Goal: Task Accomplishment & Management: Use online tool/utility

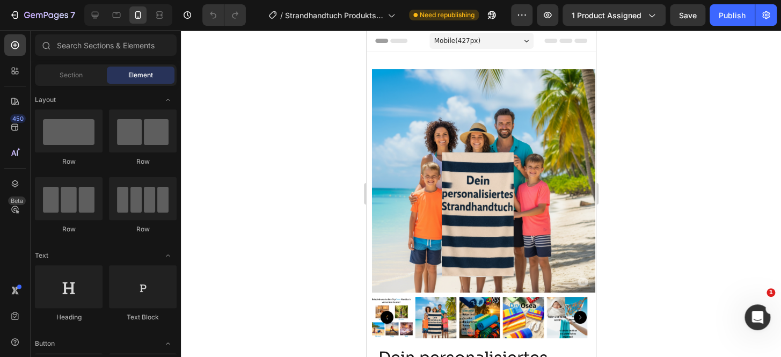
radio input "false"
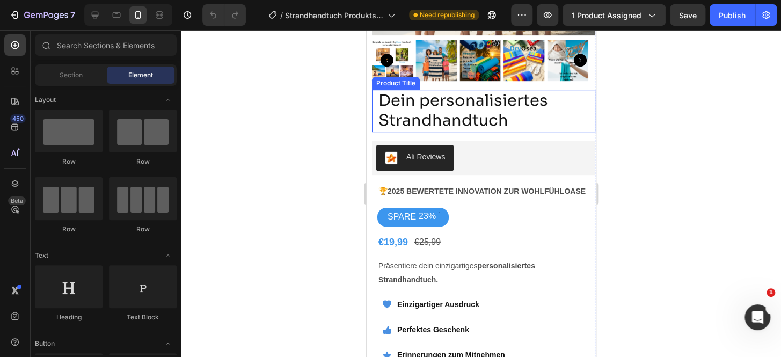
scroll to position [260, 0]
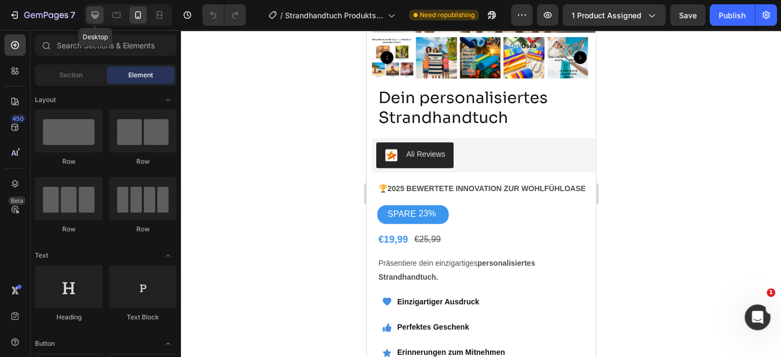
click at [90, 18] on icon at bounding box center [95, 15] width 11 height 11
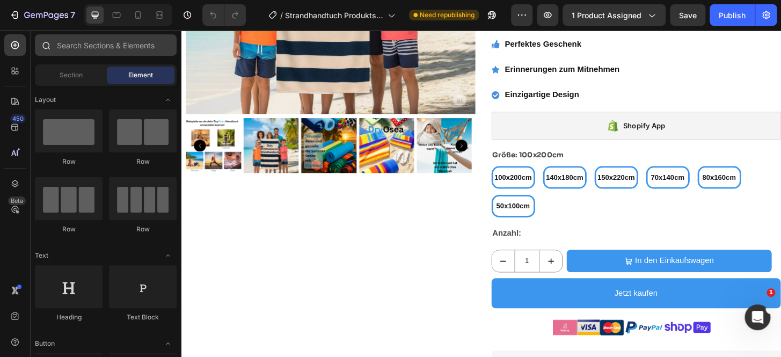
scroll to position [360, 0]
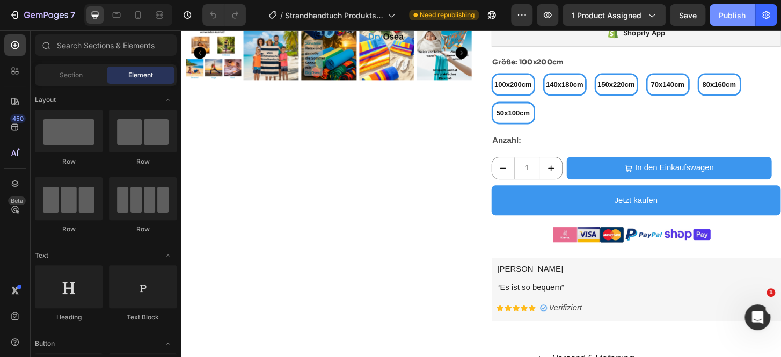
click at [729, 24] on button "Publish" at bounding box center [732, 14] width 45 height 21
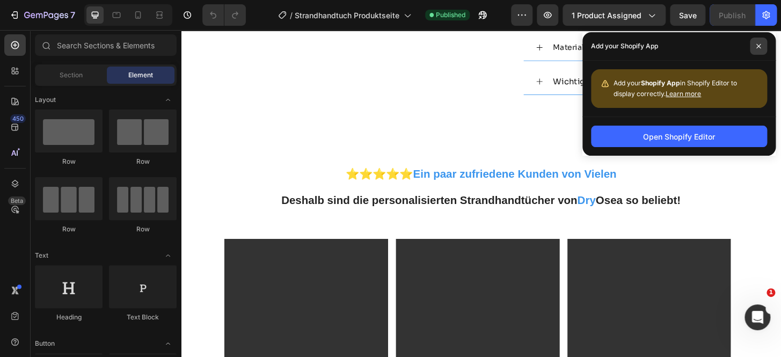
scroll to position [832, 0]
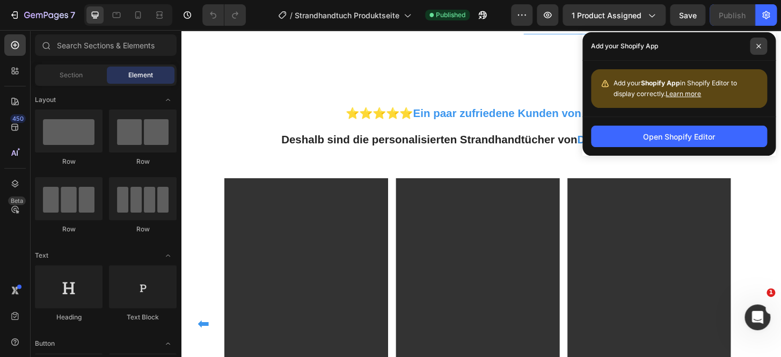
click at [759, 45] on icon at bounding box center [759, 46] width 4 height 4
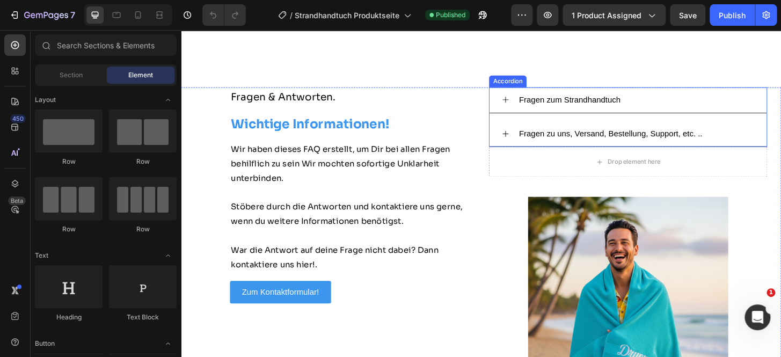
scroll to position [5692, 0]
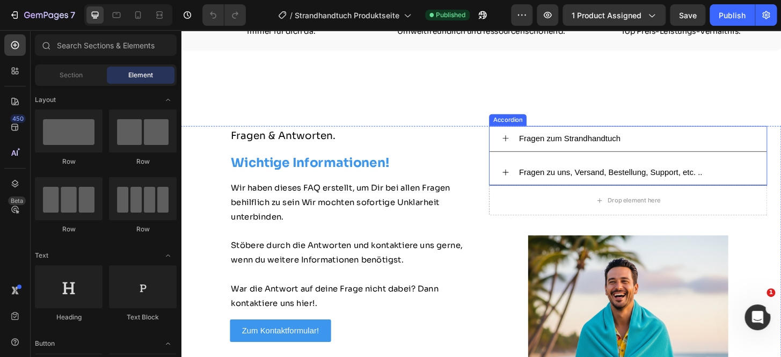
click at [527, 146] on icon at bounding box center [529, 146] width 9 height 9
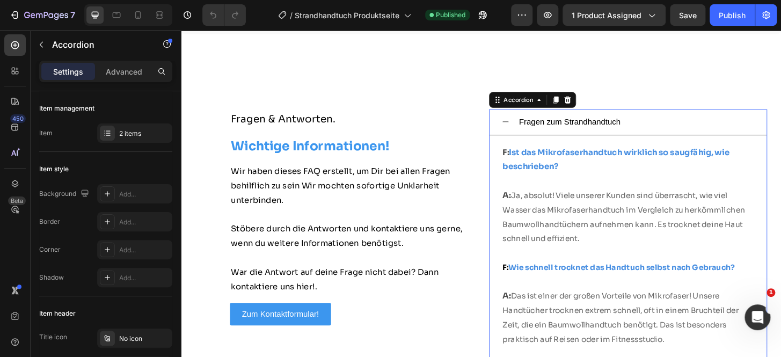
scroll to position [5676, 0]
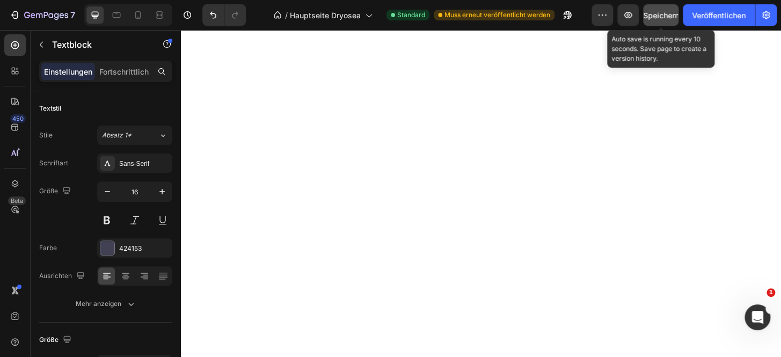
click at [669, 17] on font "Speichern" at bounding box center [661, 15] width 36 height 9
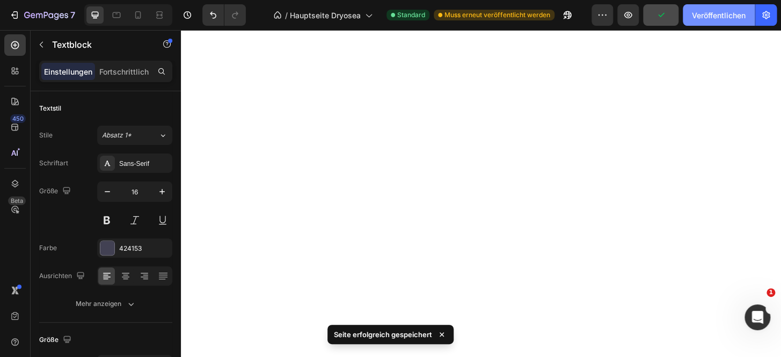
click at [717, 17] on font "Veröffentlichen" at bounding box center [719, 15] width 54 height 9
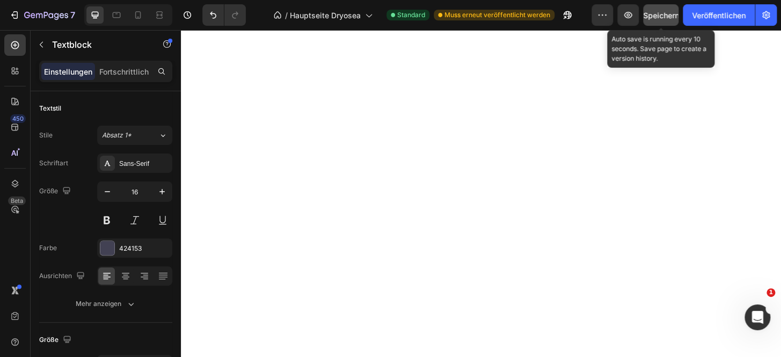
click at [666, 16] on font "Speichern" at bounding box center [661, 15] width 36 height 9
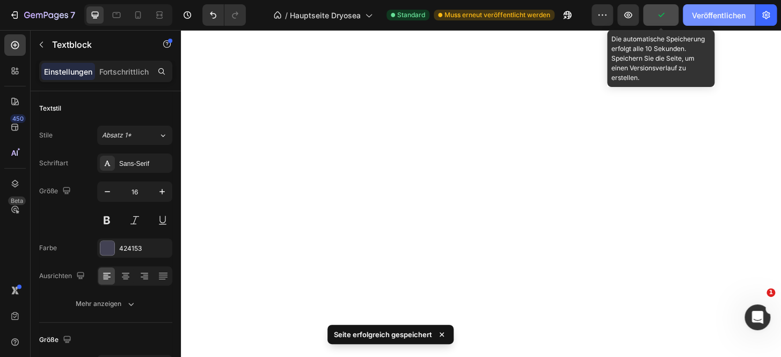
click at [729, 17] on font "Veröffentlichen" at bounding box center [719, 15] width 54 height 9
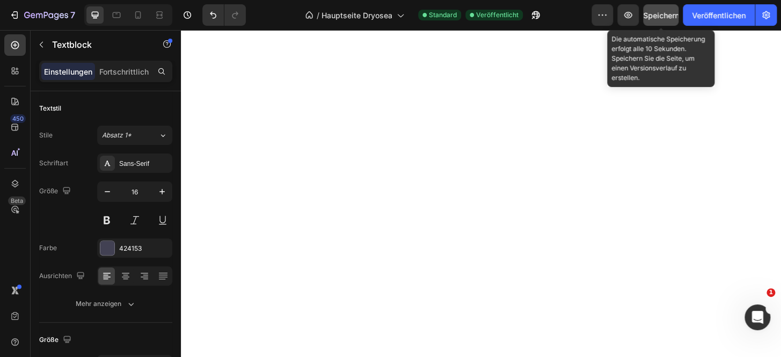
click at [665, 15] on font "Speichern" at bounding box center [661, 15] width 36 height 9
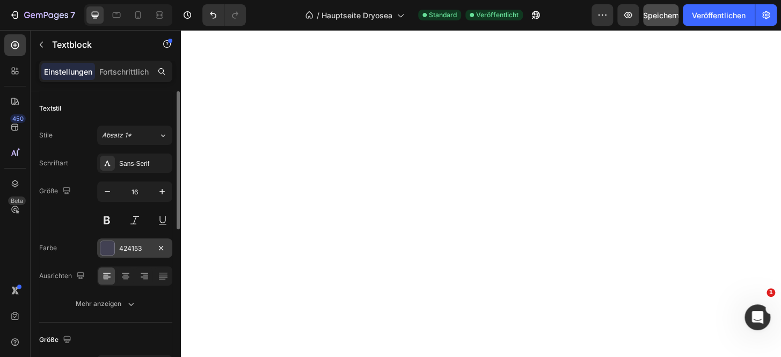
click at [136, 249] on font "424153" at bounding box center [130, 248] width 23 height 8
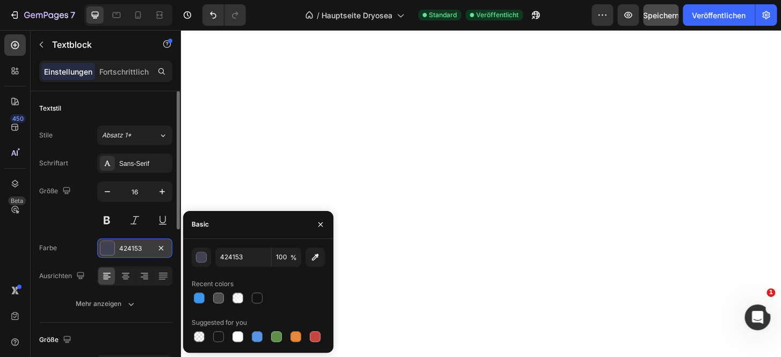
click at [136, 249] on font "424153" at bounding box center [130, 248] width 23 height 8
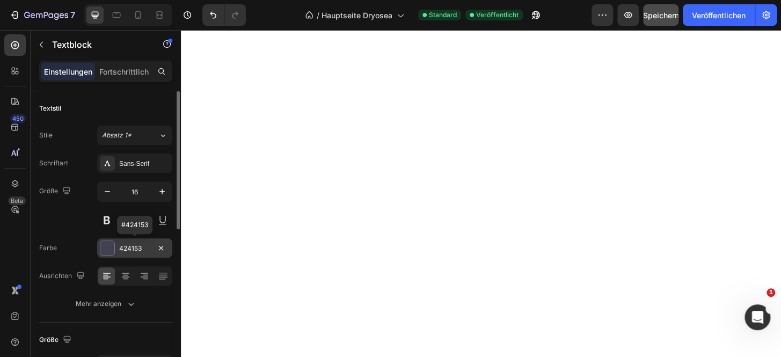
click at [136, 249] on font "424153" at bounding box center [130, 248] width 23 height 8
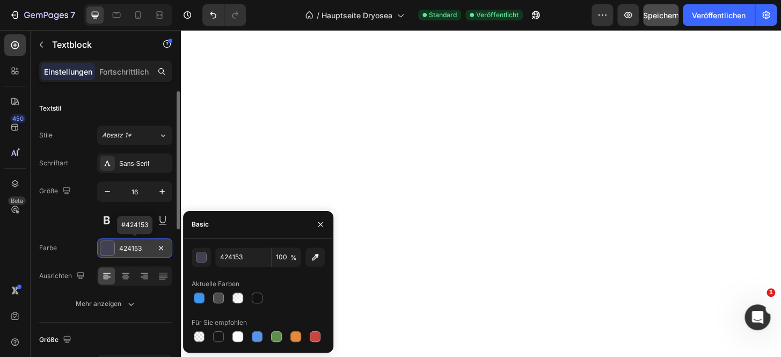
click at [136, 249] on font "424153" at bounding box center [130, 248] width 23 height 8
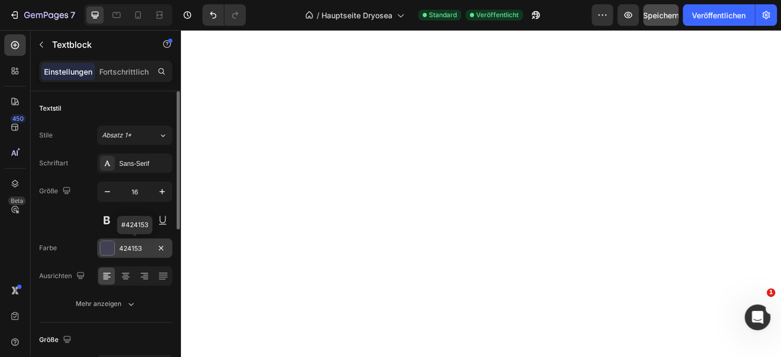
click at [136, 249] on font "424153" at bounding box center [130, 248] width 23 height 8
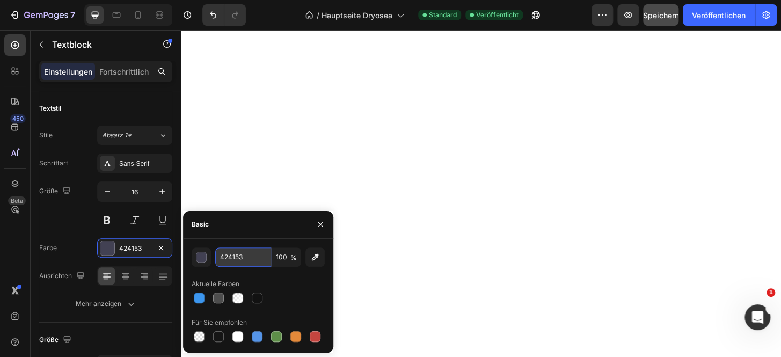
click at [227, 262] on input "424153" at bounding box center [243, 257] width 56 height 19
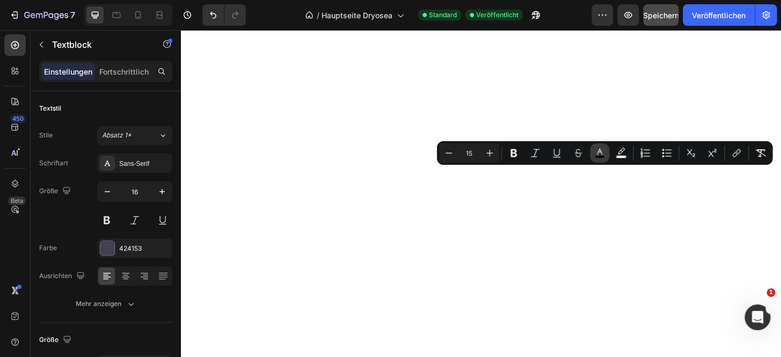
click at [607, 151] on button "color" at bounding box center [599, 152] width 19 height 19
type input "000000"
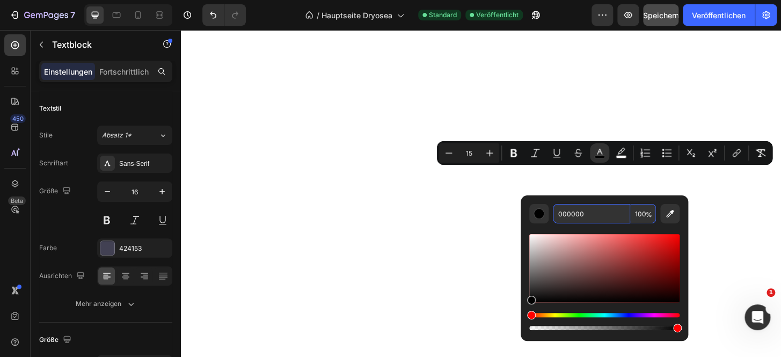
paste input "424153"
type input "424153"
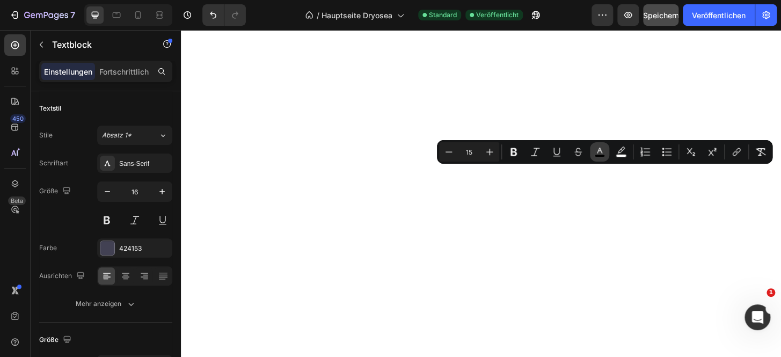
click at [601, 160] on button "color" at bounding box center [599, 151] width 19 height 19
type input "000000"
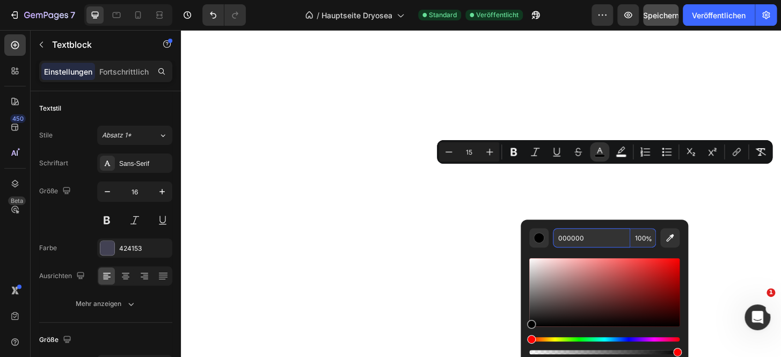
click at [582, 232] on input "000000" at bounding box center [591, 237] width 77 height 19
paste input "424153"
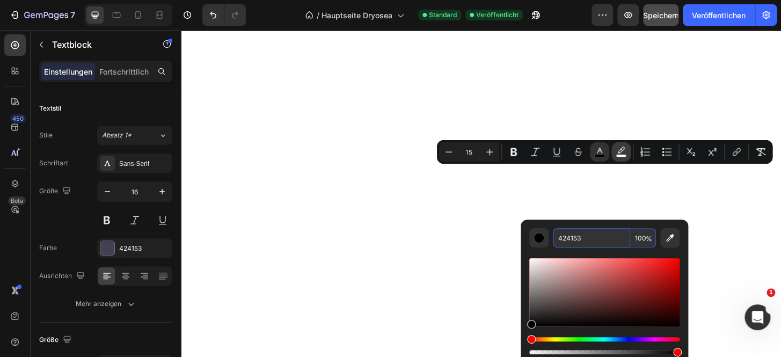
type input "424153"
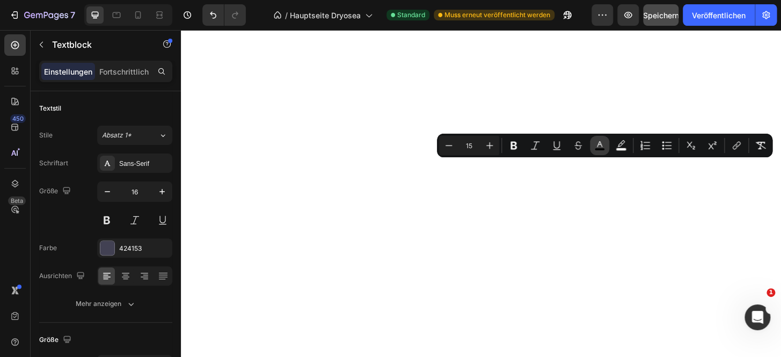
click at [603, 148] on rect "Kontextuelle Symbolleiste des Editors" at bounding box center [600, 149] width 10 height 3
type input "000000"
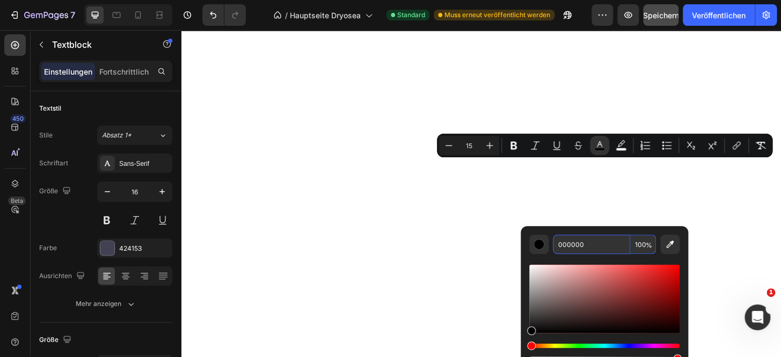
paste input "424153"
type input "424153"
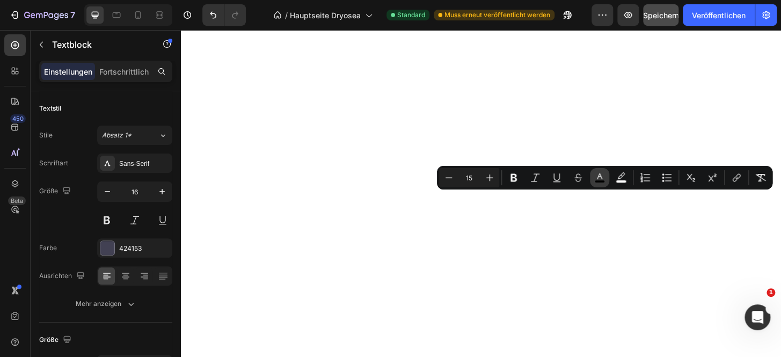
click at [595, 182] on rect "Kontextuelle Symbolleiste des Editors" at bounding box center [600, 181] width 10 height 3
type input "000000"
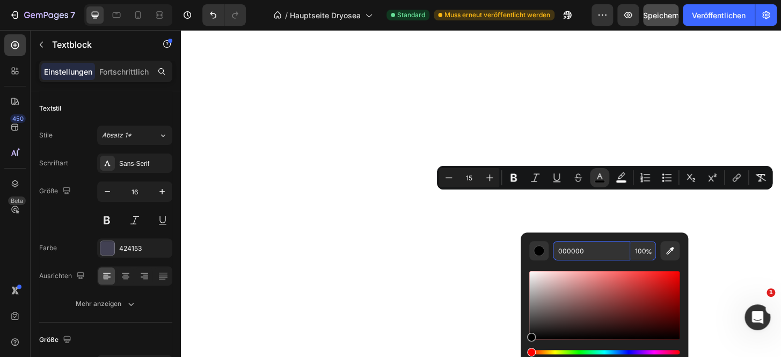
click at [591, 255] on input "000000" at bounding box center [591, 250] width 77 height 19
paste input "424153"
type input "424153"
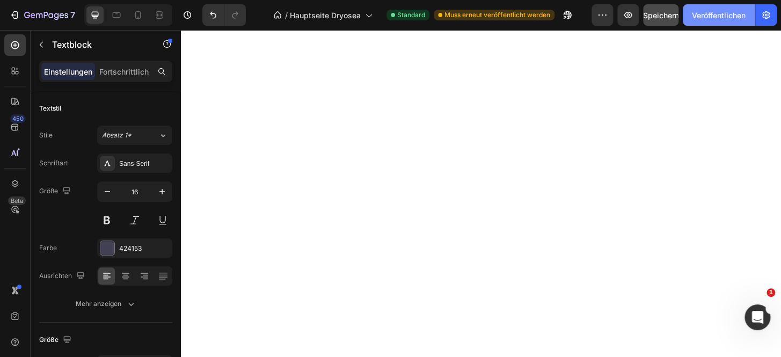
click at [709, 13] on font "Veröffentlichen" at bounding box center [719, 15] width 54 height 9
click at [723, 12] on font "Veröffentlichen" at bounding box center [719, 15] width 54 height 9
click at [700, 10] on font "Veröffentlichen" at bounding box center [719, 15] width 54 height 11
click at [683, 4] on button "Veröffentlichen" at bounding box center [719, 14] width 72 height 21
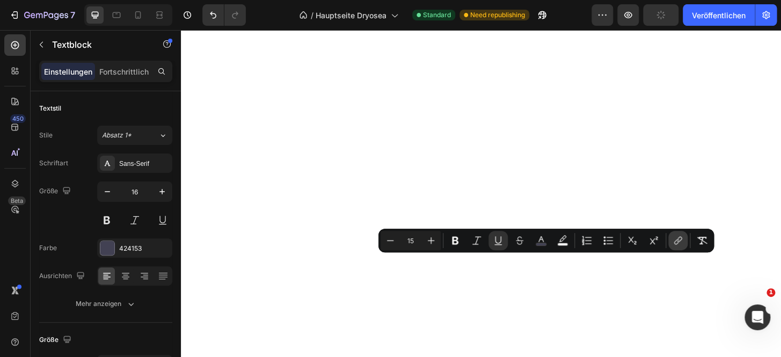
click at [679, 244] on icon "Editor contextual toolbar" at bounding box center [678, 240] width 11 height 11
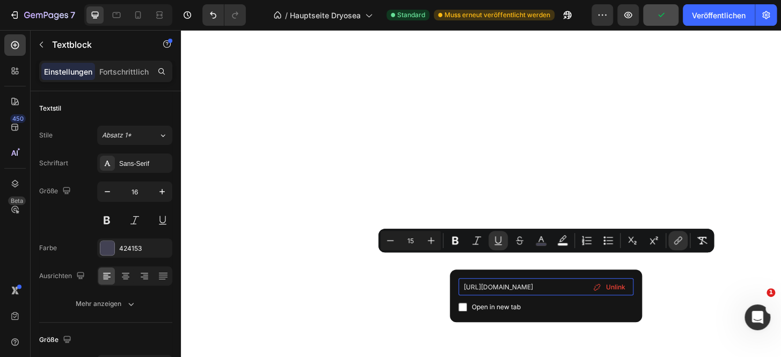
click at [580, 287] on input "[URL][DOMAIN_NAME]" at bounding box center [546, 286] width 175 height 17
click at [554, 306] on div "Open in new tab" at bounding box center [546, 307] width 175 height 13
checkbox input "true"
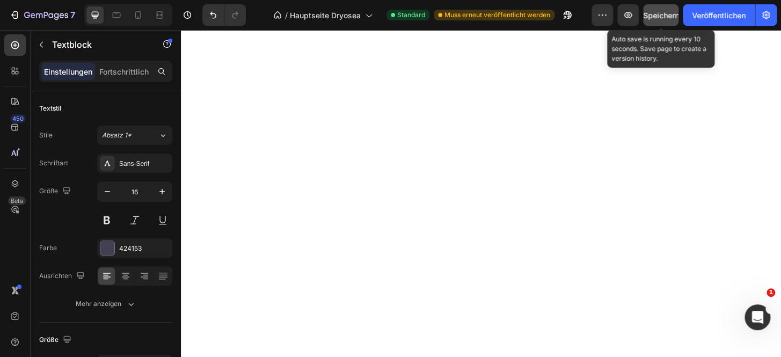
click at [663, 9] on button "Speichern" at bounding box center [660, 14] width 35 height 21
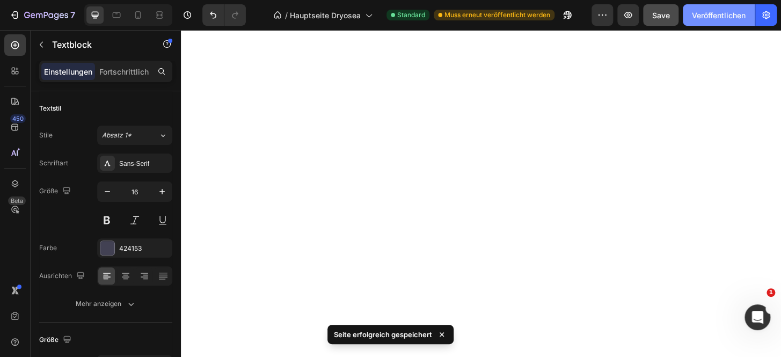
click at [736, 17] on font "Veröffentlichen" at bounding box center [719, 15] width 54 height 9
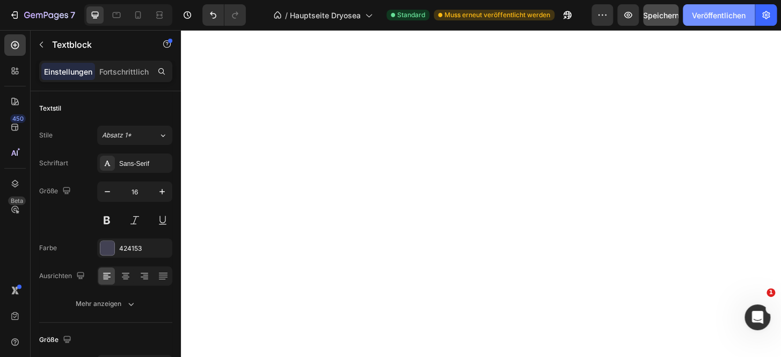
click at [737, 17] on font "Veröffentlichen" at bounding box center [719, 15] width 54 height 9
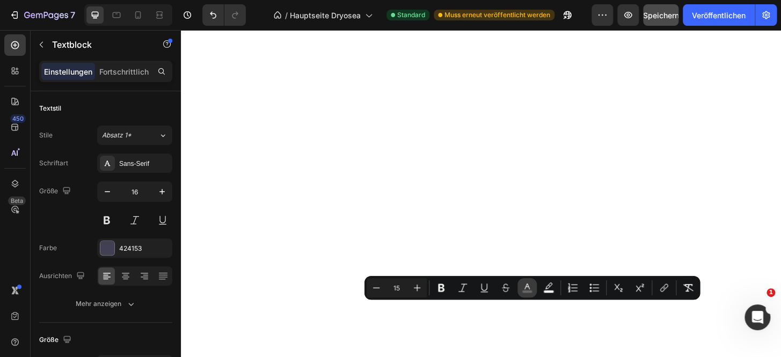
click at [526, 291] on rect "Editor contextual toolbar" at bounding box center [527, 292] width 10 height 3
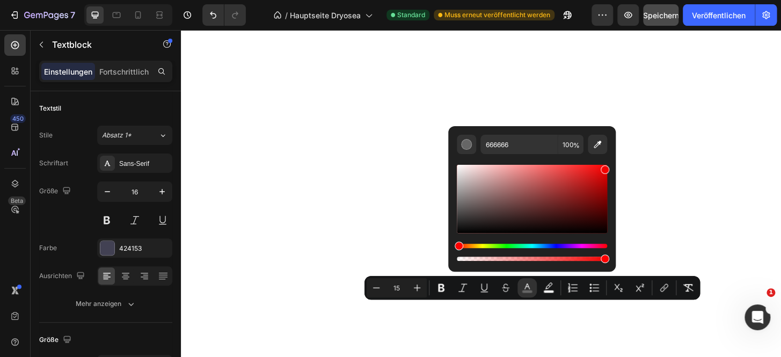
drag, startPoint x: 581, startPoint y: 195, endPoint x: 607, endPoint y: 166, distance: 38.8
click at [607, 166] on div "Editor contextual toolbar" at bounding box center [532, 199] width 150 height 68
type input "F70202"
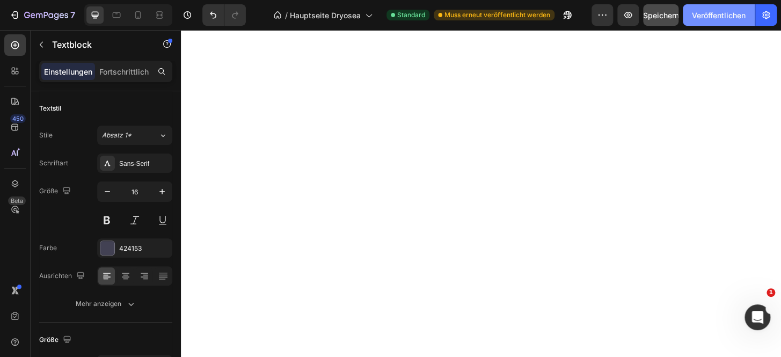
click at [720, 16] on font "Veröffentlichen" at bounding box center [719, 15] width 54 height 9
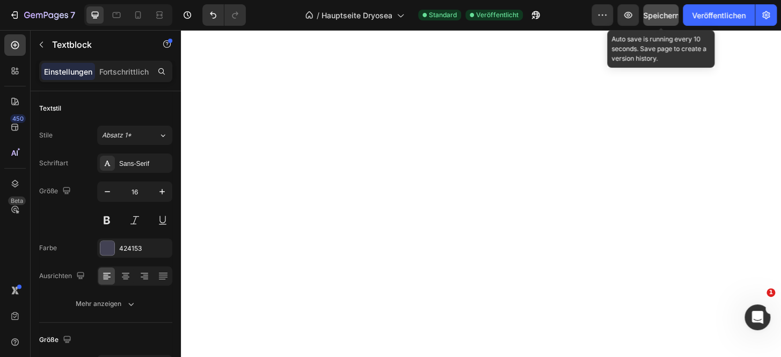
click at [651, 17] on font "Speichern" at bounding box center [661, 15] width 36 height 9
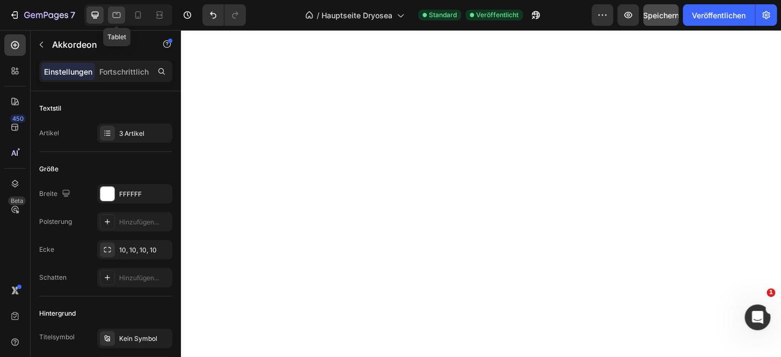
click at [111, 11] on icon at bounding box center [116, 15] width 11 height 11
type input "14"
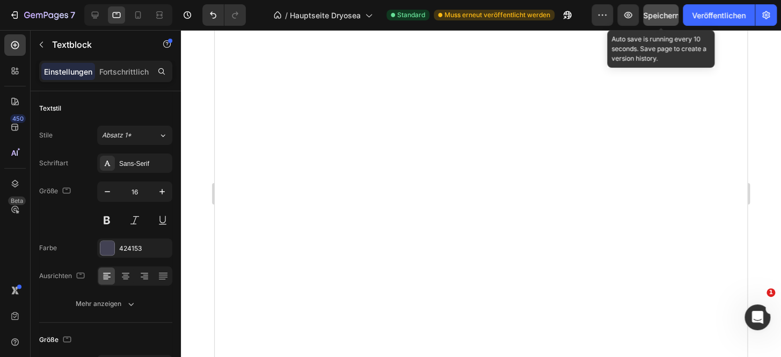
click at [660, 14] on font "Speichern" at bounding box center [661, 15] width 36 height 9
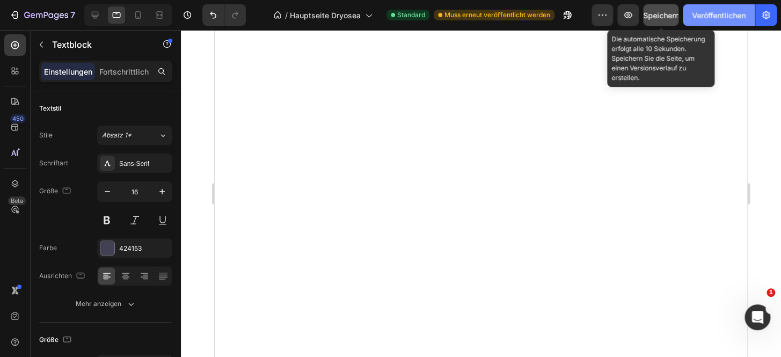
click at [692, 16] on font "Veröffentlichen" at bounding box center [719, 15] width 54 height 9
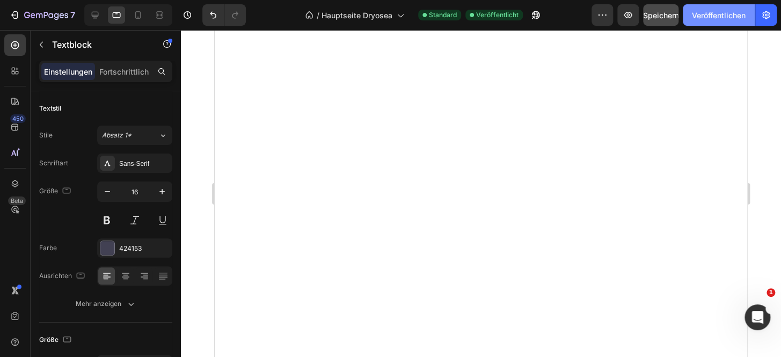
drag, startPoint x: 707, startPoint y: 11, endPoint x: 685, endPoint y: 11, distance: 22.0
click at [707, 11] on font "Veröffentlichen" at bounding box center [719, 15] width 54 height 9
click at [136, 19] on icon at bounding box center [138, 15] width 11 height 11
type input "14"
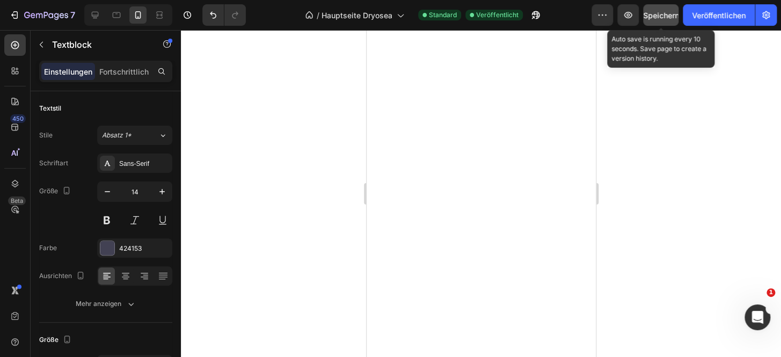
click at [662, 16] on font "Speichern" at bounding box center [661, 15] width 36 height 9
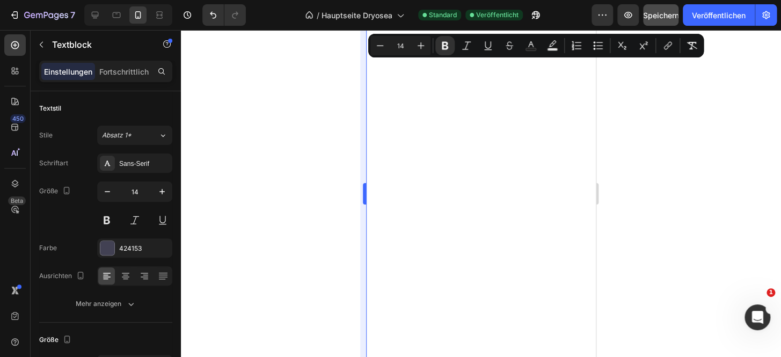
type input "15"
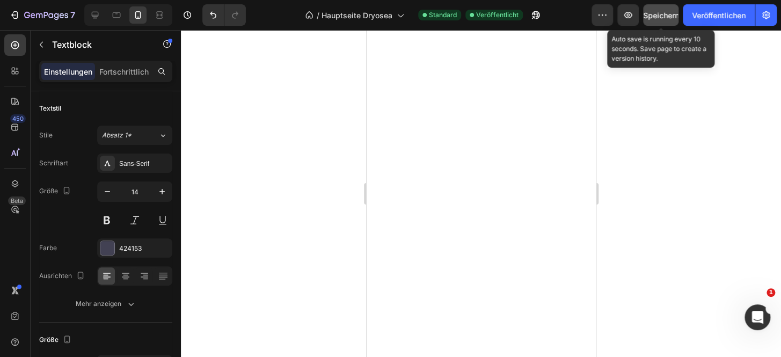
click at [663, 14] on font "Speichern" at bounding box center [661, 15] width 36 height 9
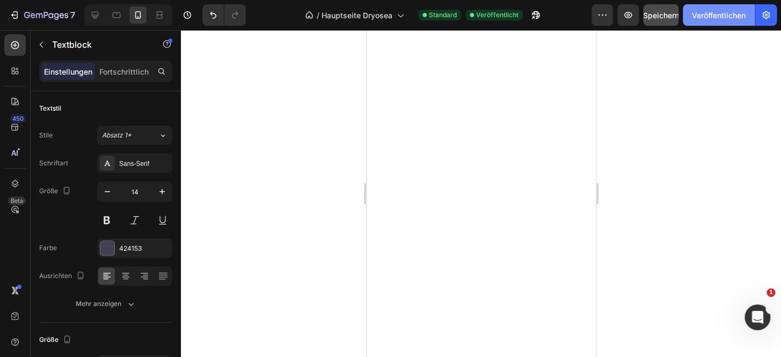
click at [697, 25] on button "Veröffentlichen" at bounding box center [719, 14] width 72 height 21
click at [713, 23] on button "Veröffentlichen" at bounding box center [719, 14] width 72 height 21
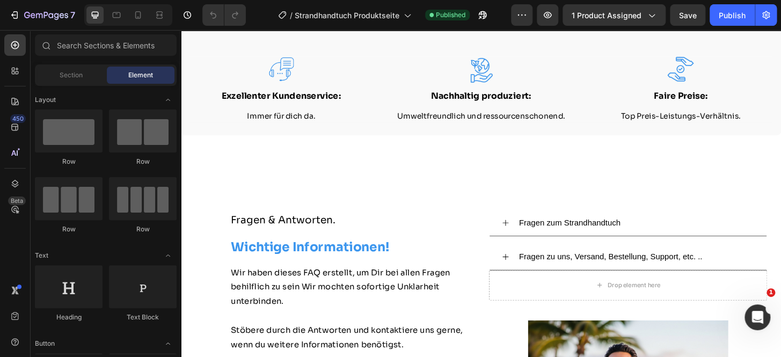
scroll to position [5553, 0]
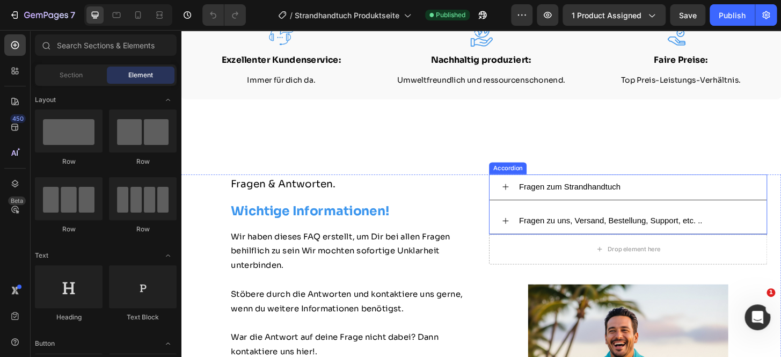
click at [532, 201] on div "Fragen zum Strandhandtuch" at bounding box center [660, 199] width 297 height 28
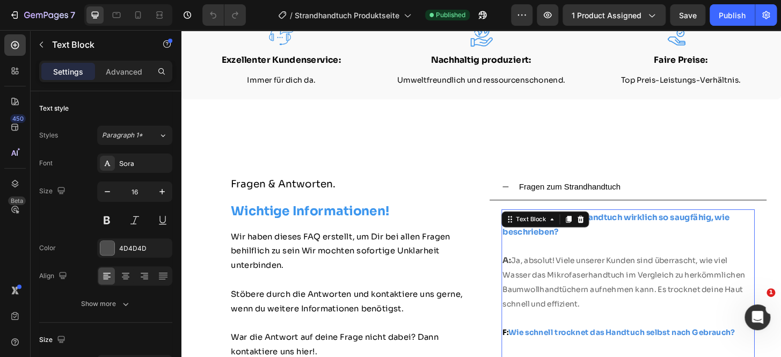
click at [570, 279] on span "Ja, absolut! Viele unserer Kunden sind überrascht, wie viel Wasser das Mikrofas…" at bounding box center [656, 300] width 260 height 56
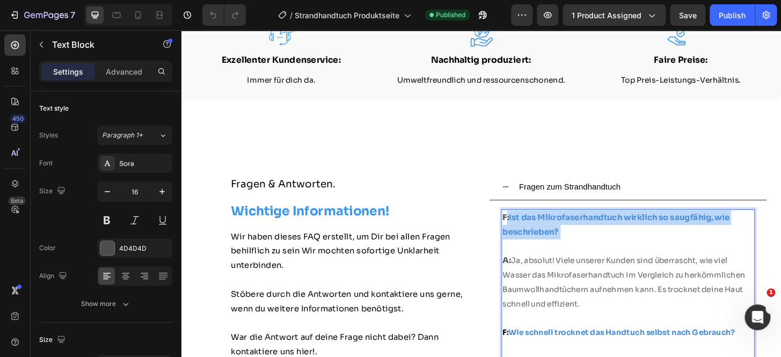
drag, startPoint x: 525, startPoint y: 230, endPoint x: 577, endPoint y: 256, distance: 58.1
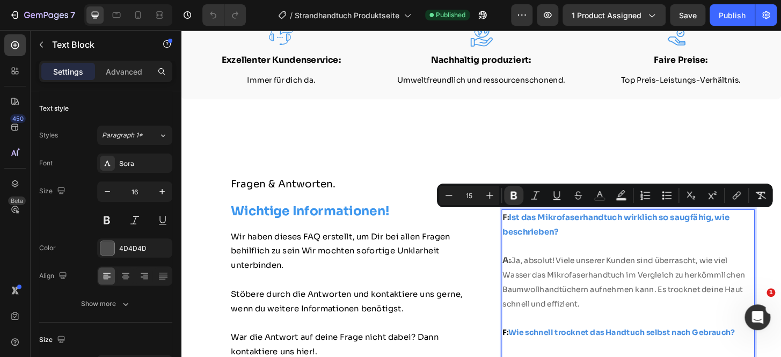
click at [565, 293] on span "Ja, absolut! Viele unserer Kunden sind überrascht, wie viel Wasser das Mikrofas…" at bounding box center [656, 300] width 260 height 56
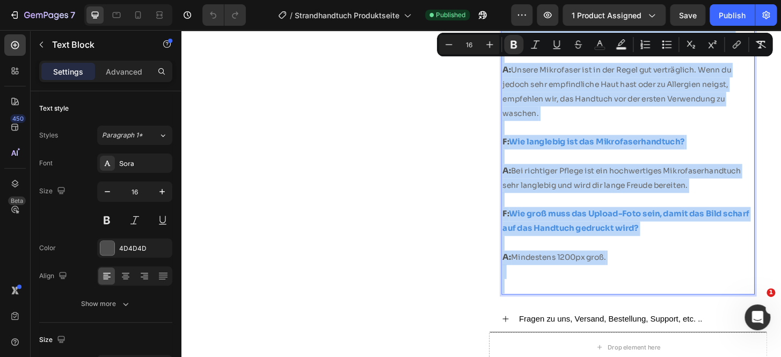
scroll to position [6610, 0]
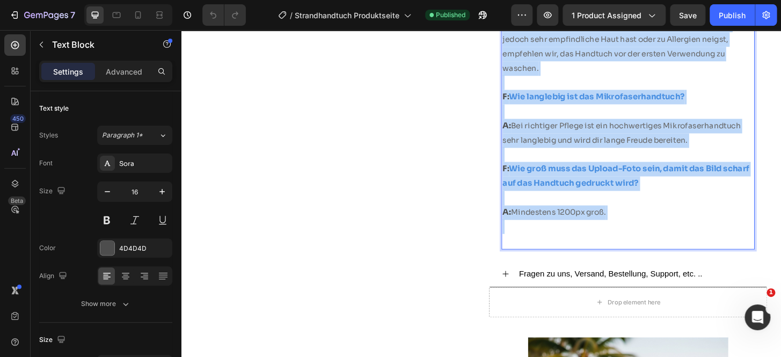
drag, startPoint x: 524, startPoint y: 231, endPoint x: 734, endPoint y: 255, distance: 211.8
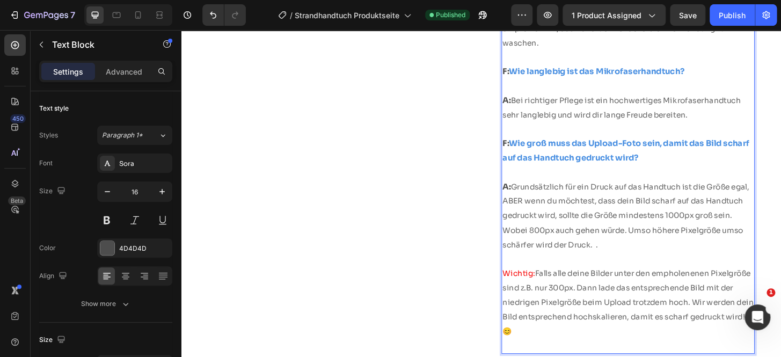
scroll to position [6705, 0]
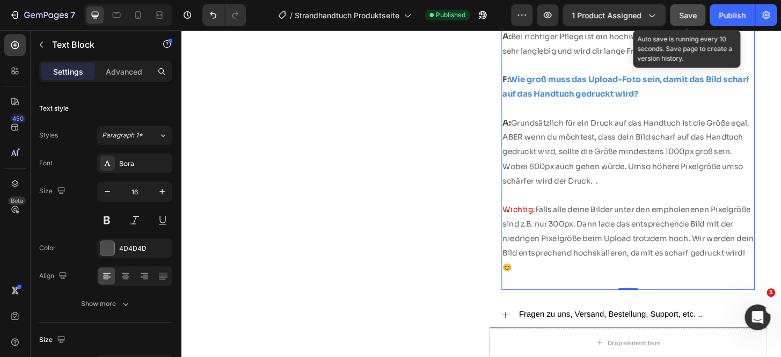
click at [692, 21] on button "Save" at bounding box center [687, 14] width 35 height 21
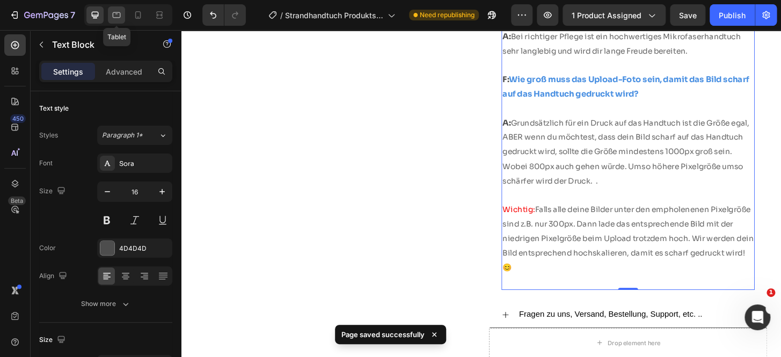
click at [121, 18] on icon at bounding box center [116, 15] width 11 height 11
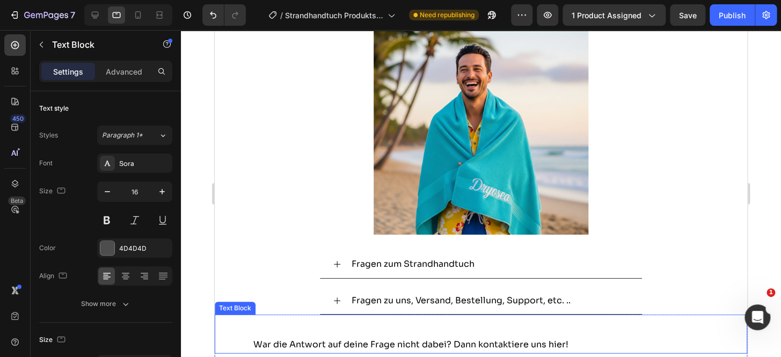
scroll to position [6137, 0]
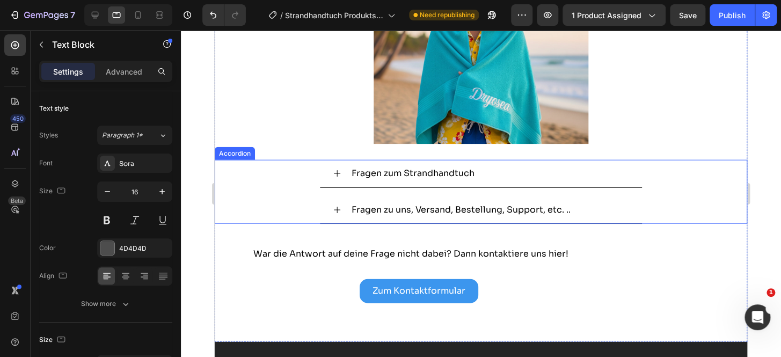
click at [328, 173] on div "Fragen zum Strandhandtuch" at bounding box center [481, 174] width 322 height 28
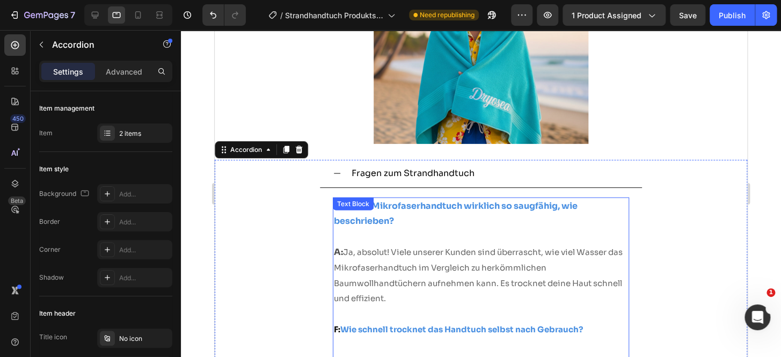
click at [361, 248] on span "Ja, absolut! Viele unserer Kunden sind überrascht, wie viel Wasser das Mikrofas…" at bounding box center [478, 275] width 289 height 56
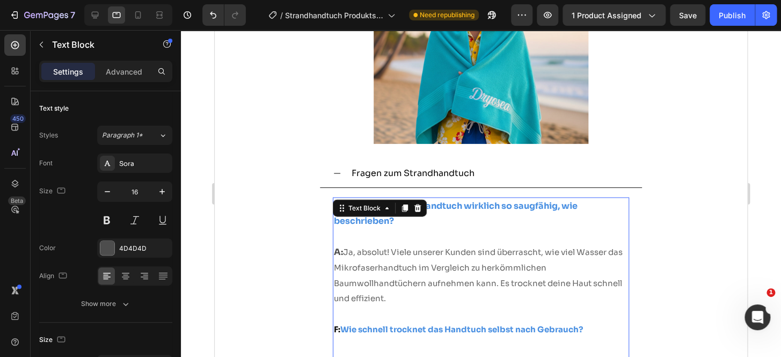
click at [374, 220] on strong "Ist das Mikrofaserhandtuch wirklich so saugfähig, wie beschrieben?" at bounding box center [456, 213] width 244 height 27
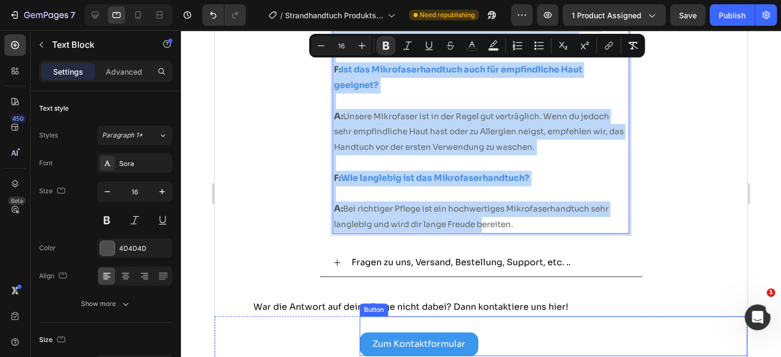
scroll to position [7079, 0]
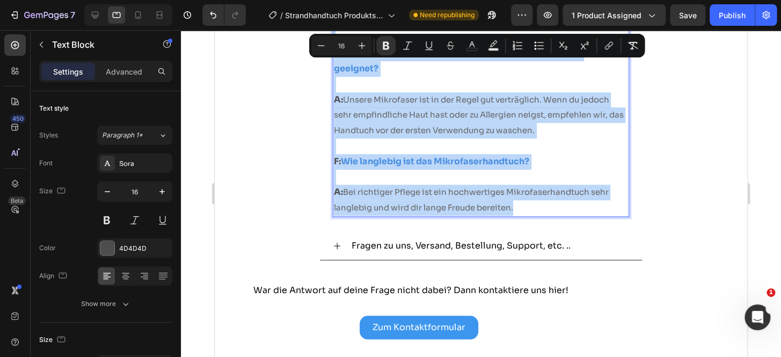
drag, startPoint x: 332, startPoint y: 207, endPoint x: 591, endPoint y: 205, distance: 258.8
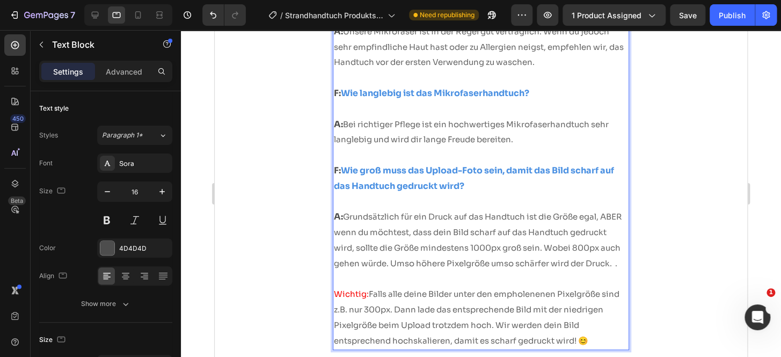
scroll to position [7196, 0]
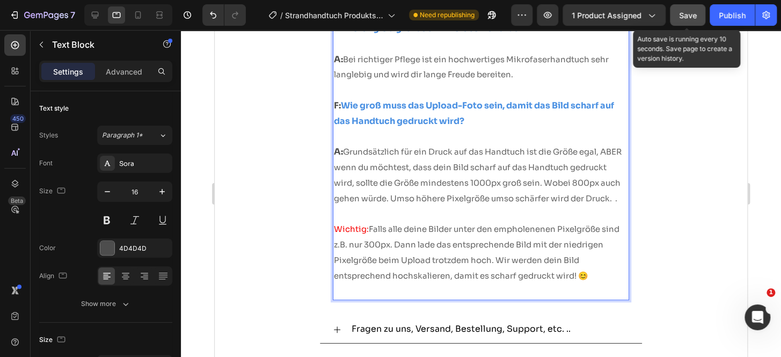
click at [678, 23] on button "Save" at bounding box center [687, 14] width 35 height 21
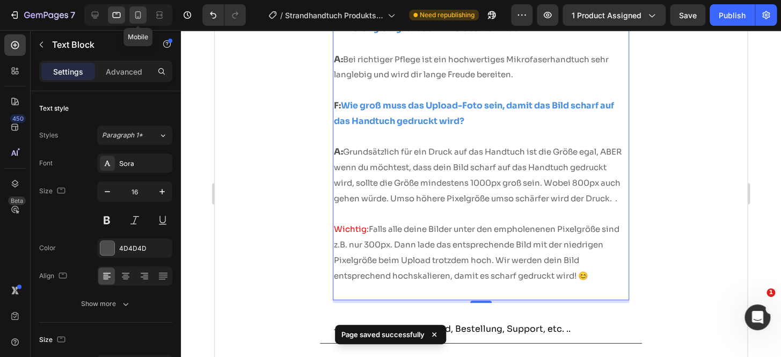
click at [140, 21] on div at bounding box center [137, 14] width 17 height 17
type input "14"
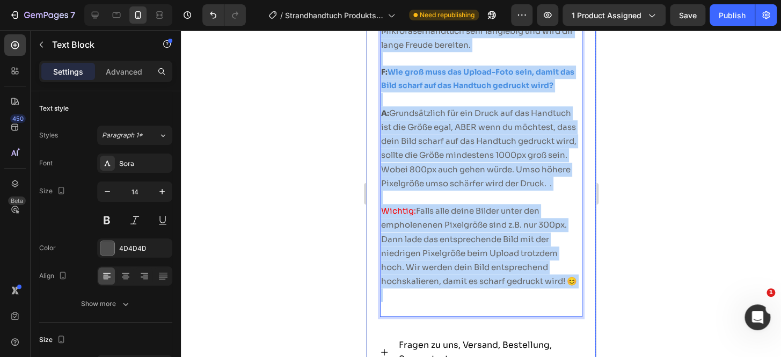
scroll to position [7243, 0]
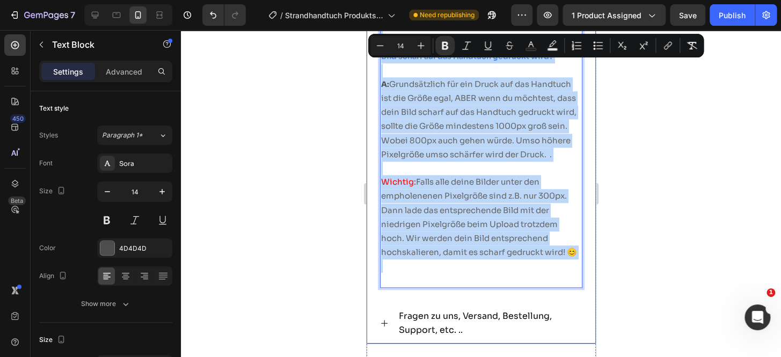
drag, startPoint x: 381, startPoint y: 75, endPoint x: 586, endPoint y: 274, distance: 285.6
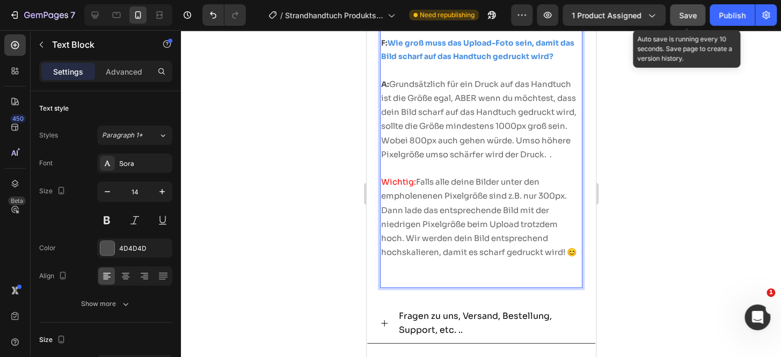
click at [685, 15] on span "Save" at bounding box center [688, 15] width 18 height 9
click at [412, 286] on p "Rich Text Editor. Editing area: main" at bounding box center [481, 272] width 200 height 27
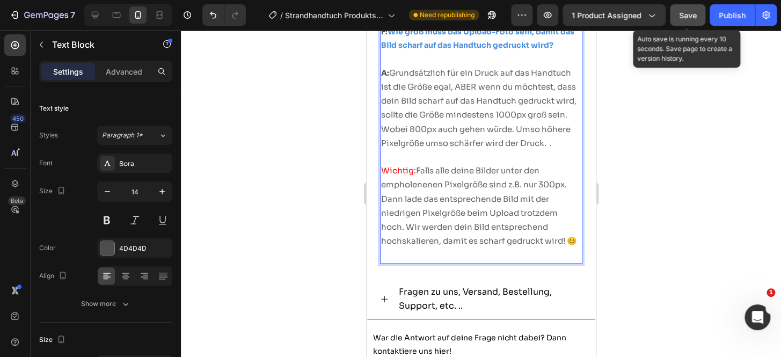
scroll to position [7324, 0]
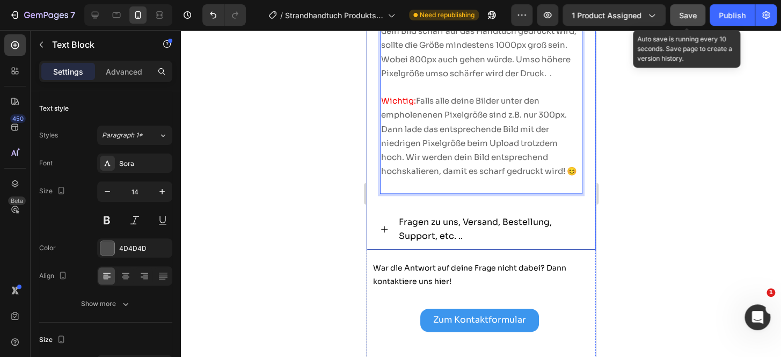
click at [380, 234] on icon at bounding box center [384, 229] width 9 height 9
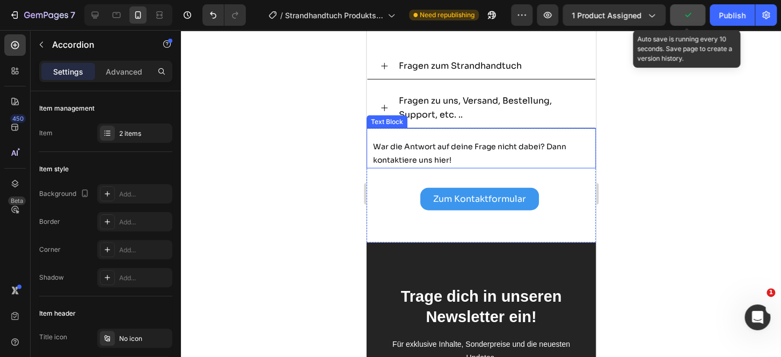
scroll to position [6016, 0]
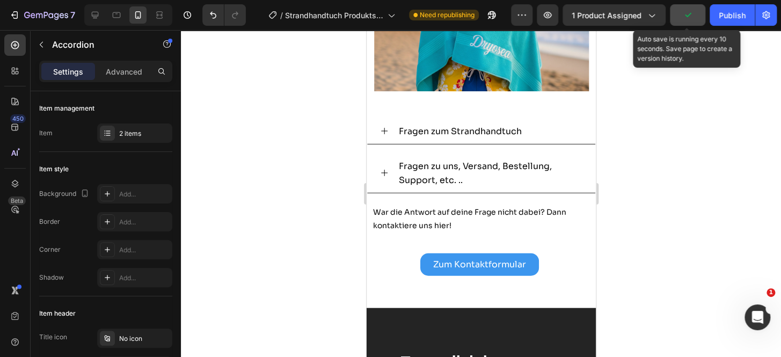
click at [393, 182] on div "Fragen zu uns, Versand, Bestellung, Support, etc. .." at bounding box center [481, 173] width 228 height 40
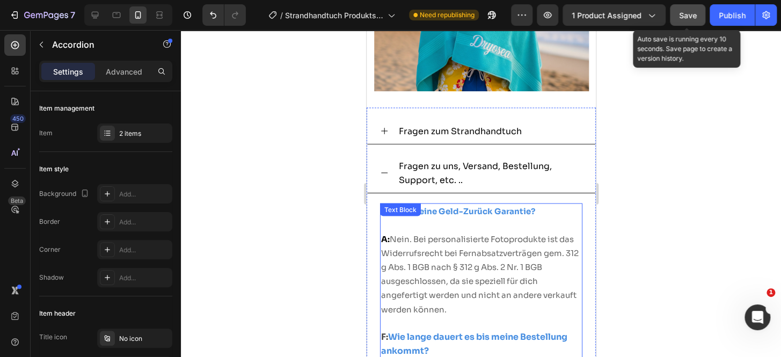
click at [406, 231] on p "F: Gibt es eine Geld-Zurück Garantie?" at bounding box center [481, 217] width 200 height 27
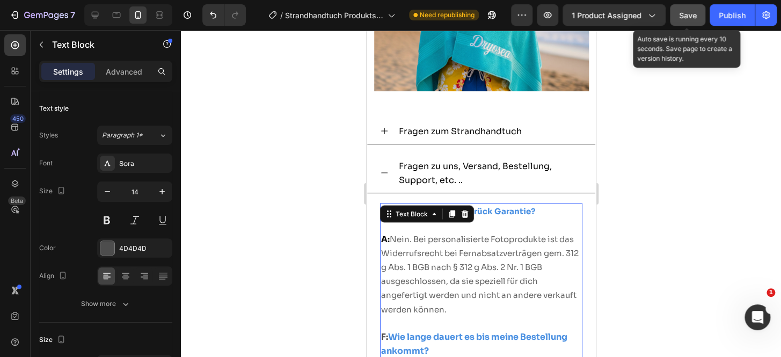
click at [495, 216] on strong "Gibt es eine Geld-Zurück Garantie?" at bounding box center [461, 211] width 148 height 10
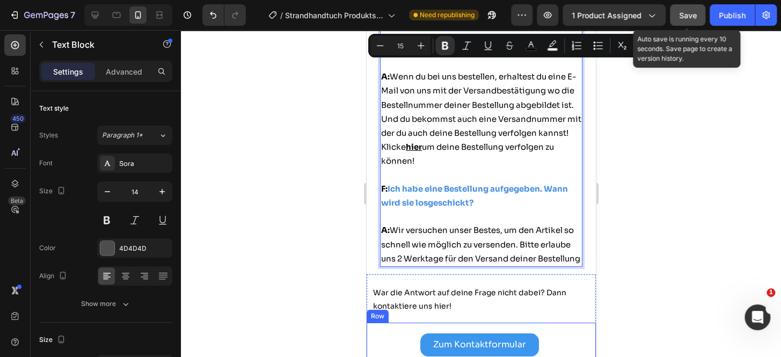
scroll to position [6721, 0]
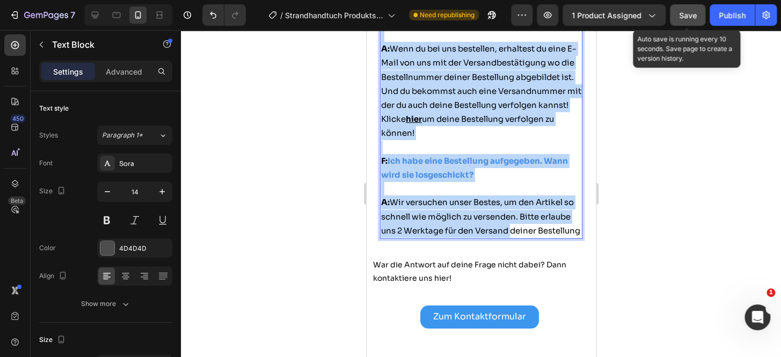
drag, startPoint x: 382, startPoint y: 222, endPoint x: 539, endPoint y: 213, distance: 157.0
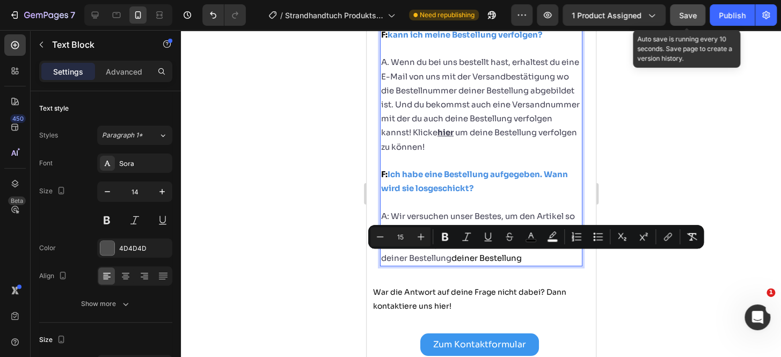
drag, startPoint x: 531, startPoint y: 253, endPoint x: 455, endPoint y: 260, distance: 76.0
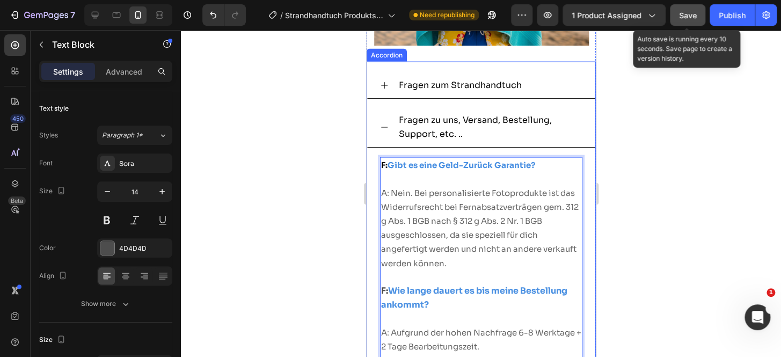
scroll to position [6022, 0]
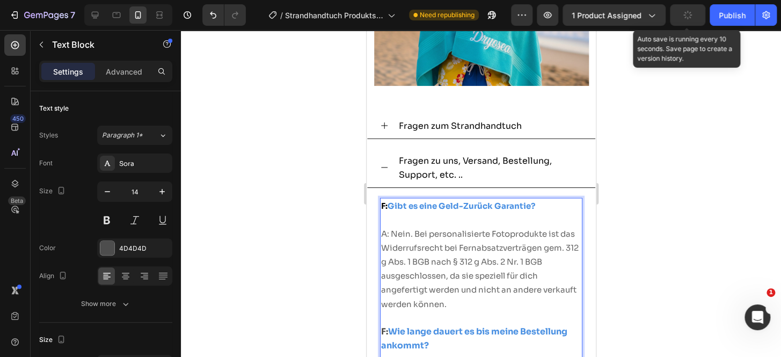
click at [695, 16] on button "button" at bounding box center [687, 14] width 35 height 21
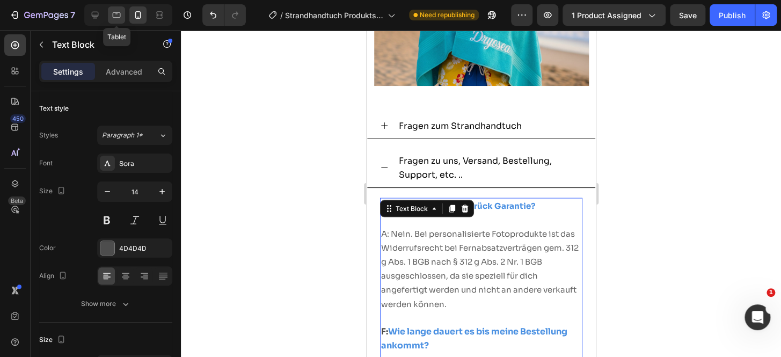
click at [108, 18] on div at bounding box center [116, 14] width 17 height 17
type input "16"
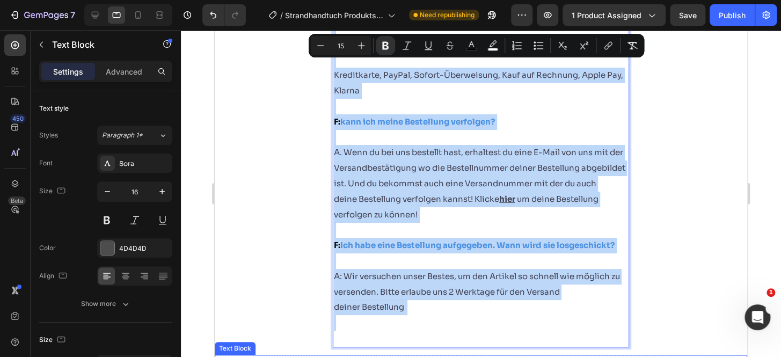
scroll to position [6943, 0]
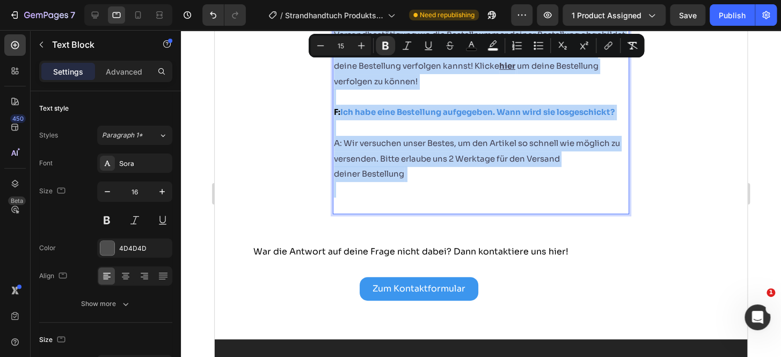
drag, startPoint x: 331, startPoint y: 79, endPoint x: 542, endPoint y: 192, distance: 239.3
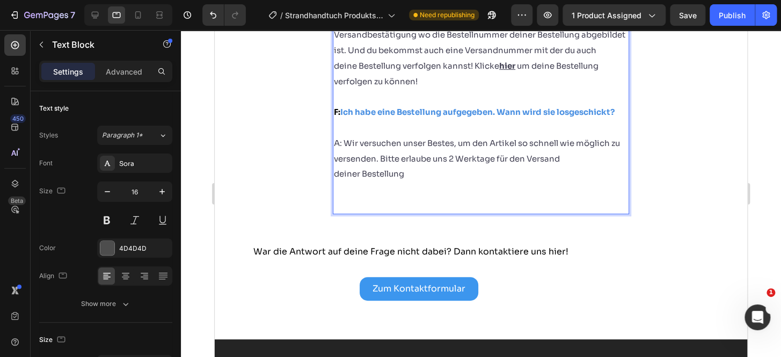
click at [366, 199] on p "Rich Text Editor. Editing area: main" at bounding box center [481, 197] width 294 height 31
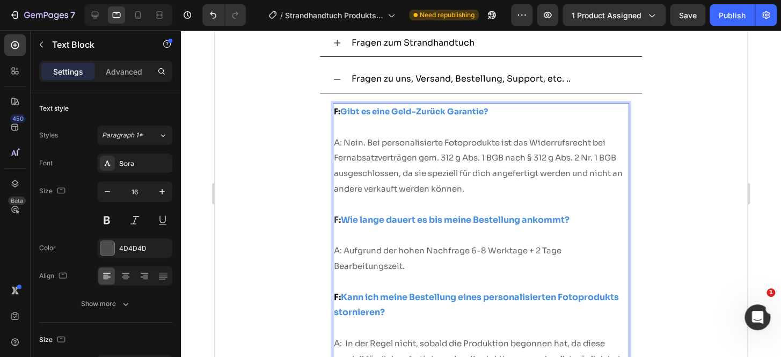
scroll to position [6275, 0]
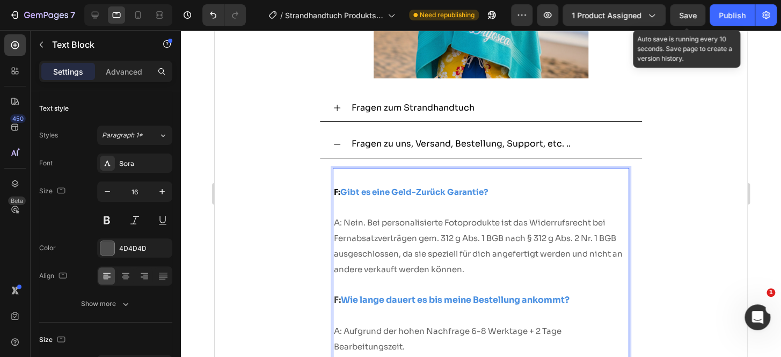
click at [690, 16] on span "Save" at bounding box center [688, 15] width 18 height 9
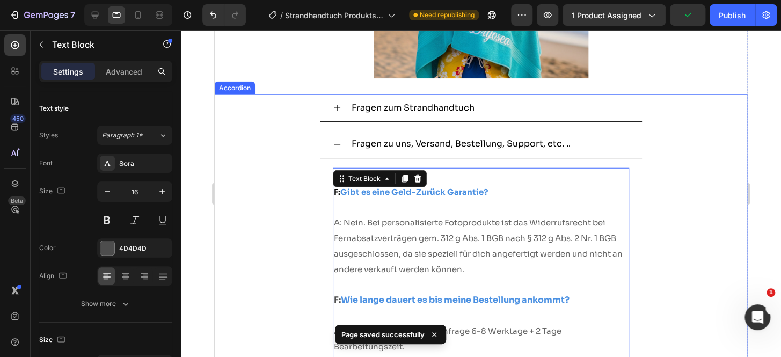
click at [336, 108] on icon at bounding box center [337, 108] width 9 height 9
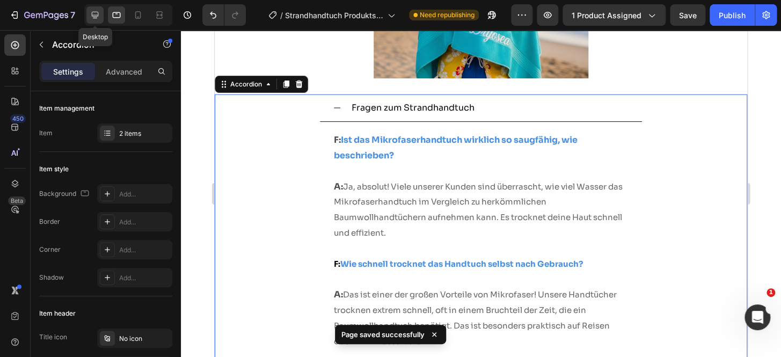
click at [90, 20] on icon at bounding box center [95, 15] width 11 height 11
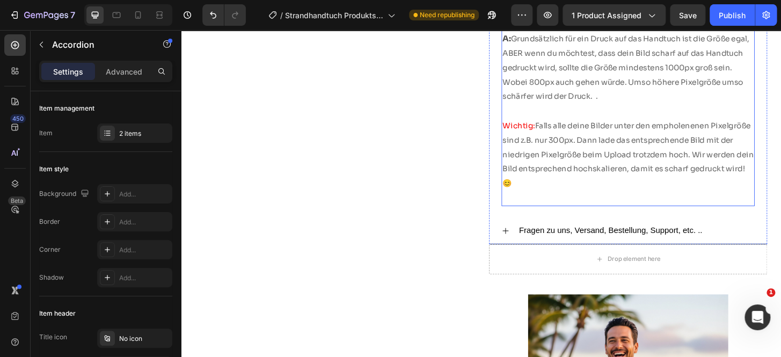
scroll to position [6911, 0]
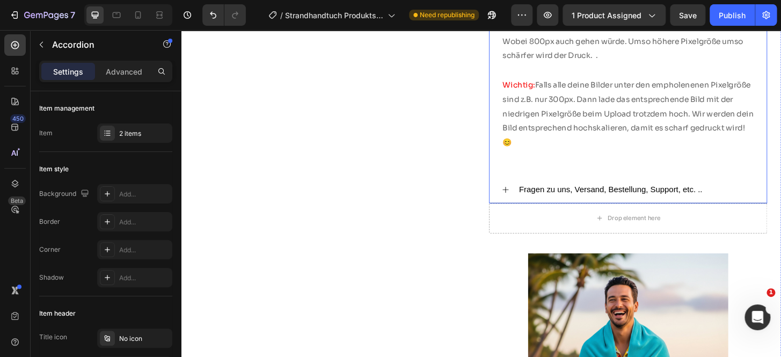
click at [525, 206] on icon at bounding box center [529, 201] width 9 height 9
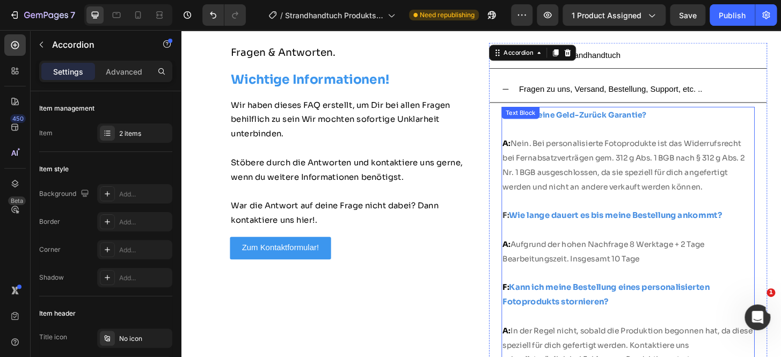
scroll to position [5724, 0]
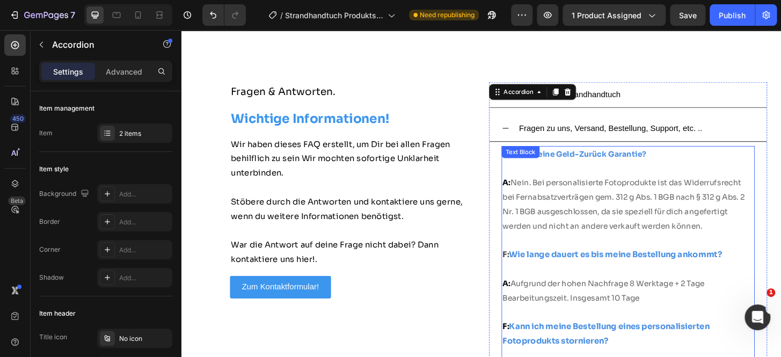
click at [590, 191] on span "Nein. Bei personalisierte Fotoprodukte ist das Widerrufsrecht bei Fernabsatzver…" at bounding box center [656, 216] width 260 height 56
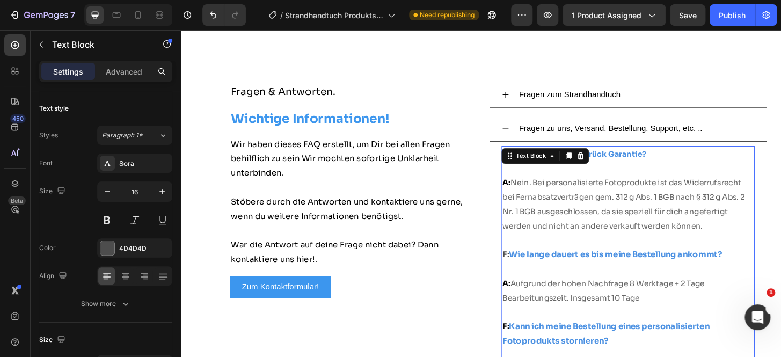
click at [568, 314] on span "Aufgrund der hohen Nachfrage 8 Werktage + 2 Tage Bearbeitungszeit. Insgesamt 10…" at bounding box center [634, 309] width 217 height 26
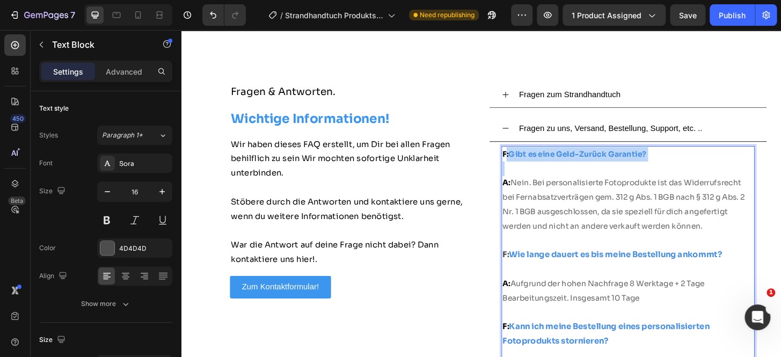
drag, startPoint x: 525, startPoint y: 161, endPoint x: 536, endPoint y: 170, distance: 14.2
click at [536, 170] on p "F: Gibt es eine Geld-Zurück Garantie?" at bounding box center [661, 170] width 270 height 31
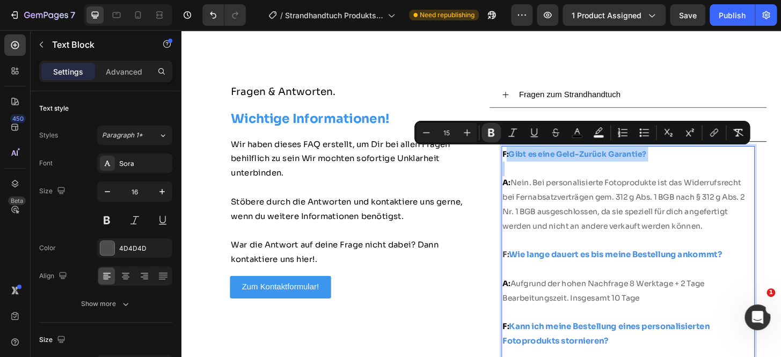
click at [526, 162] on strong "F:" at bounding box center [529, 162] width 6 height 10
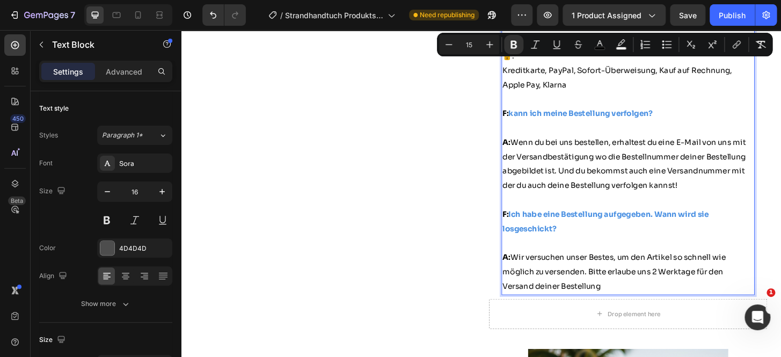
scroll to position [6306, 0]
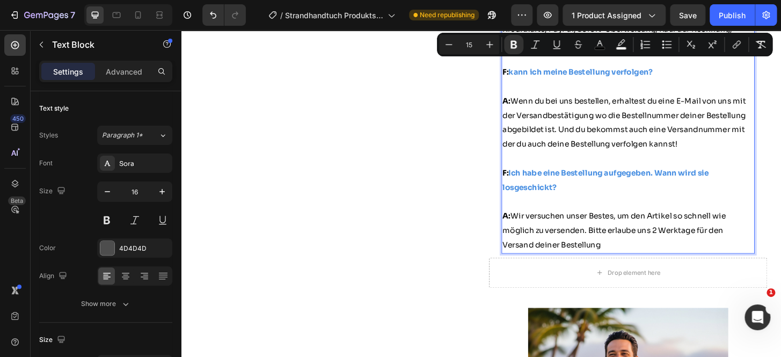
drag, startPoint x: 524, startPoint y: 162, endPoint x: 714, endPoint y: 267, distance: 216.8
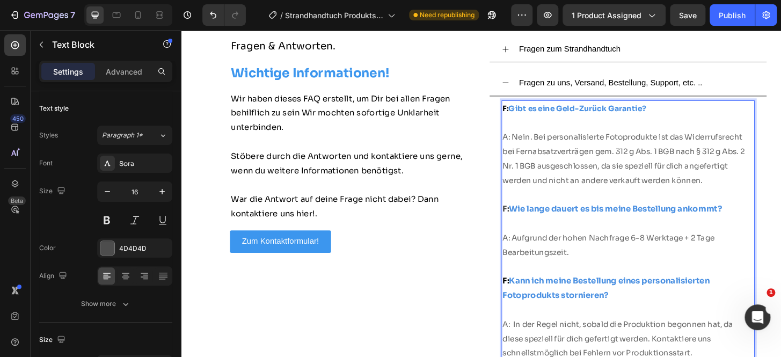
scroll to position [5769, 0]
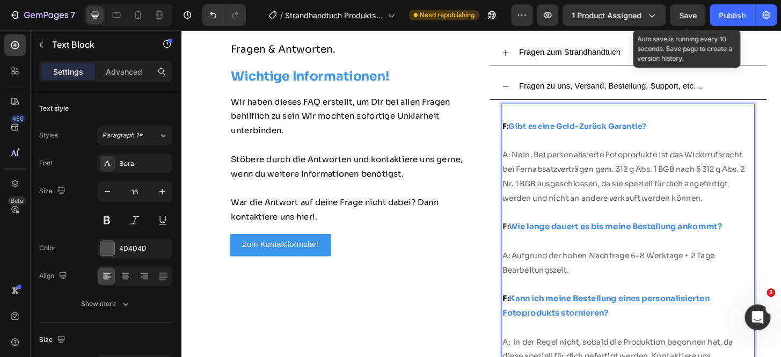
click at [690, 16] on span "Save" at bounding box center [688, 15] width 18 height 9
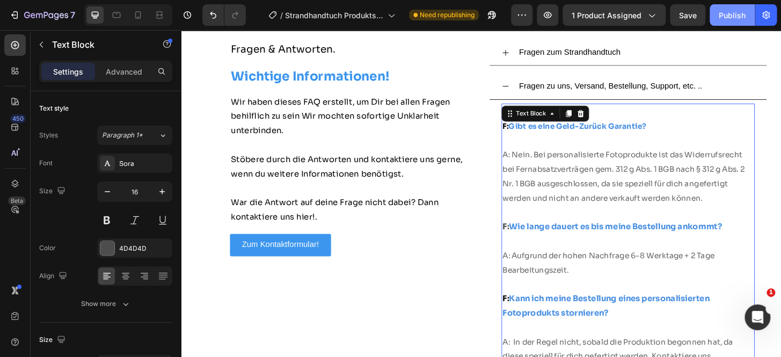
click at [720, 17] on div "Publish" at bounding box center [732, 15] width 27 height 11
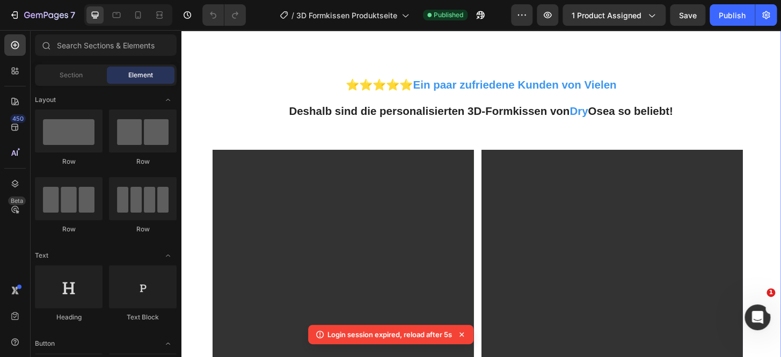
scroll to position [809, 0]
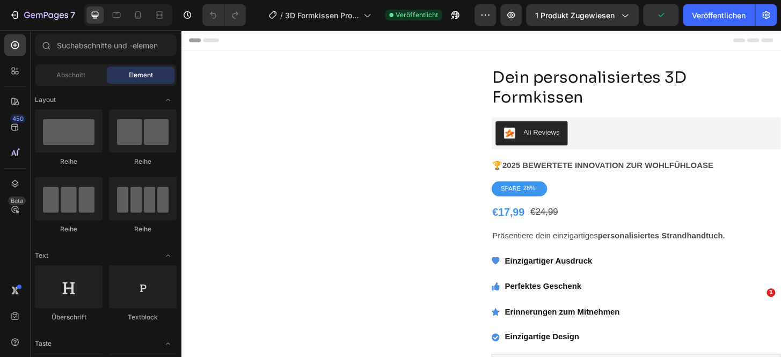
radio input "false"
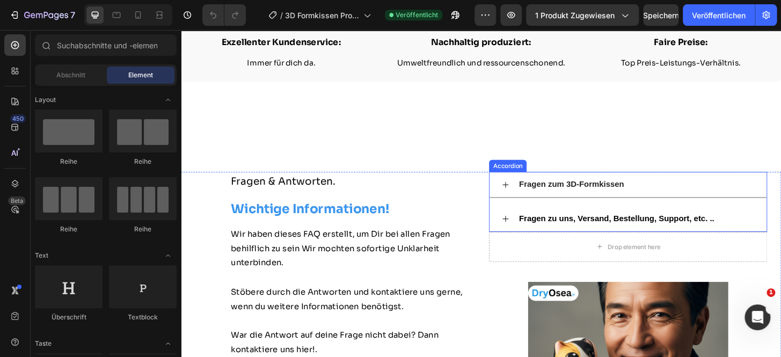
scroll to position [5878, 0]
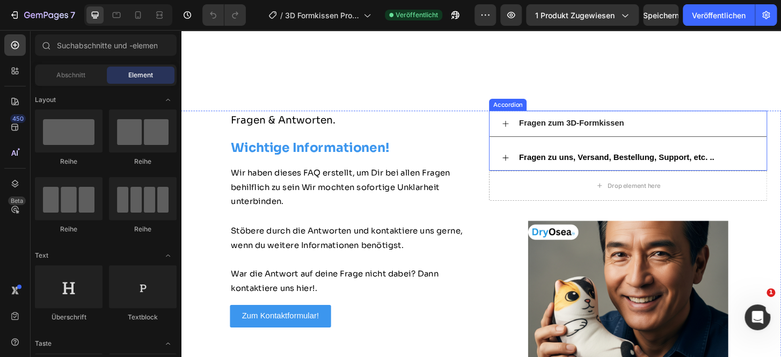
click at [536, 135] on div "Fragen zum 3D-Formkissen" at bounding box center [660, 131] width 297 height 28
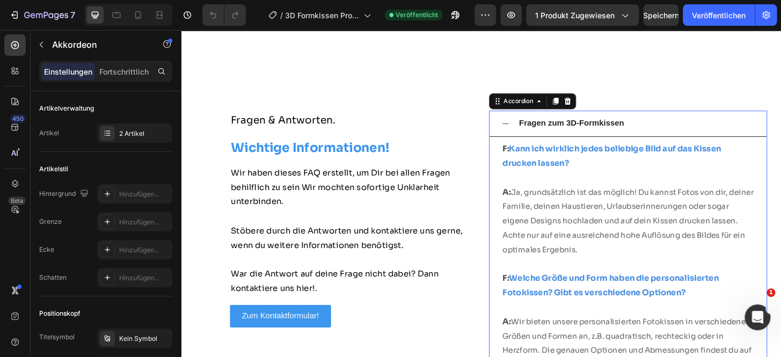
click at [529, 129] on icon at bounding box center [529, 130] width 9 height 9
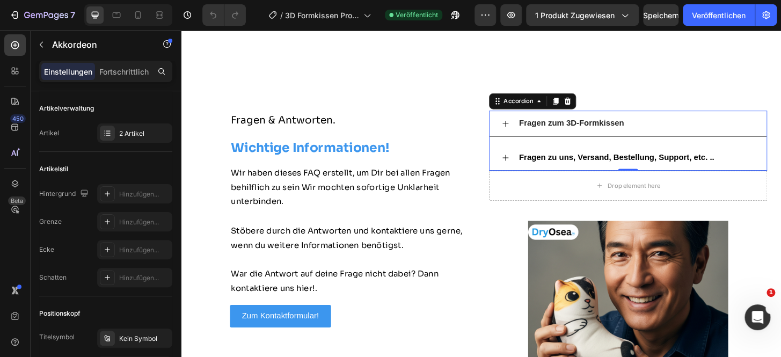
click at [525, 170] on div "Fragen zu uns, Versand, Bestellung, Support, etc. .." at bounding box center [660, 167] width 297 height 28
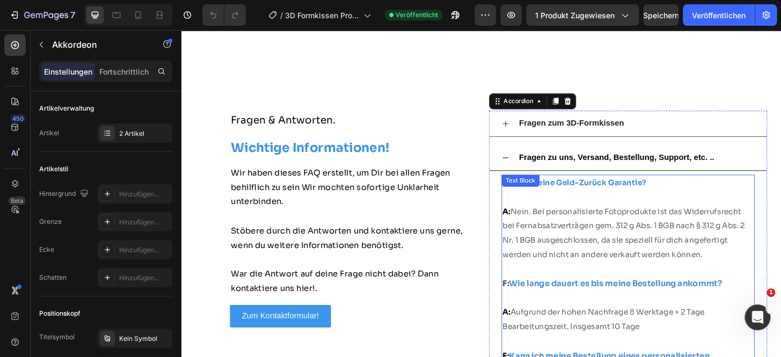
click at [554, 208] on p "F: Gibt es eine Geld-Zurück Garantie?" at bounding box center [661, 201] width 270 height 31
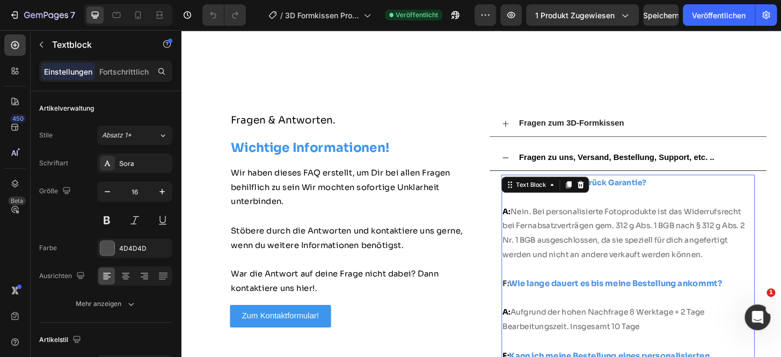
click at [663, 195] on strong "Gibt es eine Geld-Zurück Garantie?" at bounding box center [607, 193] width 148 height 10
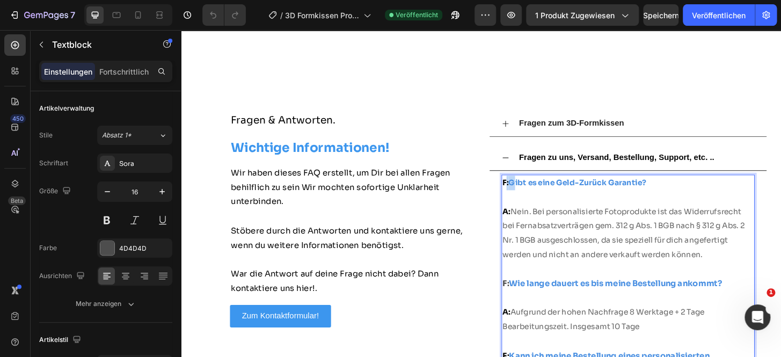
drag, startPoint x: 525, startPoint y: 192, endPoint x: 532, endPoint y: 199, distance: 9.9
click at [532, 199] on p "F: Gibt es eine Geld-Zurück Garantie?" at bounding box center [661, 201] width 270 height 31
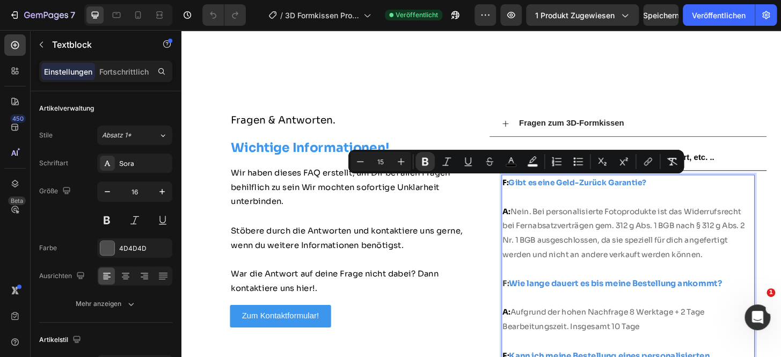
click at [526, 194] on strong "F:" at bounding box center [529, 193] width 6 height 10
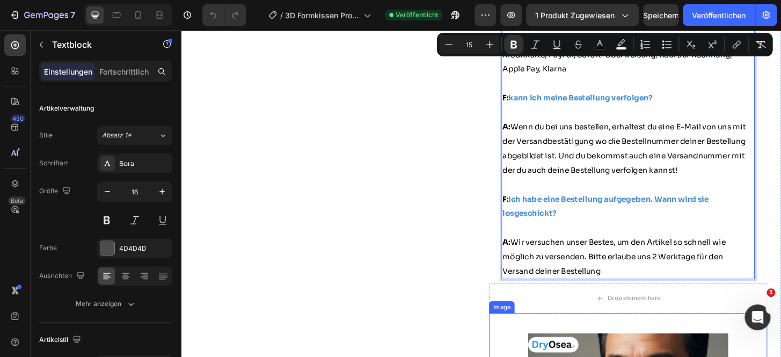
scroll to position [6477, 0]
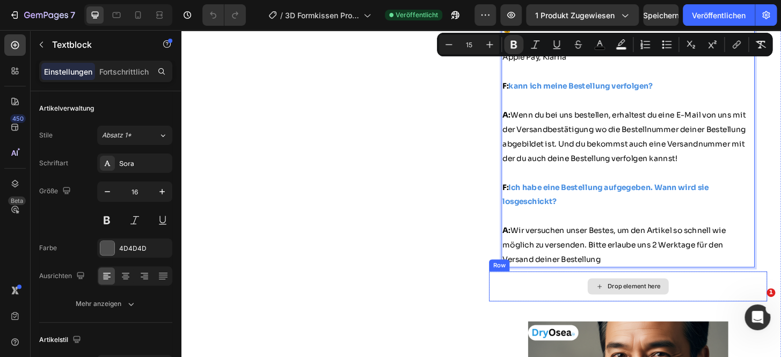
drag, startPoint x: 524, startPoint y: 194, endPoint x: 796, endPoint y: 305, distance: 293.4
click at [781, 305] on div "Fragen zum 3D-Formkissen Fragen zu uns, Versand, Bestellung, Support, etc. .. F…" at bounding box center [661, 20] width 299 height 1005
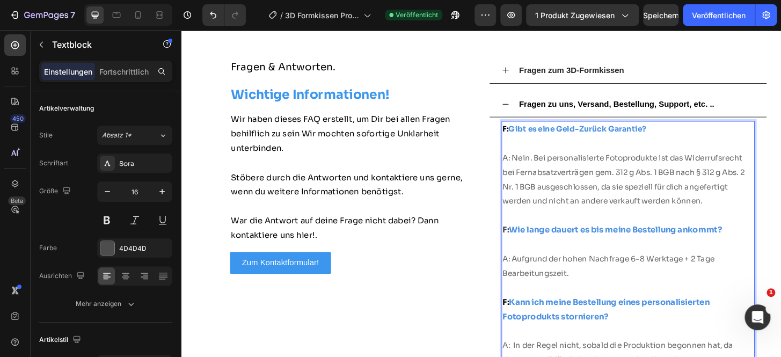
scroll to position [5907, 0]
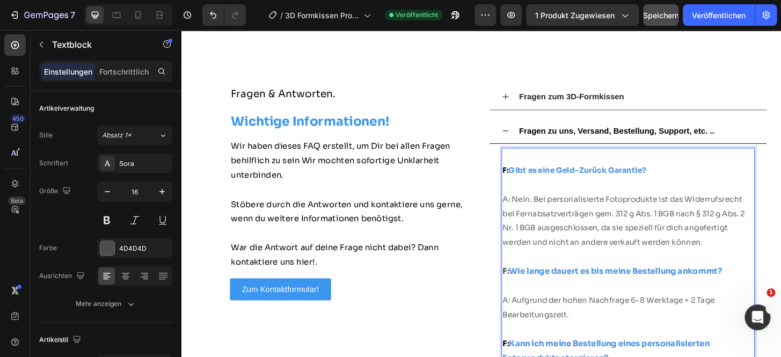
click at [658, 20] on button "Speichern" at bounding box center [660, 14] width 35 height 21
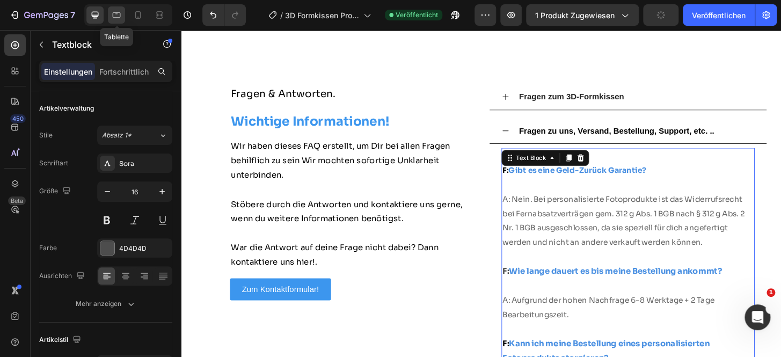
click at [120, 17] on icon at bounding box center [116, 15] width 11 height 11
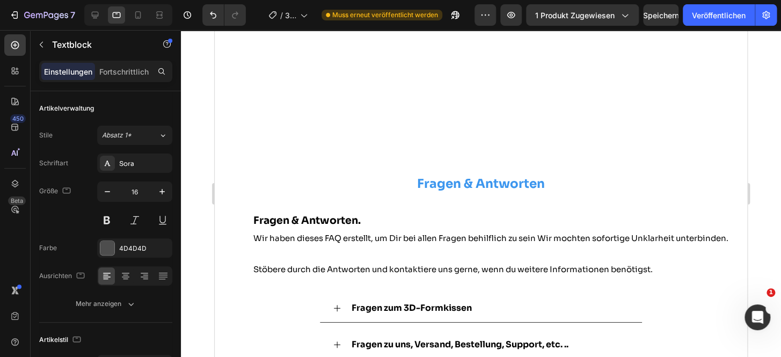
scroll to position [5330, 0]
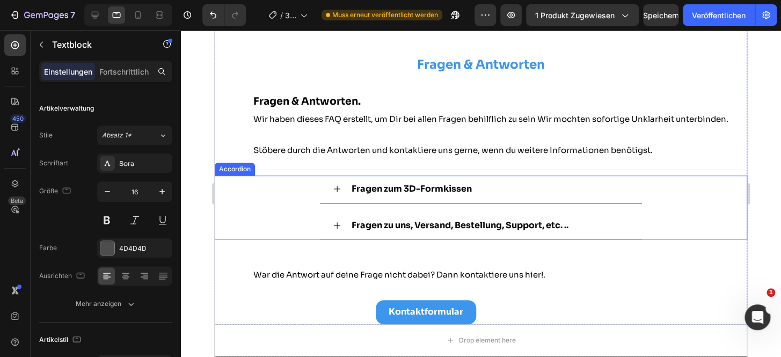
click at [335, 230] on div "Fragen zu uns, Versand, Bestellung, Support, etc. .." at bounding box center [481, 226] width 322 height 28
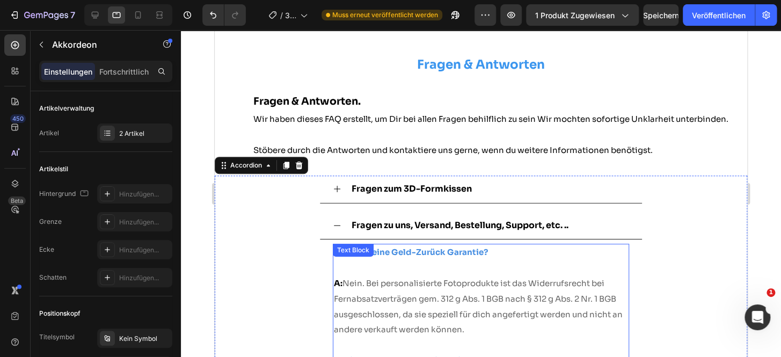
click at [355, 256] on div "Text Block" at bounding box center [353, 250] width 41 height 13
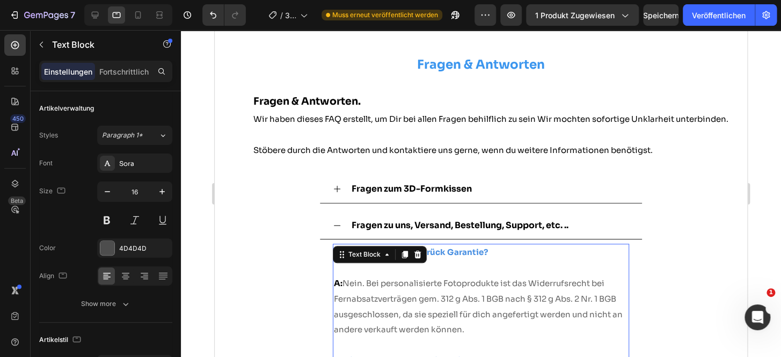
click at [362, 285] on span "Nein. Bei personalisierte Fotoprodukte ist das Widerrufsrecht bei Fernabsatzver…" at bounding box center [478, 306] width 289 height 56
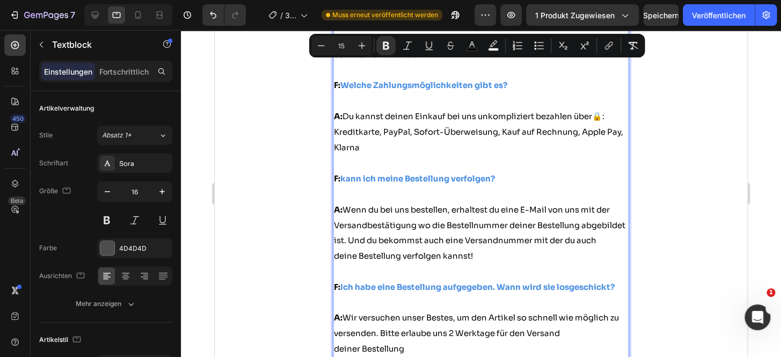
scroll to position [6009, 0]
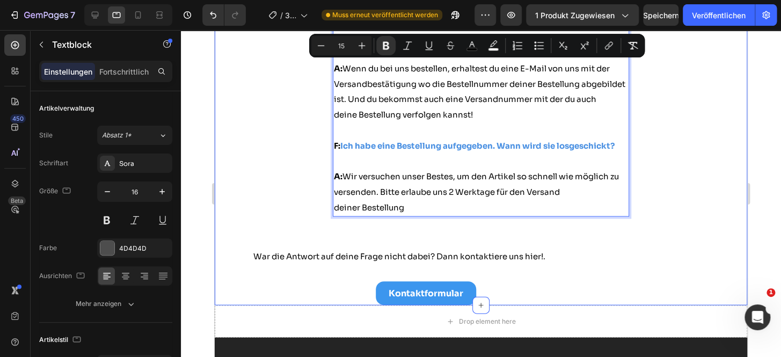
drag, startPoint x: 332, startPoint y: 252, endPoint x: 572, endPoint y: 222, distance: 242.4
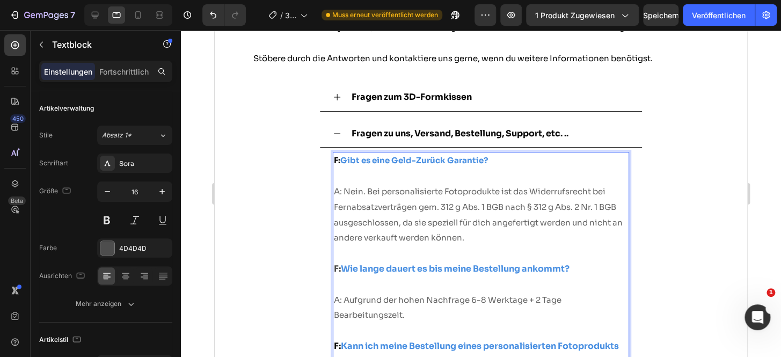
scroll to position [5407, 0]
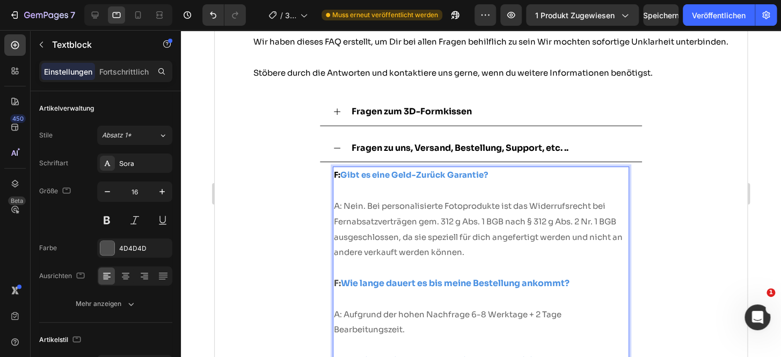
click at [334, 177] on strong "F:" at bounding box center [337, 175] width 6 height 10
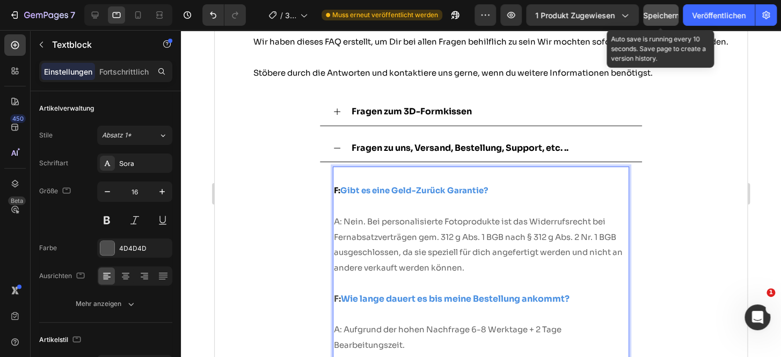
click at [661, 11] on font "Speichern" at bounding box center [661, 15] width 36 height 9
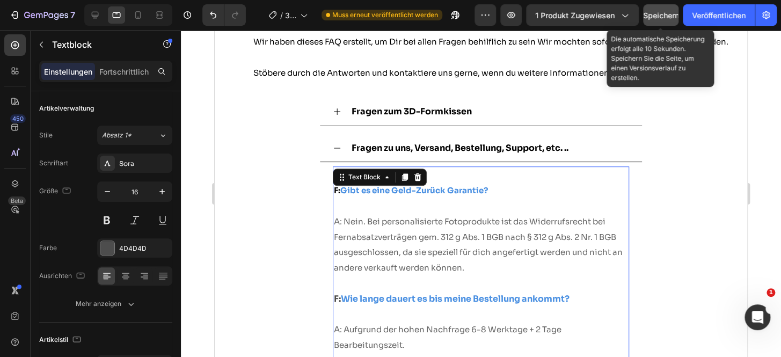
click at [662, 12] on font "Speichern" at bounding box center [661, 15] width 36 height 9
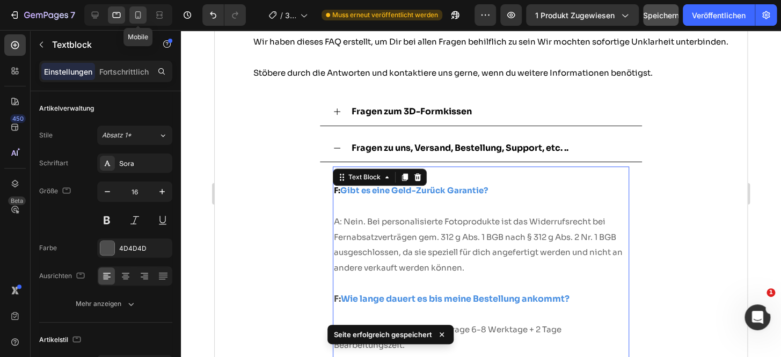
click at [137, 14] on icon at bounding box center [138, 15] width 11 height 11
type input "14"
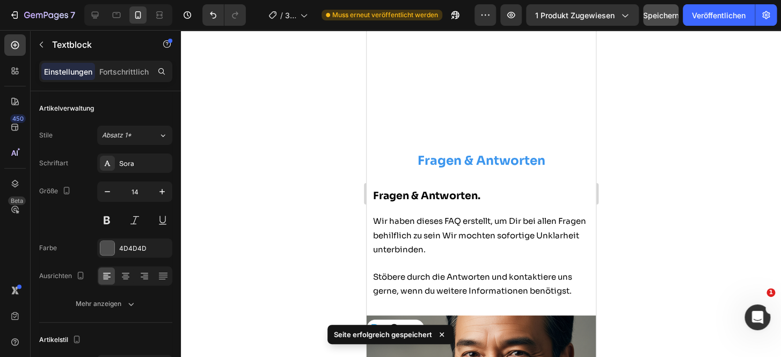
scroll to position [6470, 0]
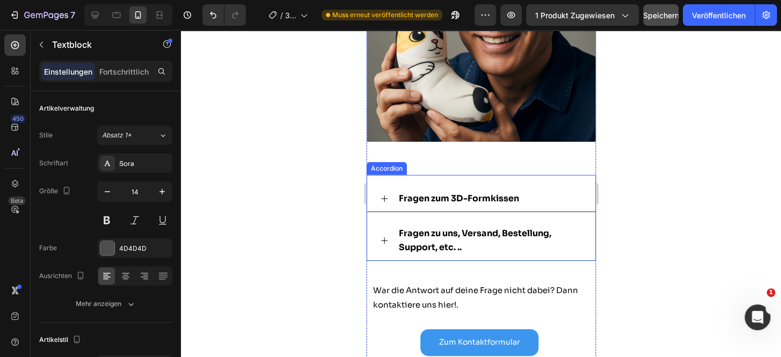
click at [393, 226] on div "Fragen zu uns, Versand, Bestellung, Support, etc. .." at bounding box center [481, 241] width 228 height 40
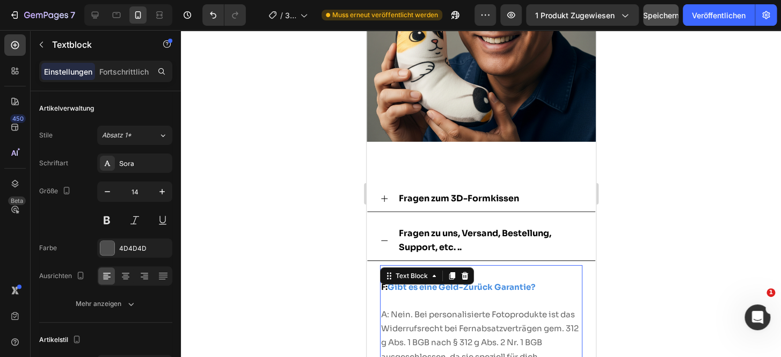
click at [383, 282] on strong "F:" at bounding box center [384, 287] width 6 height 10
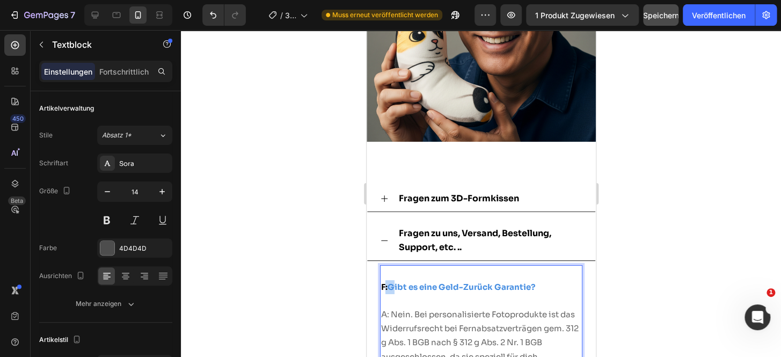
click at [383, 282] on strong "F:" at bounding box center [384, 287] width 6 height 10
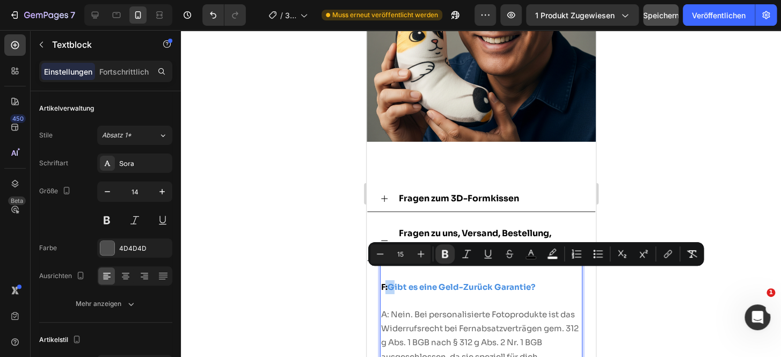
click at [383, 282] on strong "F:" at bounding box center [384, 287] width 6 height 10
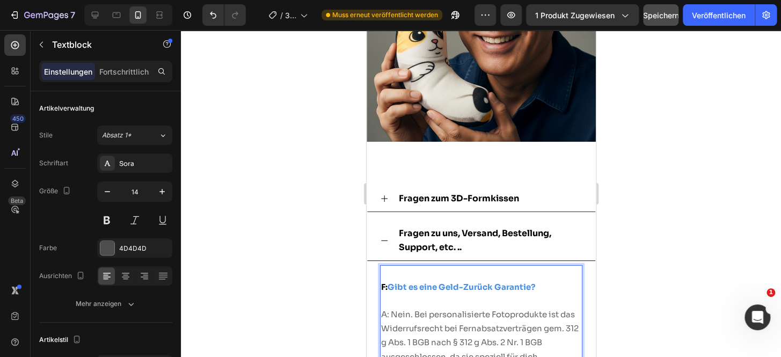
click at [382, 282] on strong "F:" at bounding box center [384, 287] width 6 height 10
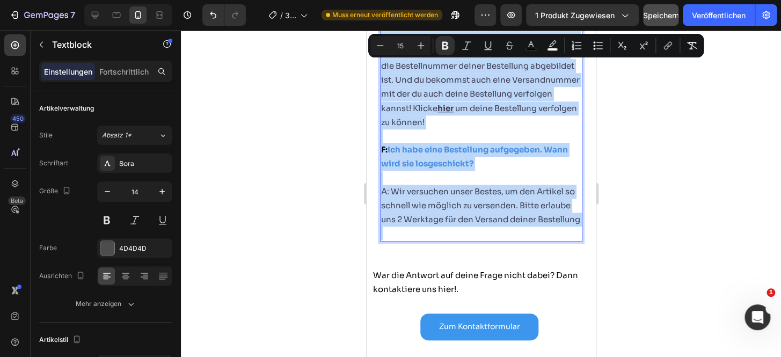
scroll to position [7320, 0]
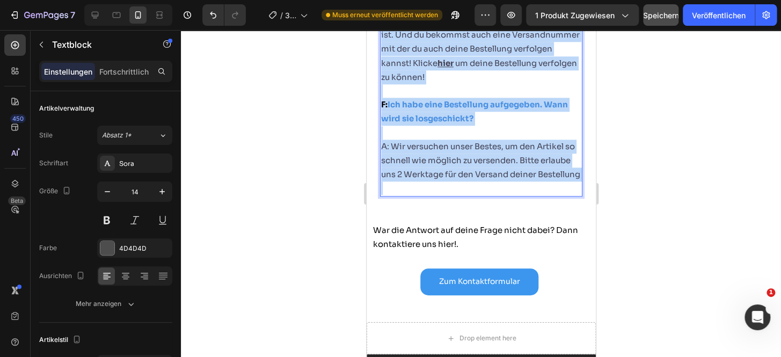
drag, startPoint x: 382, startPoint y: 276, endPoint x: 507, endPoint y: 172, distance: 162.4
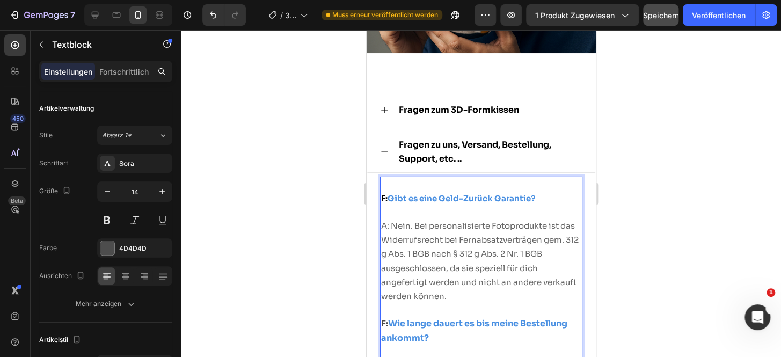
scroll to position [6507, 0]
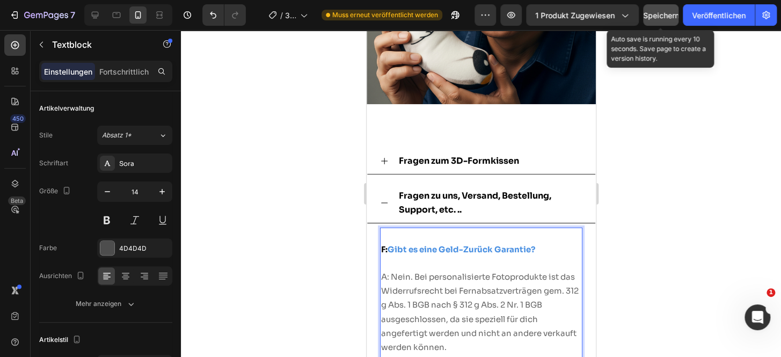
click at [650, 21] on button "Speichern" at bounding box center [660, 14] width 35 height 21
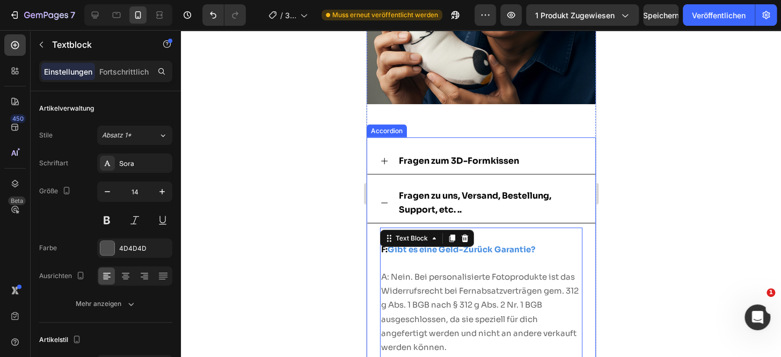
click at [389, 153] on div "Fragen zum 3D-Formkissen" at bounding box center [481, 161] width 228 height 26
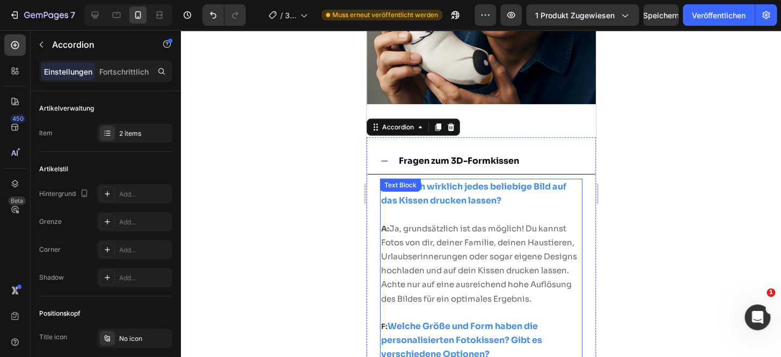
click at [392, 189] on strong "Kann ich wirklich jedes beliebige Bild auf das Kissen drucken lassen?" at bounding box center [473, 193] width 185 height 25
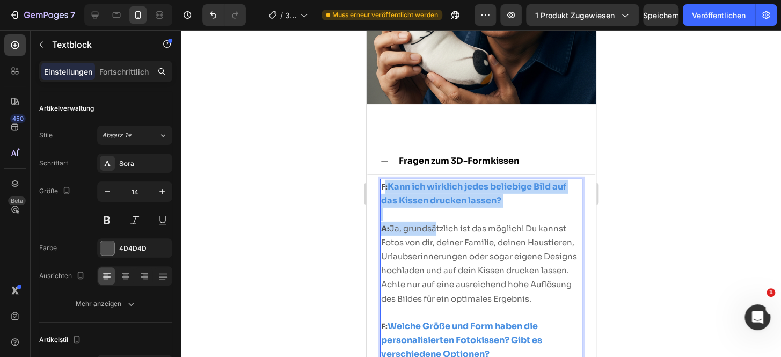
drag, startPoint x: 382, startPoint y: 178, endPoint x: 437, endPoint y: 223, distance: 70.5
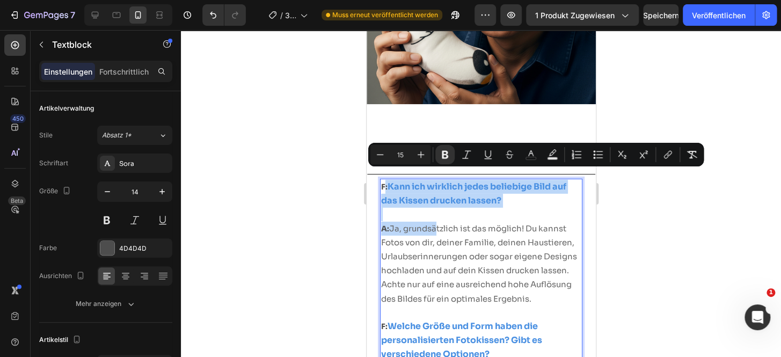
click at [434, 252] on span "Ja, grundsätzlich ist das möglich! Du kannst Fotos von dir, deiner Familie, dei…" at bounding box center [479, 263] width 196 height 81
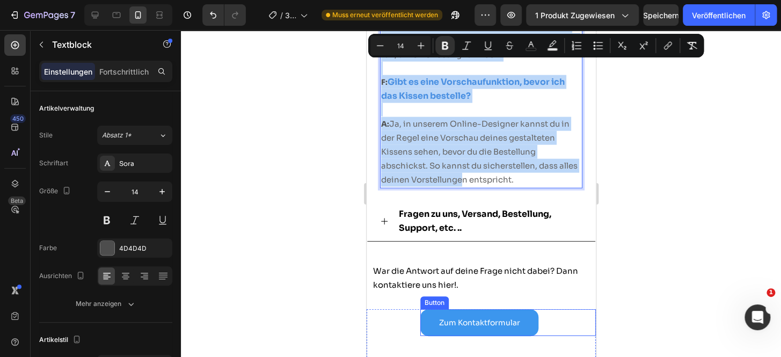
scroll to position [7949, 0]
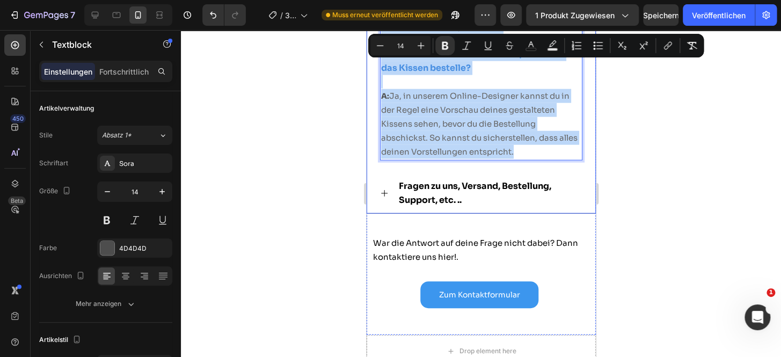
drag, startPoint x: 380, startPoint y: 176, endPoint x: 581, endPoint y: 172, distance: 200.9
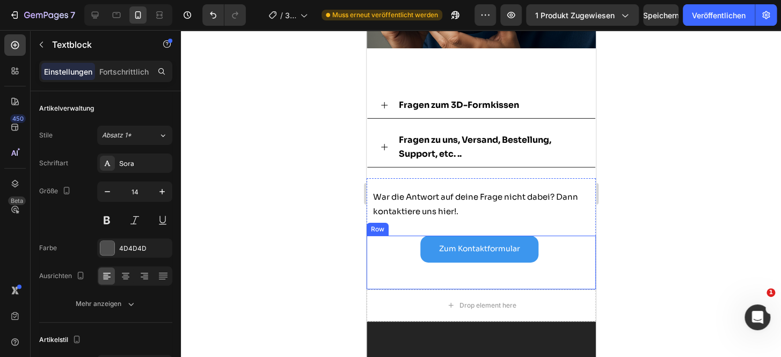
scroll to position [6514, 0]
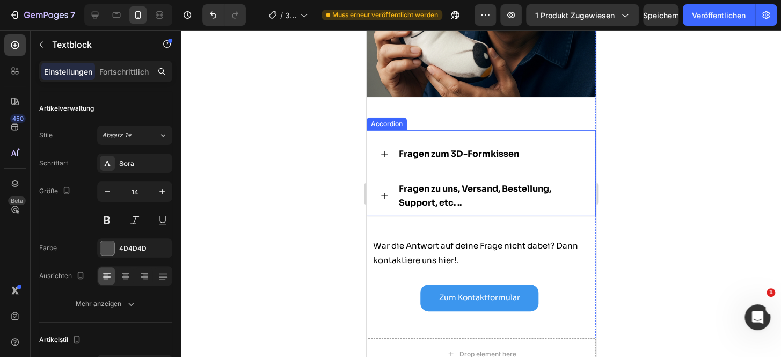
click at [387, 150] on icon at bounding box center [384, 154] width 9 height 9
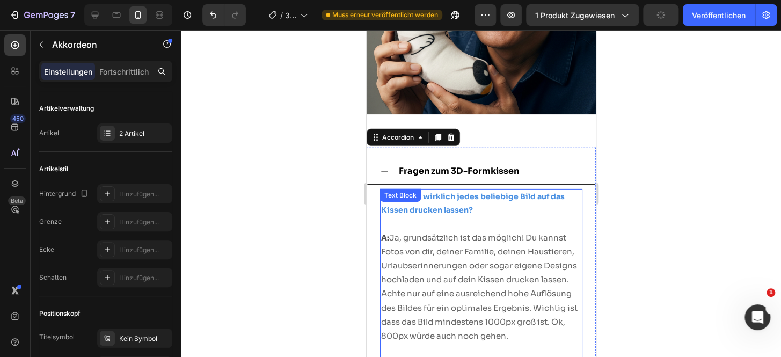
scroll to position [6482, 0]
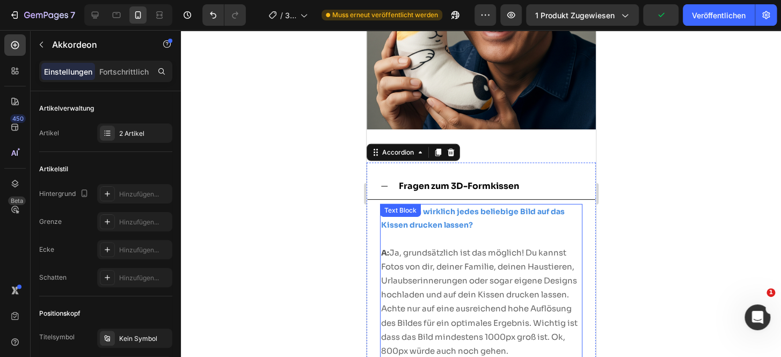
drag, startPoint x: 413, startPoint y: 264, endPoint x: 397, endPoint y: 231, distance: 36.5
click at [412, 264] on span "Ja, grundsätzlich ist das möglich! Du kannst Fotos von dir, deiner Familie, dei…" at bounding box center [479, 302] width 197 height 108
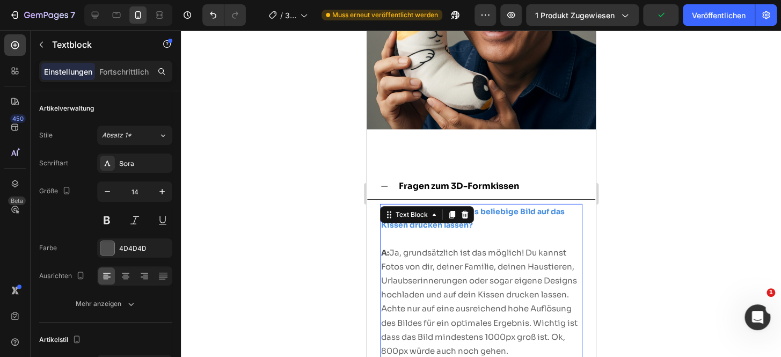
click at [504, 207] on strong "Kann ich wirklich jedes beliebige Bild auf das Kissen drucken lassen?" at bounding box center [473, 218] width 184 height 23
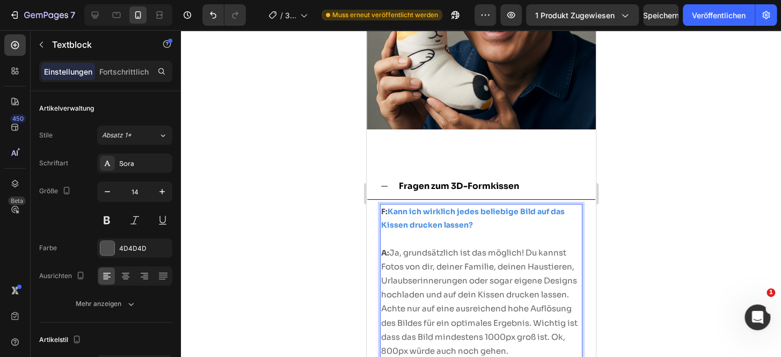
click at [381, 207] on strong "F:" at bounding box center [384, 212] width 6 height 10
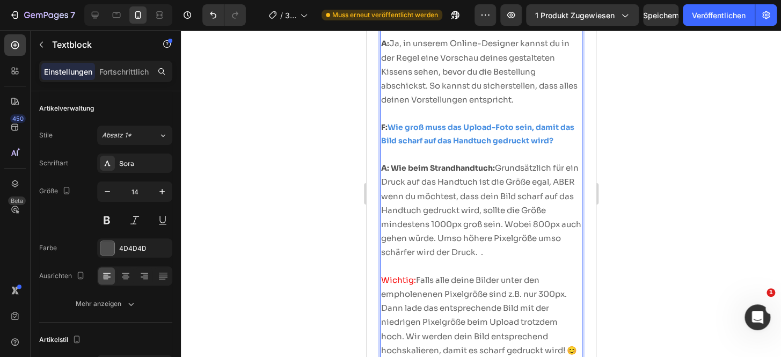
scroll to position [7312, 0]
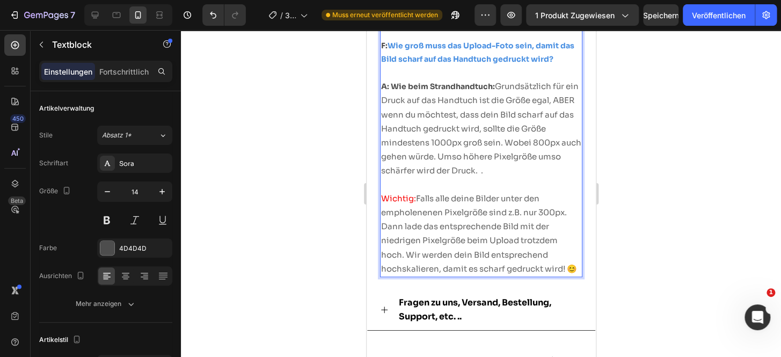
click at [432, 261] on p "Wichtig: Falls alle deine Bilder unter den empholenenen Pixelgröße sind z.B. nu…" at bounding box center [481, 234] width 200 height 84
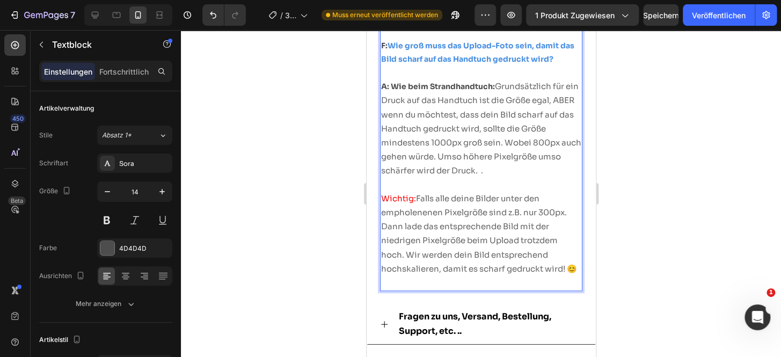
click at [399, 196] on span "Falls alle deine Bilder unter den empholenenen Pixelgröße sind z.B. nur 300px. …" at bounding box center [479, 233] width 196 height 81
click at [407, 198] on span "Falls alle deine Bilder unter den empfholenenen Pixelgröße sind z.B. nur 300px.…" at bounding box center [479, 233] width 196 height 81
click at [408, 194] on span "Falls alle deine Bilder unter den empfolenenen Pixelgröße sind z.B. nur 300px. …" at bounding box center [479, 233] width 196 height 81
click at [439, 207] on span "Falls alle deine Bilder unter den empfohlenenen Pixelgröße sind z.B. nur 300px.…" at bounding box center [479, 233] width 196 height 81
click at [444, 196] on span "Falls alle deine Bilder unter den empfohlenenen Pixelgröße sind z.B. nur 300px.…" at bounding box center [479, 233] width 196 height 81
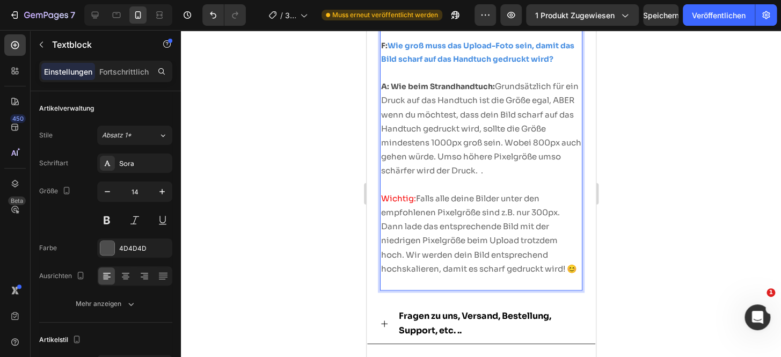
click at [450, 227] on span "Falls alle deine Bilder unter den empfohlenen Pixelgröße sind z.B. nur 300px. D…" at bounding box center [479, 233] width 196 height 81
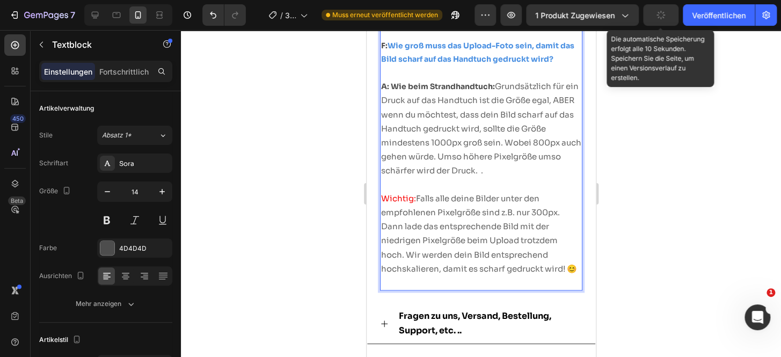
click at [656, 17] on icon "button" at bounding box center [661, 15] width 10 height 10
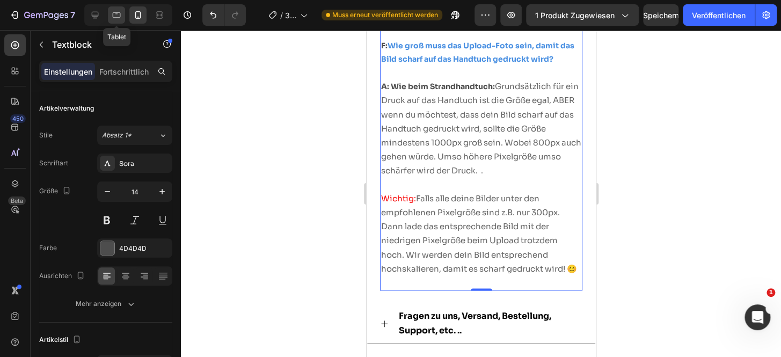
click at [122, 18] on div at bounding box center [116, 14] width 17 height 17
type input "16"
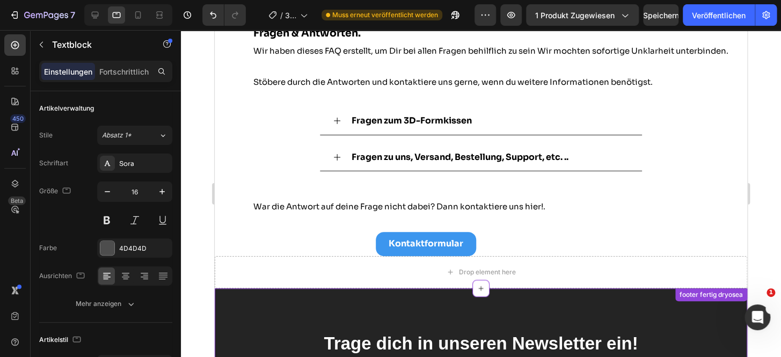
scroll to position [5490, 0]
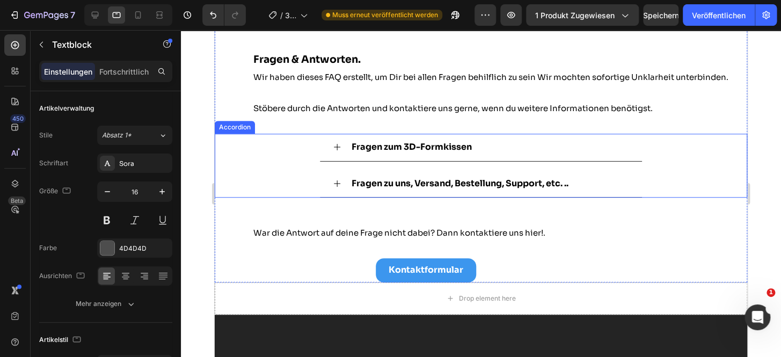
click at [333, 148] on icon at bounding box center [337, 147] width 9 height 9
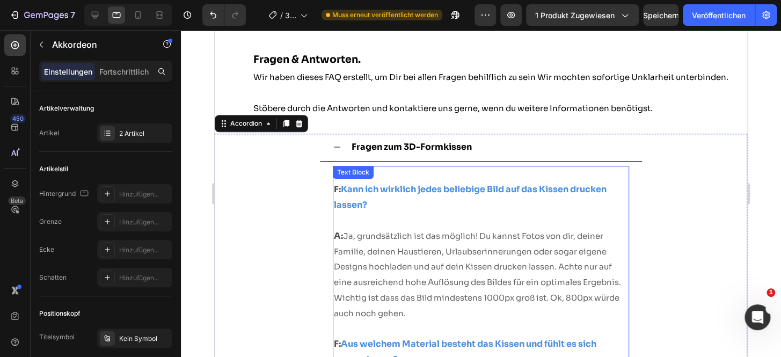
click at [337, 230] on strong "A:" at bounding box center [338, 235] width 9 height 11
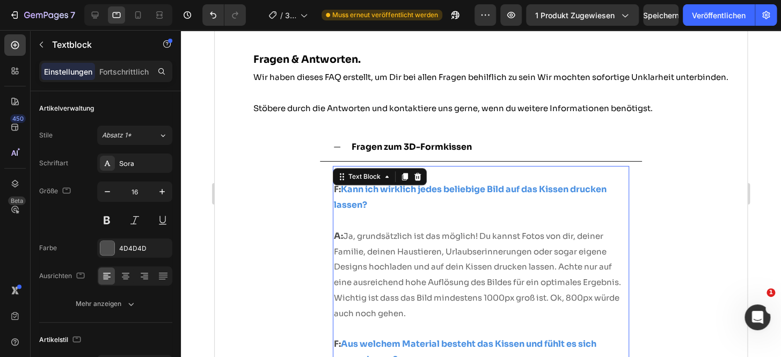
click at [334, 187] on strong "F:" at bounding box center [337, 189] width 7 height 11
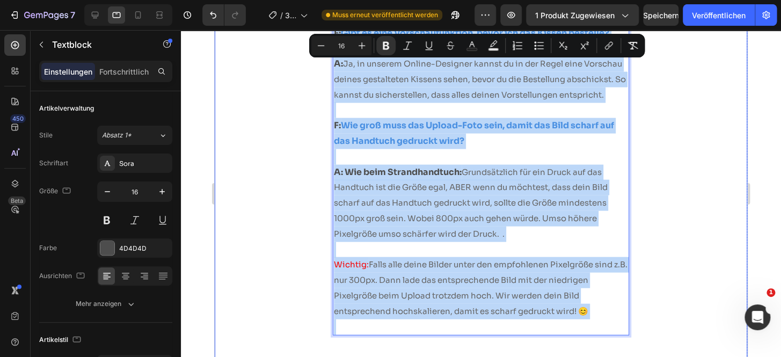
scroll to position [6128, 0]
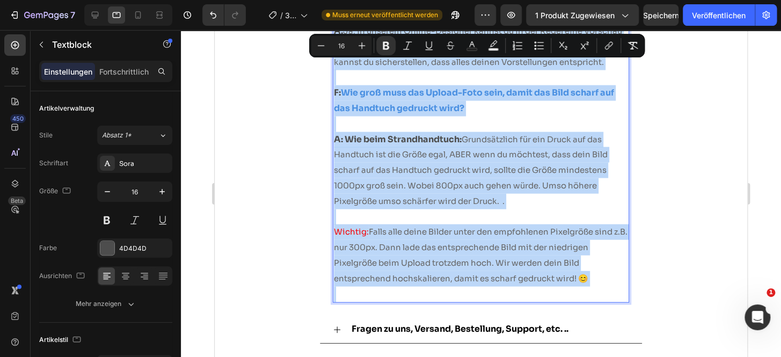
drag, startPoint x: 332, startPoint y: 187, endPoint x: 620, endPoint y: 307, distance: 312.2
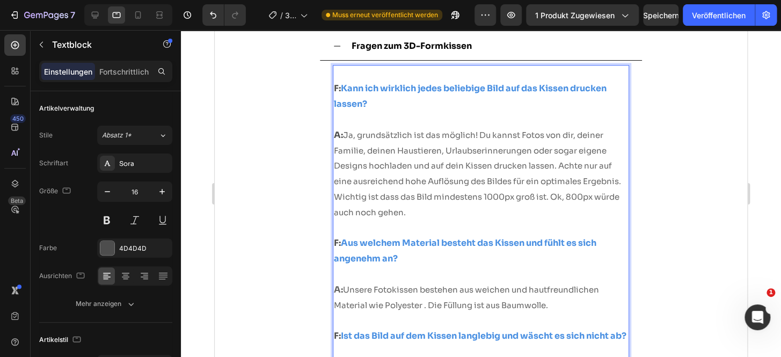
scroll to position [5542, 0]
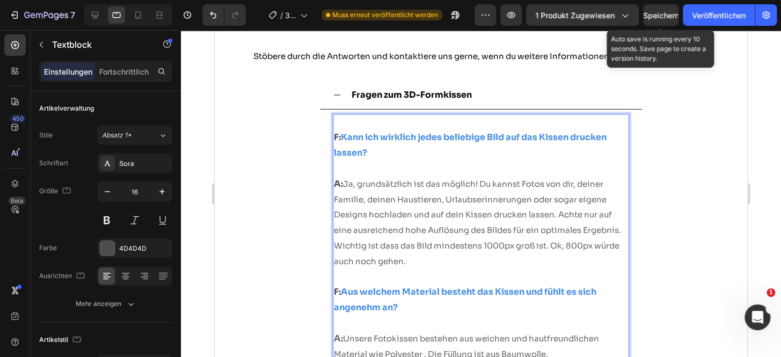
click at [663, 16] on font "Speichern" at bounding box center [661, 15] width 36 height 9
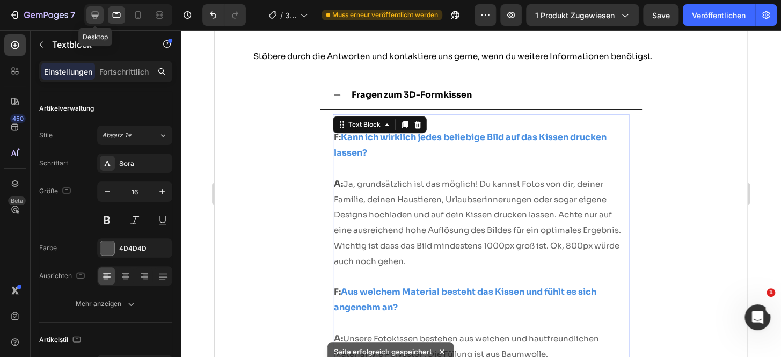
click at [96, 17] on icon at bounding box center [95, 15] width 7 height 7
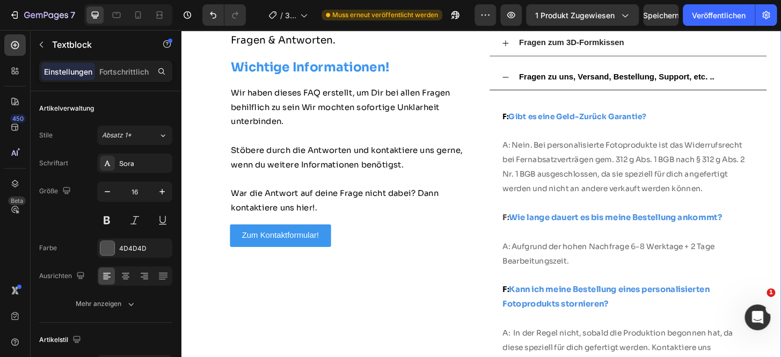
scroll to position [6025, 0]
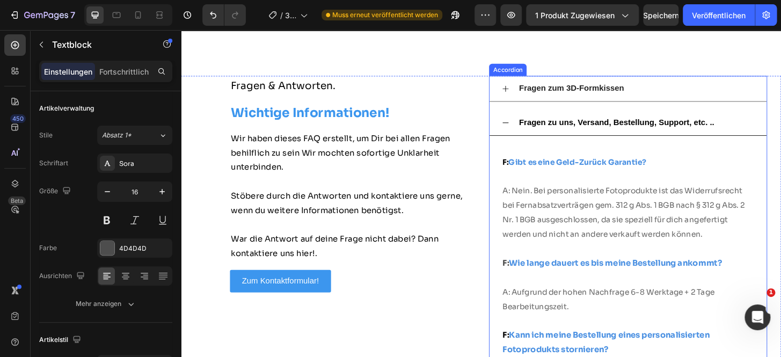
click at [525, 89] on icon at bounding box center [529, 93] width 9 height 9
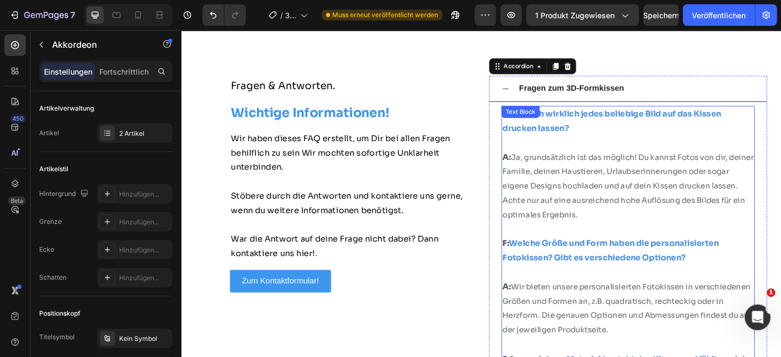
click at [563, 178] on span "Ja, grundsätzlich ist das möglich! Du kannst Fotos von dir, deiner Familie, dei…" at bounding box center [661, 197] width 270 height 72
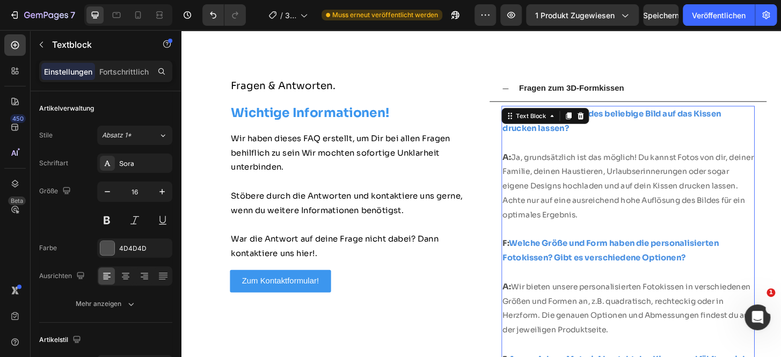
click at [581, 228] on span "Ja, grundsätzlich ist das möglich! Du kannst Fotos von dir, deiner Familie, dei…" at bounding box center [661, 197] width 270 height 72
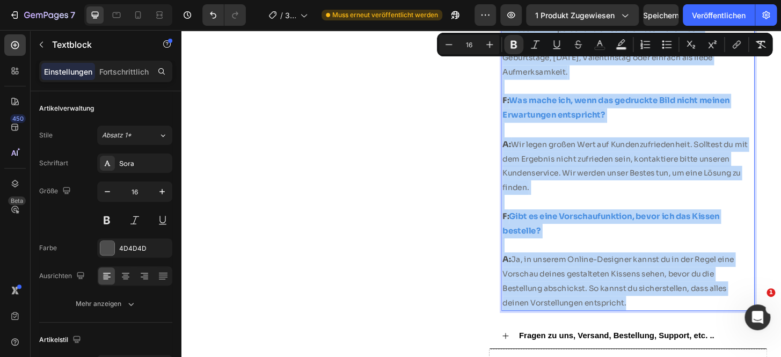
scroll to position [7074, 0]
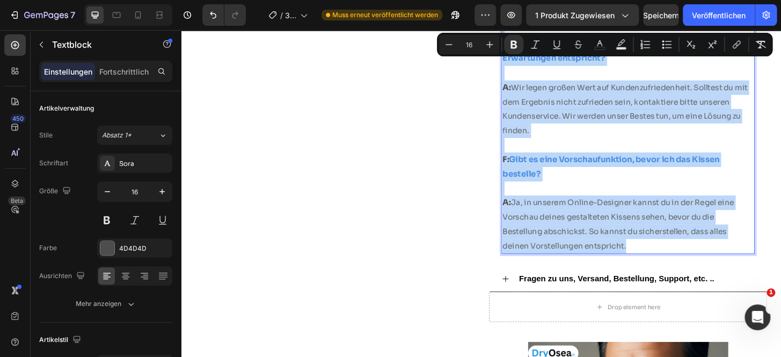
drag, startPoint x: 523, startPoint y: 118, endPoint x: 715, endPoint y: 298, distance: 262.9
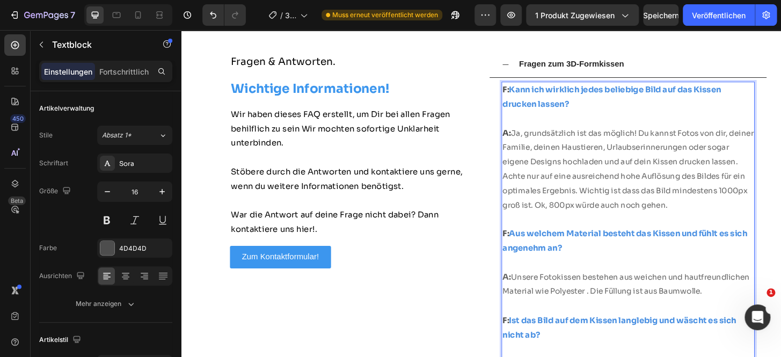
scroll to position [6023, 0]
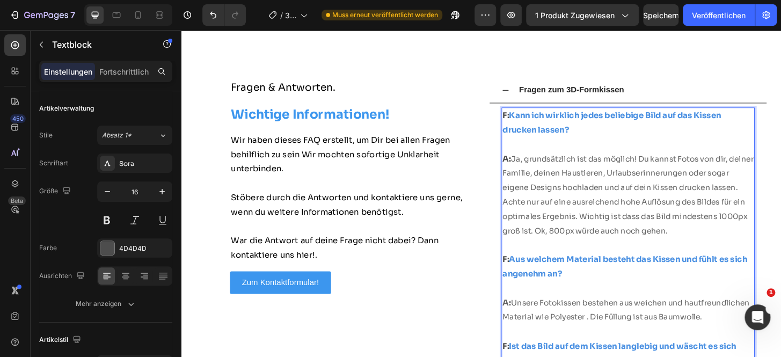
click at [526, 122] on strong "F:" at bounding box center [529, 120] width 7 height 11
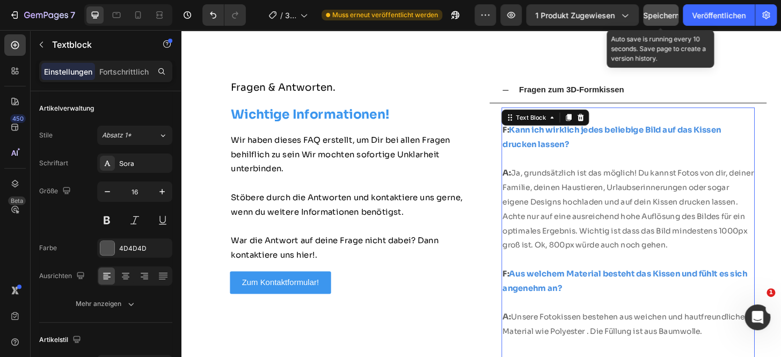
click at [655, 21] on button "Speichern" at bounding box center [660, 14] width 35 height 21
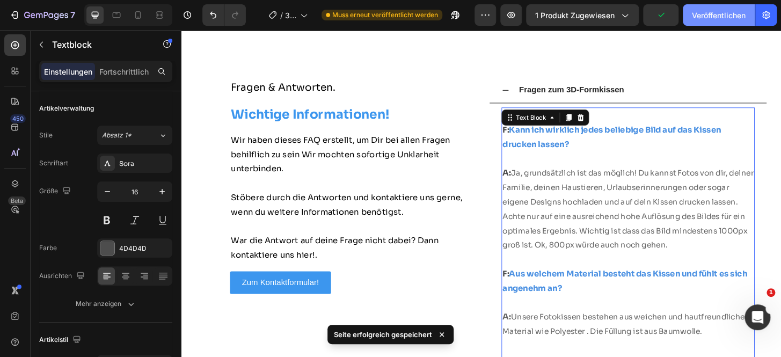
click at [703, 18] on font "Veröffentlichen" at bounding box center [719, 15] width 54 height 9
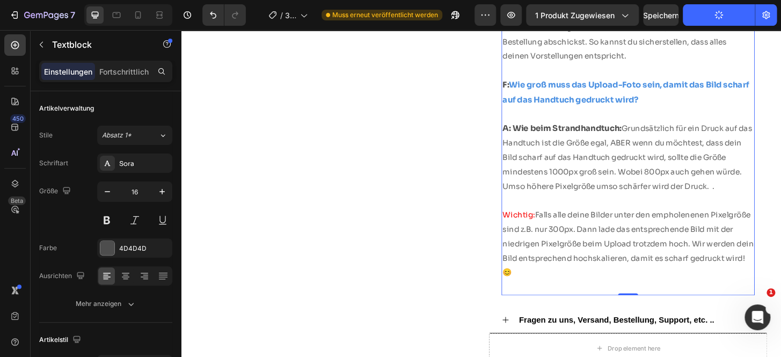
scroll to position [6690, 0]
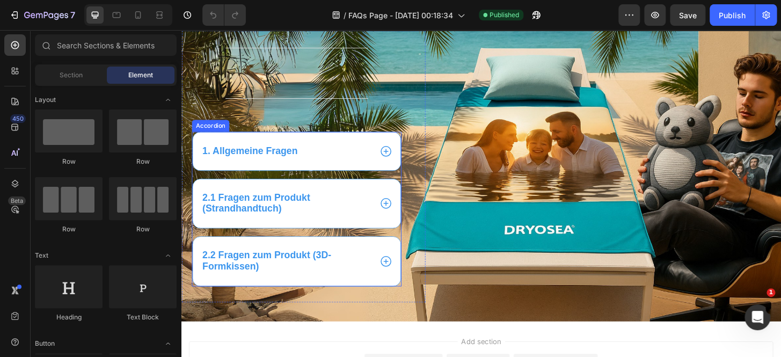
scroll to position [195, 0]
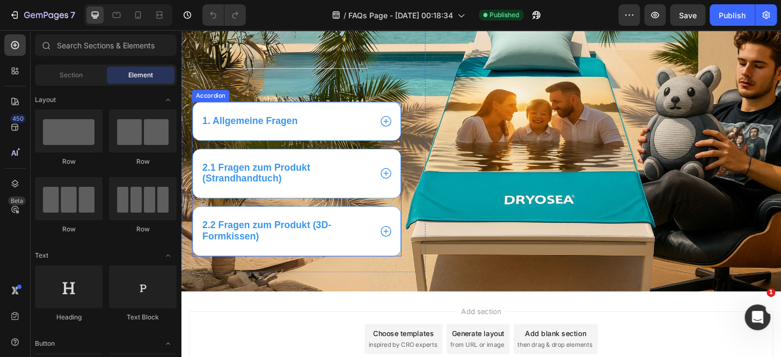
click at [400, 133] on icon at bounding box center [401, 128] width 14 height 14
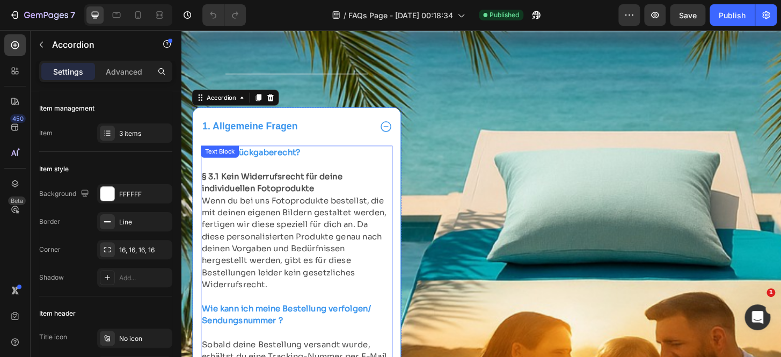
scroll to position [179, 0]
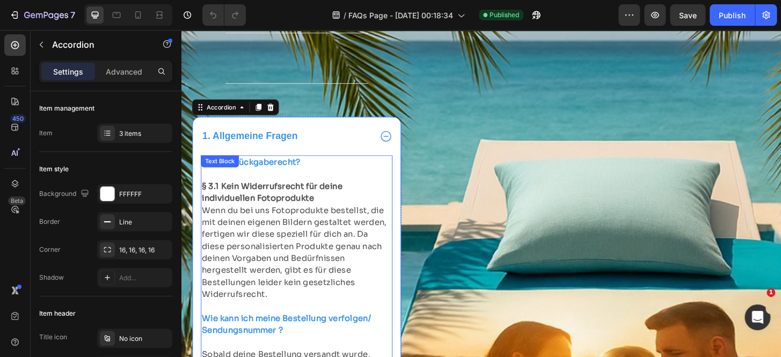
click at [303, 248] on p "Wenn du bei uns Fotoprodukte bestellst, die mit deinen eigenen Bildern gestalte…" at bounding box center [306, 268] width 204 height 103
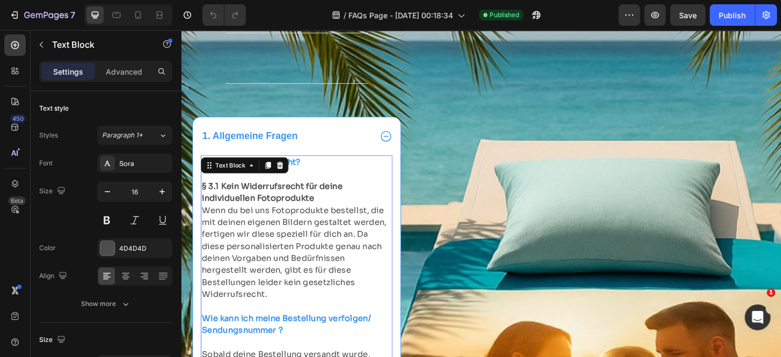
click at [230, 240] on p "Wenn du bei uns Fotoprodukte bestellst, die mit deinen eigenen Bildern gestalte…" at bounding box center [306, 268] width 204 height 103
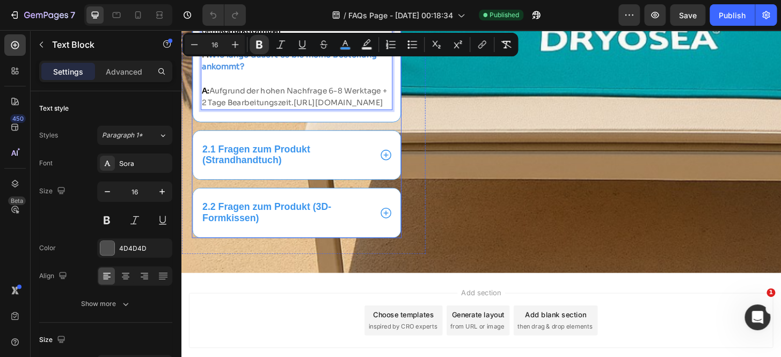
scroll to position [752, 0]
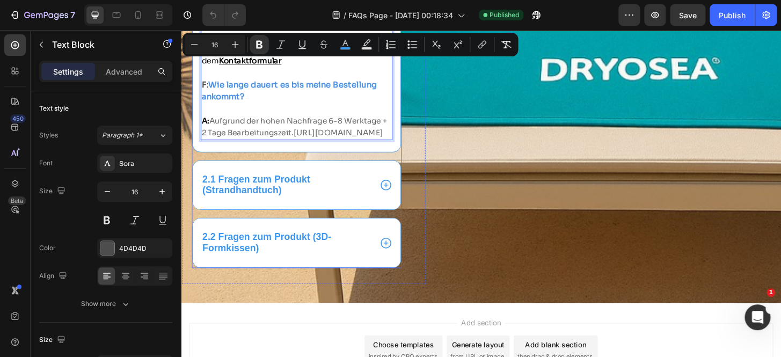
drag, startPoint x: 205, startPoint y: 173, endPoint x: 385, endPoint y: 153, distance: 181.5
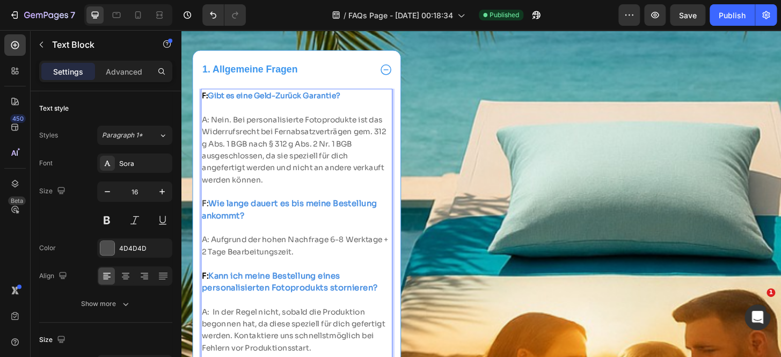
scroll to position [199, 0]
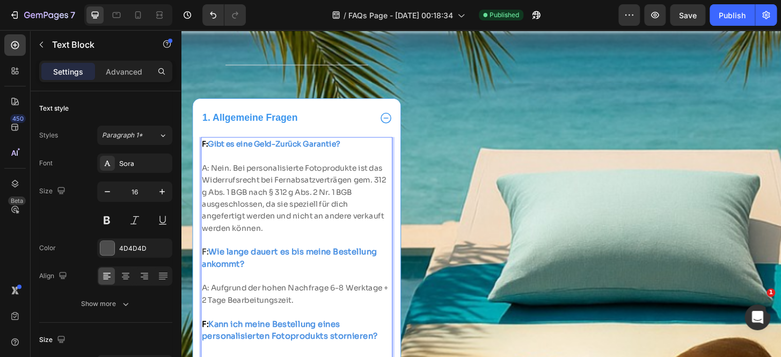
click at [207, 154] on strong "F:" at bounding box center [207, 152] width 6 height 10
click at [206, 153] on strong "F:" at bounding box center [207, 152] width 6 height 10
click at [205, 153] on strong "F:" at bounding box center [207, 152] width 6 height 10
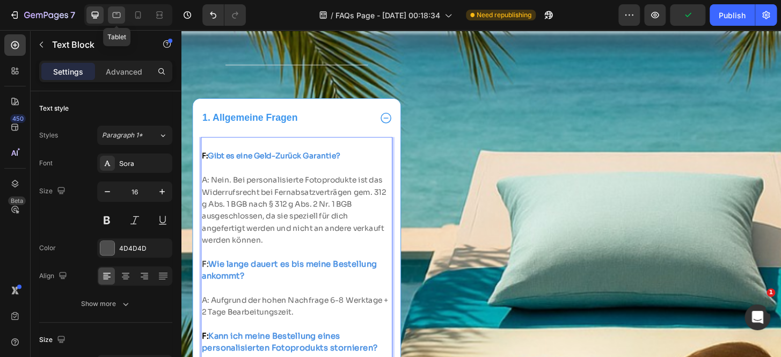
click at [113, 12] on icon at bounding box center [116, 15] width 11 height 11
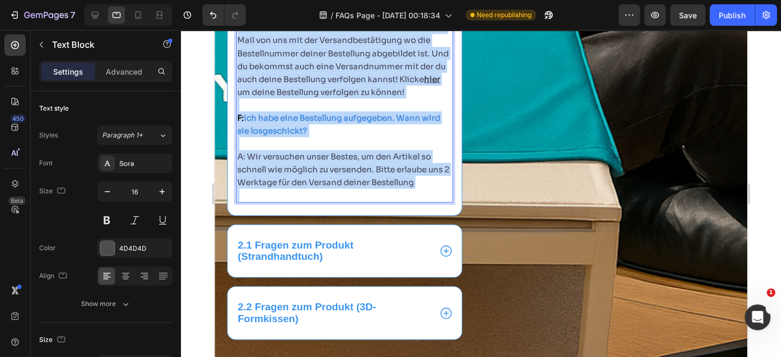
scroll to position [964, 0]
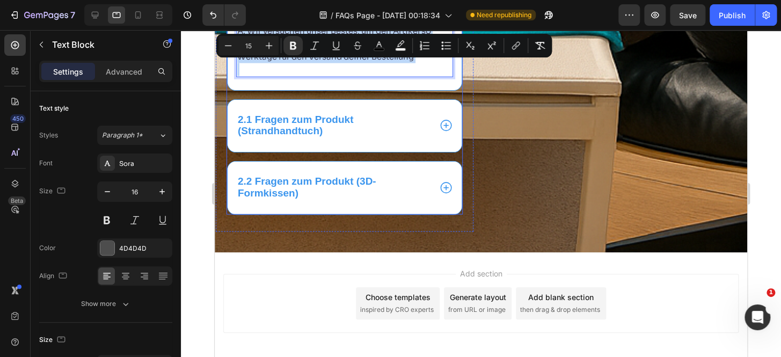
drag, startPoint x: 238, startPoint y: 87, endPoint x: 441, endPoint y: 123, distance: 206.1
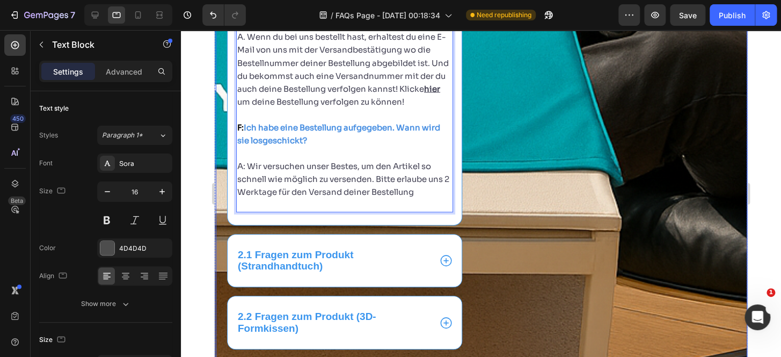
scroll to position [801, 0]
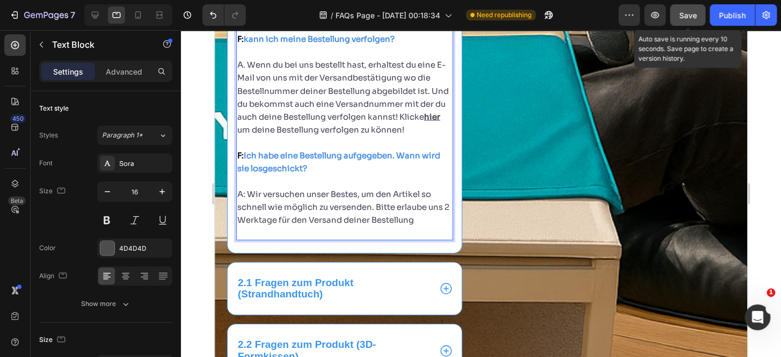
click at [681, 13] on span "Save" at bounding box center [688, 15] width 18 height 9
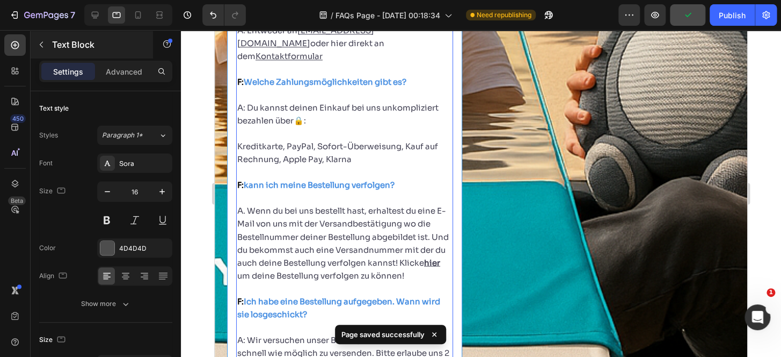
scroll to position [622, 0]
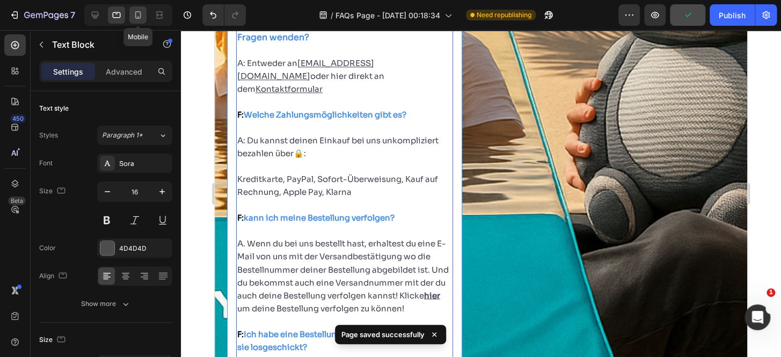
click at [144, 14] on div at bounding box center [137, 14] width 17 height 17
type input "14"
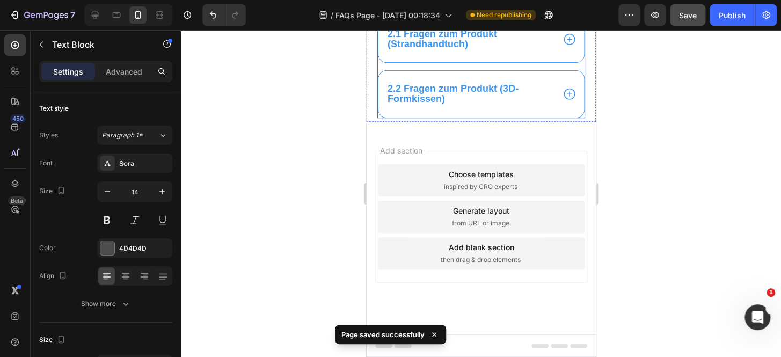
scroll to position [347, 0]
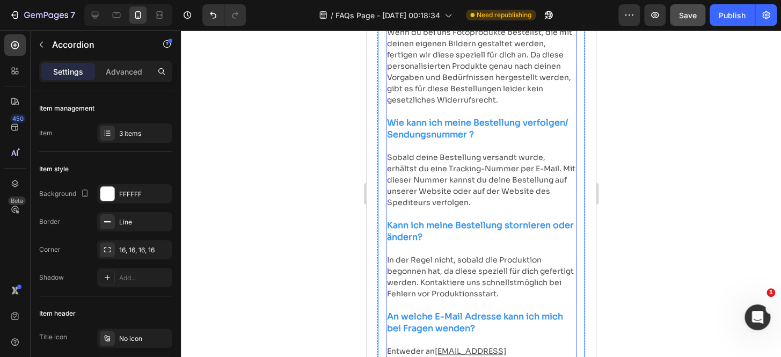
click at [405, 105] on span "Wenn du bei uns Fotoprodukte bestellst, die mit deinen eigenen Bildern gestalte…" at bounding box center [479, 65] width 185 height 77
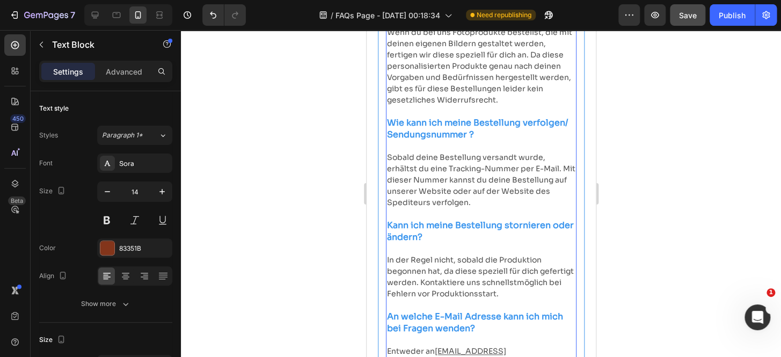
click at [387, 26] on strong "§ 3.1 Kein Widerrufsrecht für deine individuellen Fotoprodukte" at bounding box center [478, 15] width 183 height 21
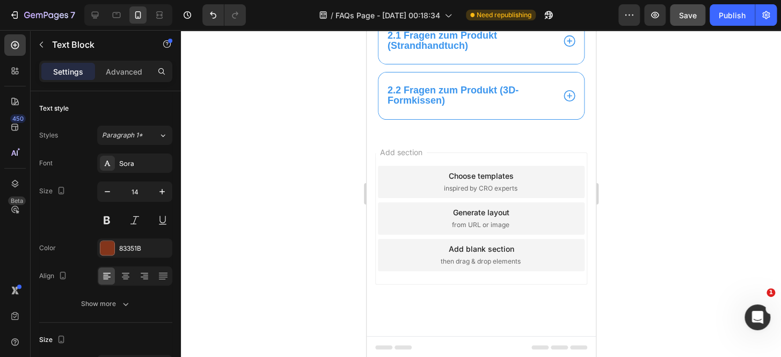
scroll to position [688, 0]
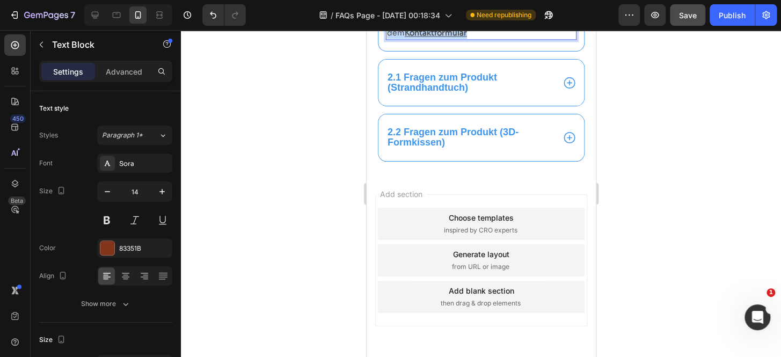
drag, startPoint x: 388, startPoint y: 135, endPoint x: 558, endPoint y: 173, distance: 175.1
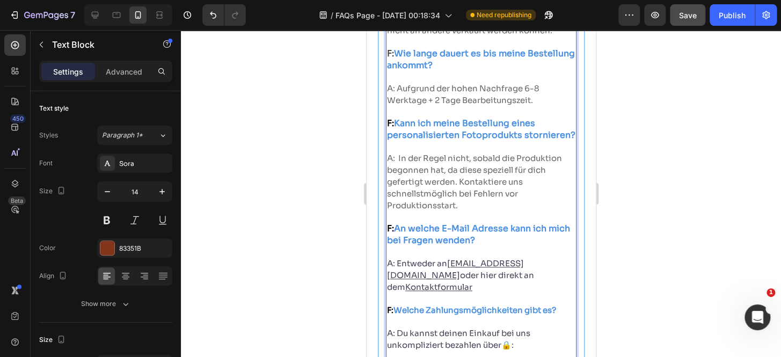
scroll to position [325, 0]
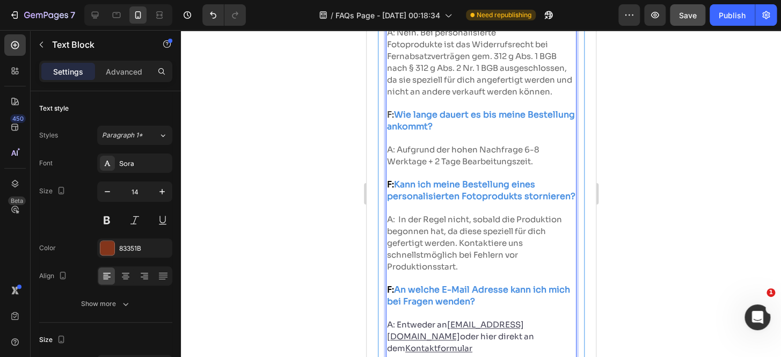
click at [386, 156] on div "F: Gibt es eine Geld-Zurück Garantie? A: Nein. Bei personalisierte Fotoprodukte…" at bounding box center [481, 343] width 191 height 680
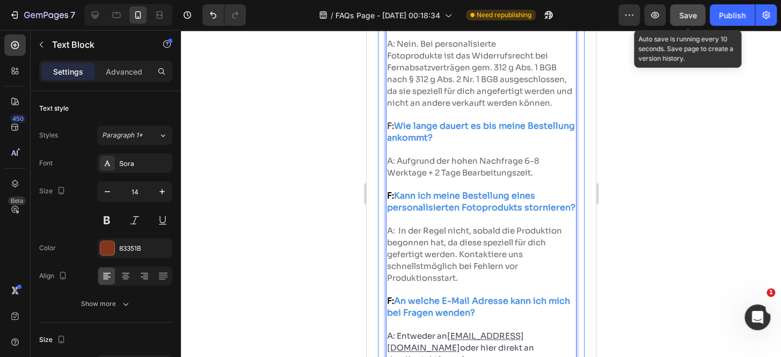
click at [689, 23] on button "Save" at bounding box center [687, 14] width 35 height 21
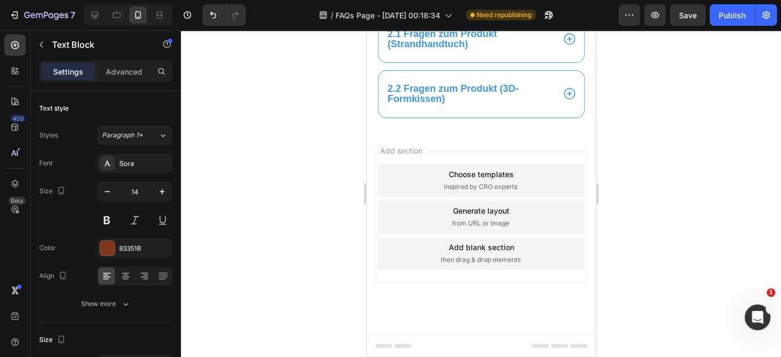
scroll to position [1090, 0]
click at [562, 101] on icon at bounding box center [569, 94] width 14 height 14
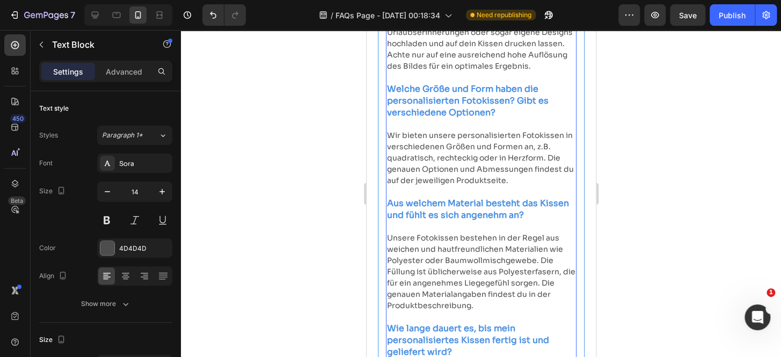
scroll to position [469, 0]
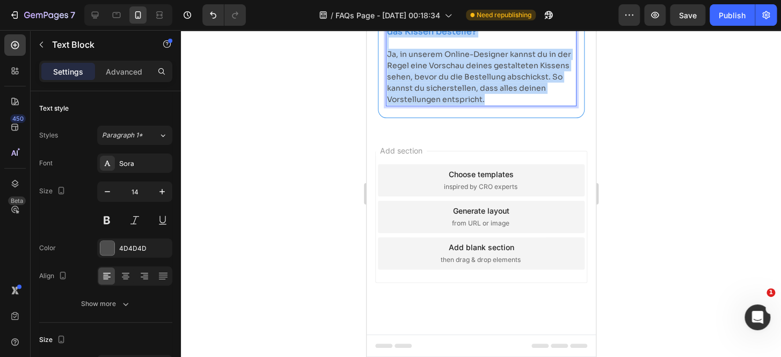
scroll to position [1509, 0]
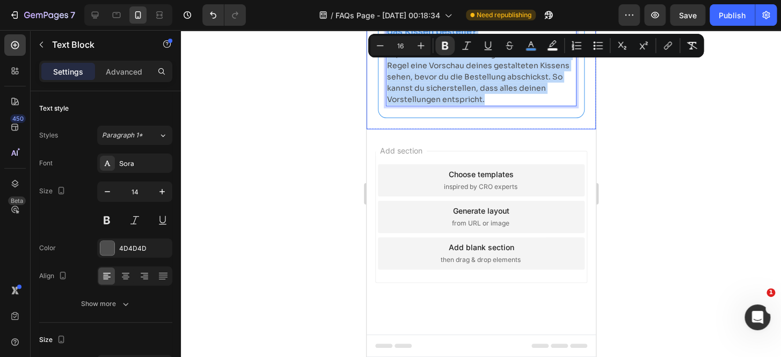
drag, startPoint x: 387, startPoint y: 120, endPoint x: 576, endPoint y: 187, distance: 200.6
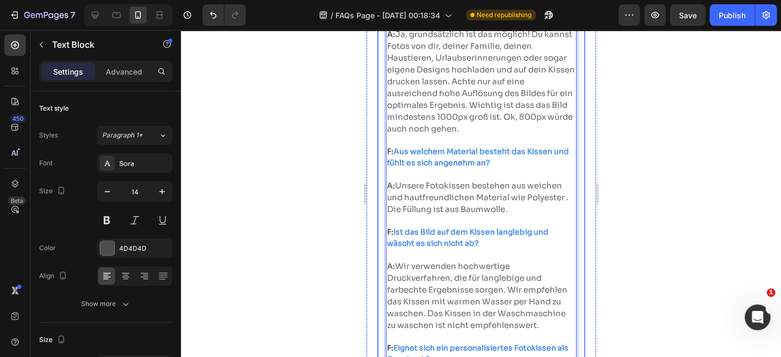
scroll to position [406, 0]
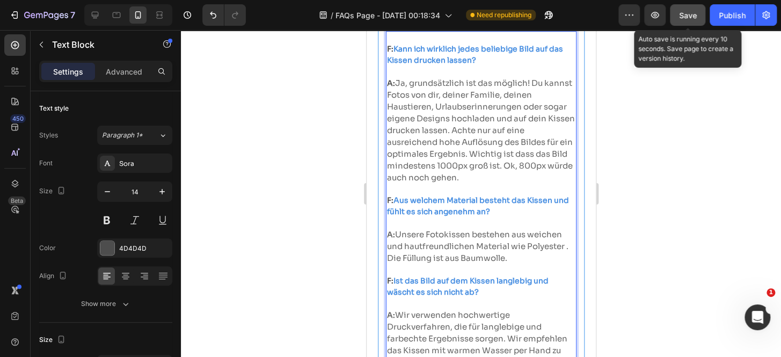
click at [681, 22] on button "Save" at bounding box center [687, 14] width 35 height 21
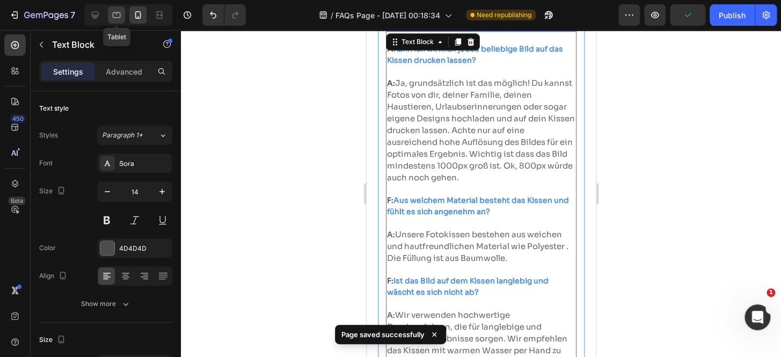
click at [114, 18] on icon at bounding box center [116, 15] width 11 height 11
type input "16"
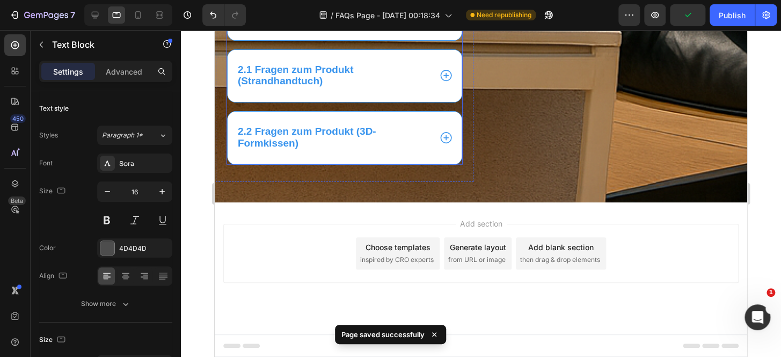
scroll to position [1004, 0]
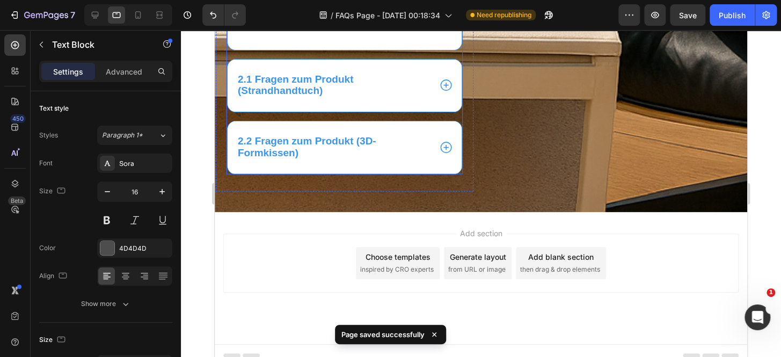
click at [446, 155] on icon at bounding box center [446, 148] width 14 height 14
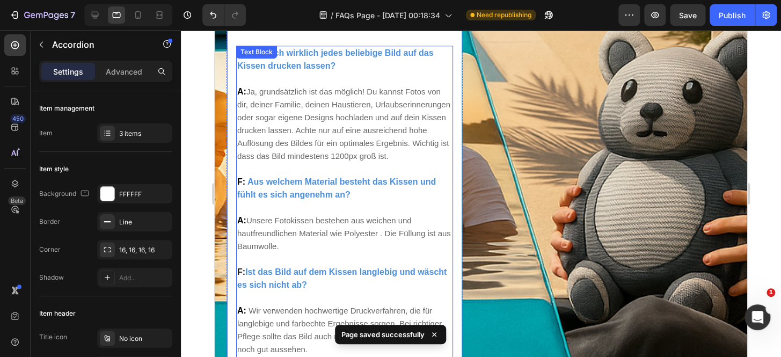
scroll to position [409, 0]
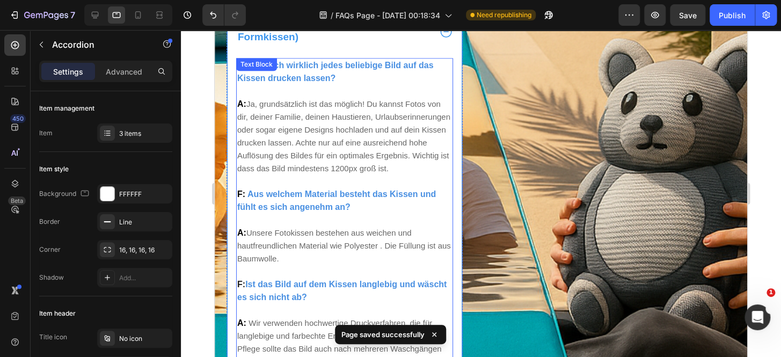
click at [340, 159] on p "F: Kann ich wirklich jedes beliebige Bild auf das Kissen drucken lassen? A: Ja,…" at bounding box center [344, 162] width 215 height 206
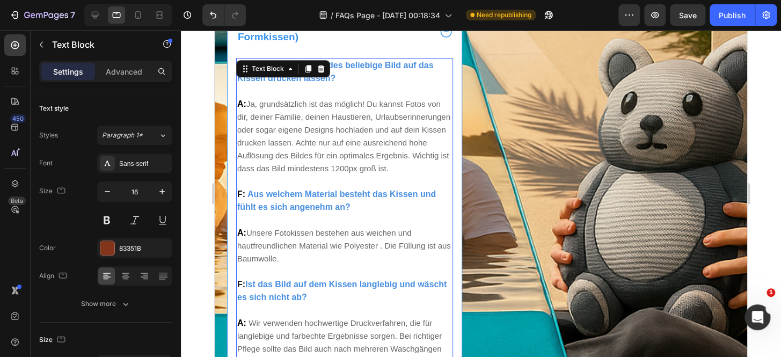
click at [251, 79] on strong "Kann ich wirklich jedes beliebige Bild auf das Kissen drucken lassen?" at bounding box center [335, 72] width 196 height 22
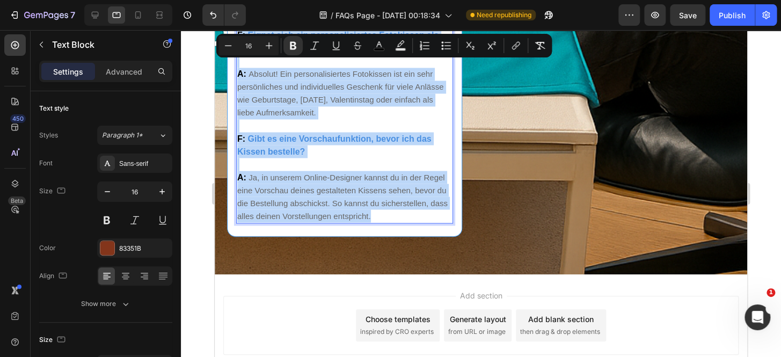
scroll to position [845, 0]
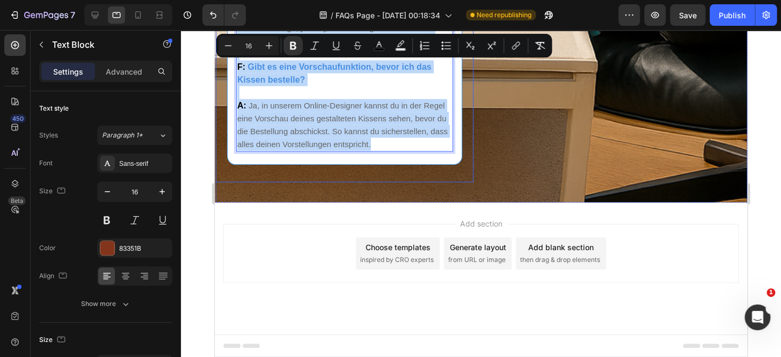
drag, startPoint x: 237, startPoint y: 63, endPoint x: 453, endPoint y: 168, distance: 239.7
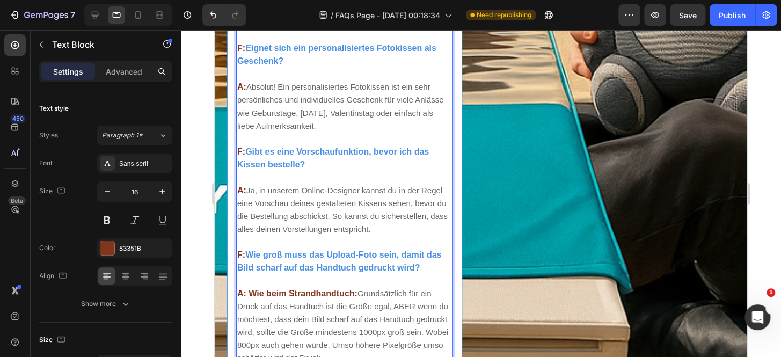
scroll to position [769, 0]
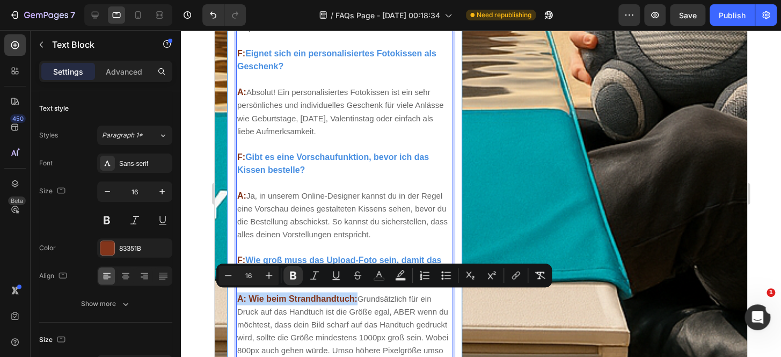
drag, startPoint x: 239, startPoint y: 295, endPoint x: 357, endPoint y: 296, distance: 118.1
click at [374, 280] on icon "Editor contextual toolbar" at bounding box center [379, 275] width 11 height 11
type input "83351B"
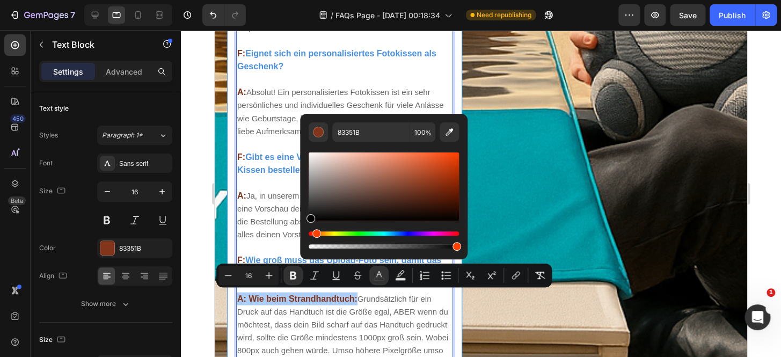
drag, startPoint x: 319, startPoint y: 206, endPoint x: 308, endPoint y: 230, distance: 26.7
click at [309, 229] on div "Editor contextual toolbar" at bounding box center [384, 200] width 150 height 100
type input "000000"
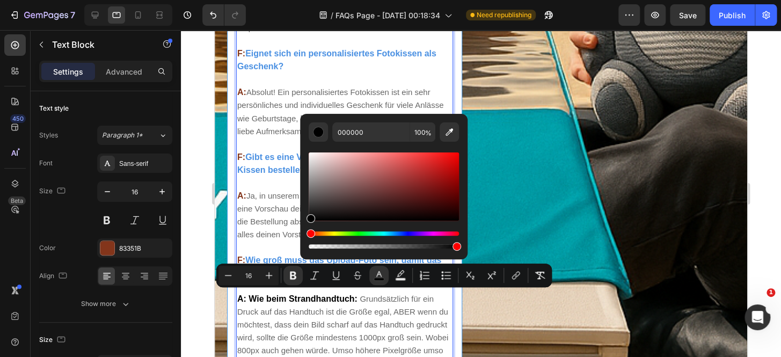
click at [286, 331] on span "Grundsätzlich für ein Druck auf das Handtuch ist die Größe egal, ABER wenn du m…" at bounding box center [342, 331] width 211 height 74
type input "15"
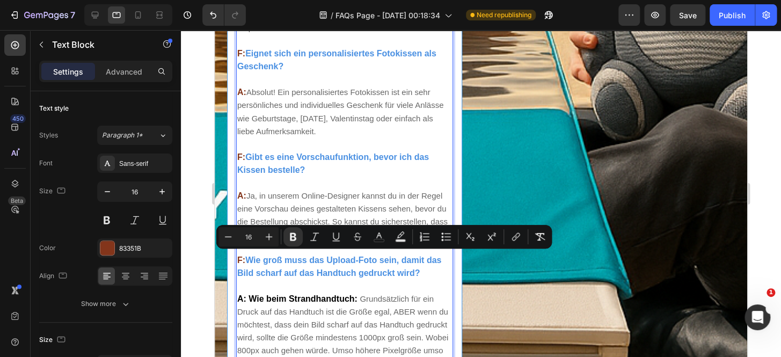
drag, startPoint x: 237, startPoint y: 256, endPoint x: 243, endPoint y: 257, distance: 6.0
click at [243, 260] on strong "F:" at bounding box center [241, 259] width 8 height 9
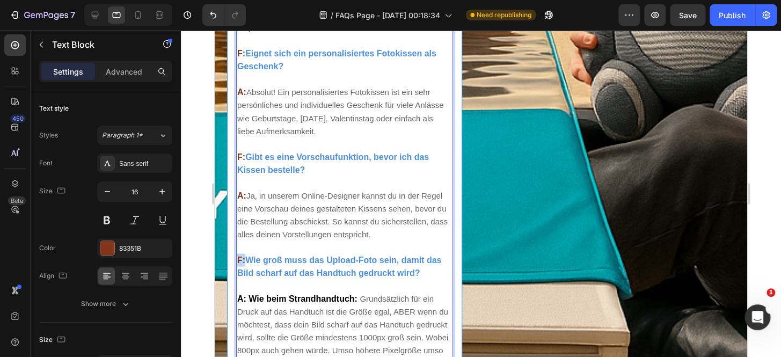
drag, startPoint x: 236, startPoint y: 256, endPoint x: 245, endPoint y: 258, distance: 8.9
click at [245, 258] on div "F: Kann ich wirklich jedes beliebige Bild auf das Kissen drucken lassen? A: Ja,…" at bounding box center [344, 79] width 217 height 763
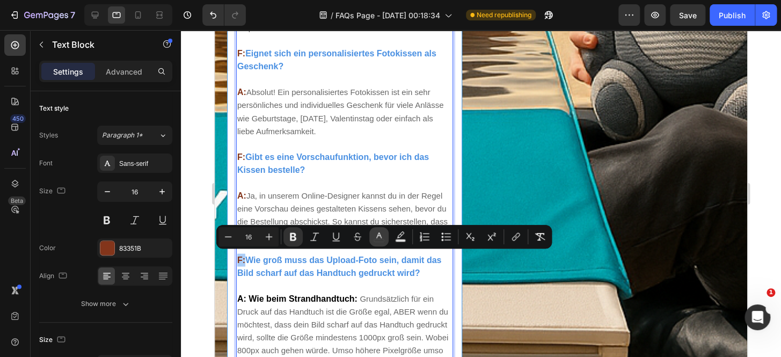
click at [376, 242] on button "color" at bounding box center [378, 236] width 19 height 19
type input "83351B"
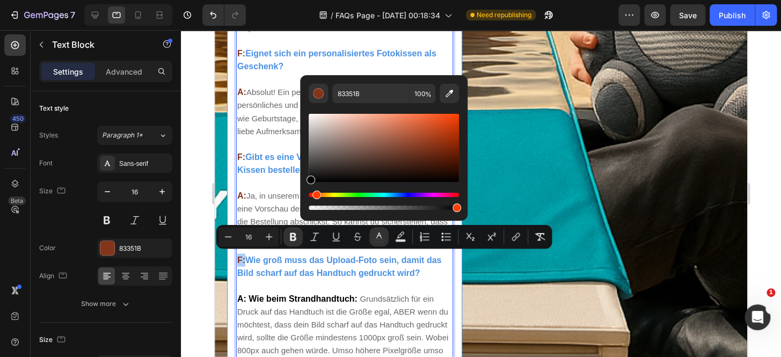
drag, startPoint x: 543, startPoint y: 197, endPoint x: 259, endPoint y: 210, distance: 283.9
type input "000000"
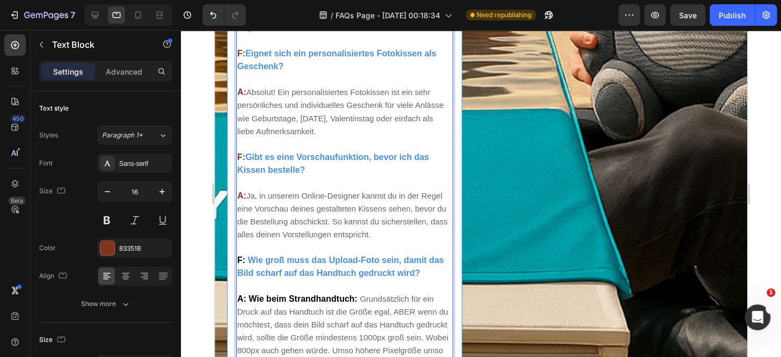
click at [256, 206] on span "Ja, in unserem Online-Designer kannst du in der Regel eine Vorschau deines gest…" at bounding box center [342, 215] width 210 height 48
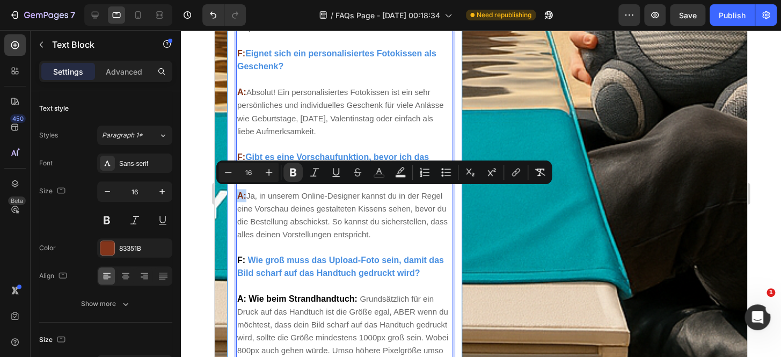
drag, startPoint x: 237, startPoint y: 193, endPoint x: 245, endPoint y: 194, distance: 8.1
drag, startPoint x: 375, startPoint y: 176, endPoint x: 366, endPoint y: 180, distance: 9.9
click at [375, 177] on icon "Editor contextual toolbar" at bounding box center [379, 172] width 11 height 11
type input "83351B"
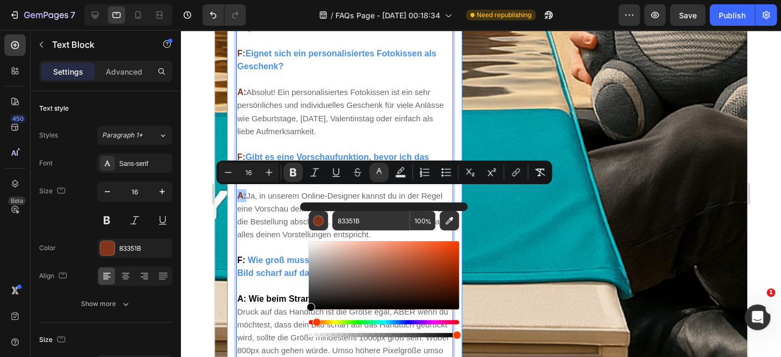
drag, startPoint x: 317, startPoint y: 295, endPoint x: 301, endPoint y: 319, distance: 28.6
click at [303, 319] on div "83351B 100 %" at bounding box center [384, 270] width 168 height 137
click at [275, 280] on p "Rich Text Editor. Editing area: main" at bounding box center [344, 285] width 215 height 13
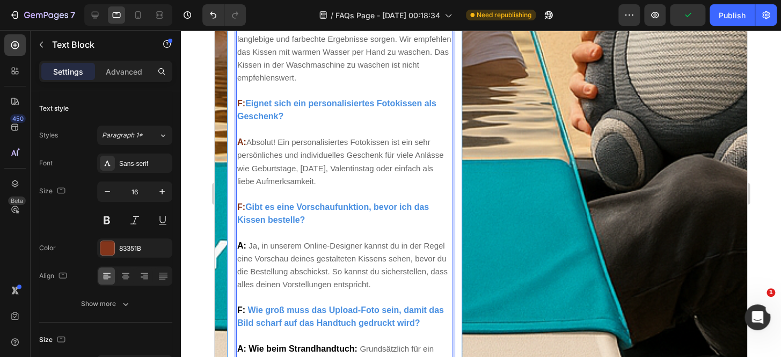
scroll to position [704, 0]
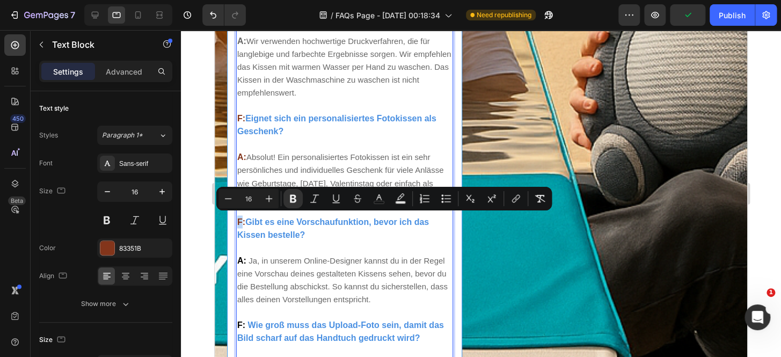
click at [237, 217] on strong "F:" at bounding box center [241, 221] width 8 height 9
drag, startPoint x: 237, startPoint y: 217, endPoint x: 245, endPoint y: 220, distance: 9.2
click at [245, 220] on strong "F:" at bounding box center [241, 221] width 8 height 9
click at [382, 201] on icon "Editor contextual toolbar" at bounding box center [379, 198] width 11 height 11
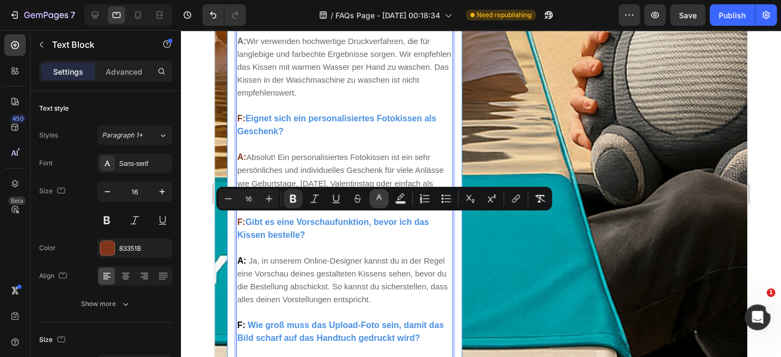
type input "83351B"
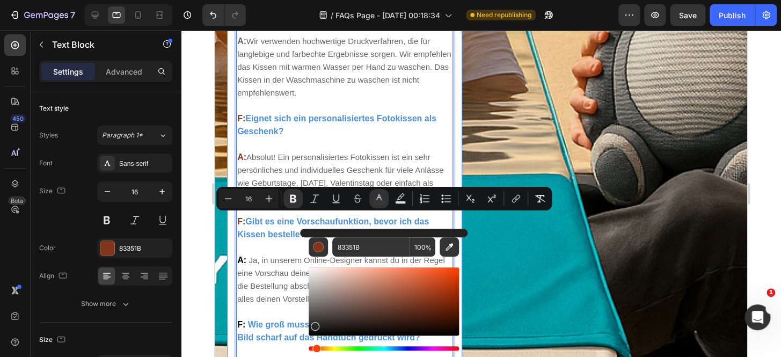
drag, startPoint x: 319, startPoint y: 317, endPoint x: 307, endPoint y: 340, distance: 26.4
click at [308, 340] on div "83351B 100 %" at bounding box center [384, 297] width 168 height 137
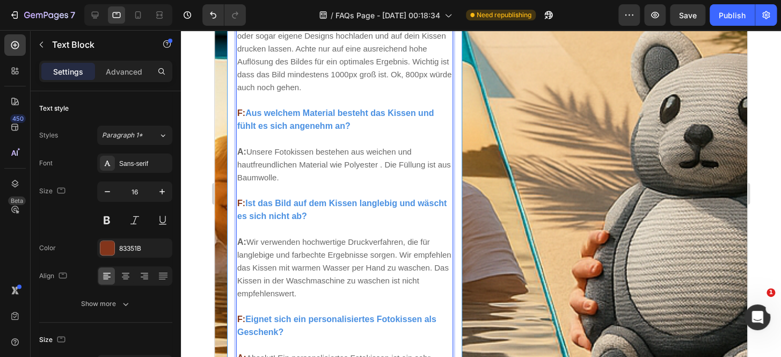
scroll to position [493, 0]
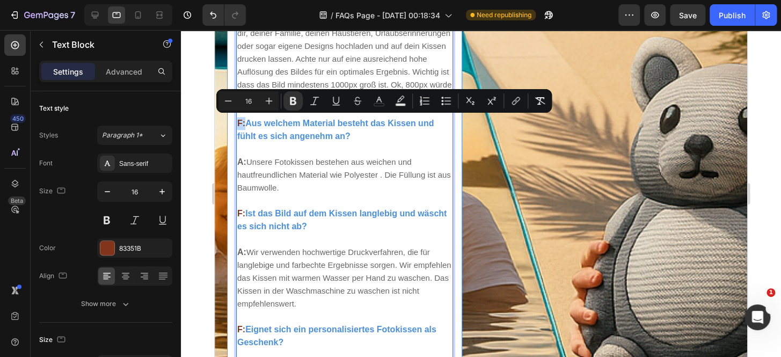
drag, startPoint x: 238, startPoint y: 124, endPoint x: 244, endPoint y: 124, distance: 6.4
click at [244, 124] on strong "F:" at bounding box center [241, 123] width 8 height 9
click at [379, 110] on button "color" at bounding box center [378, 100] width 19 height 19
type input "83351B"
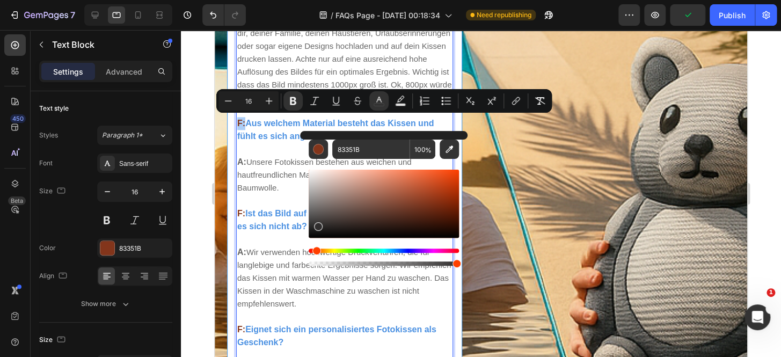
drag, startPoint x: 533, startPoint y: 255, endPoint x: 282, endPoint y: 245, distance: 251.0
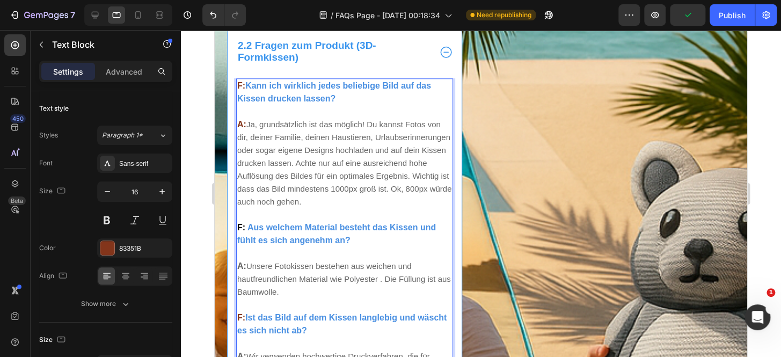
scroll to position [362, 0]
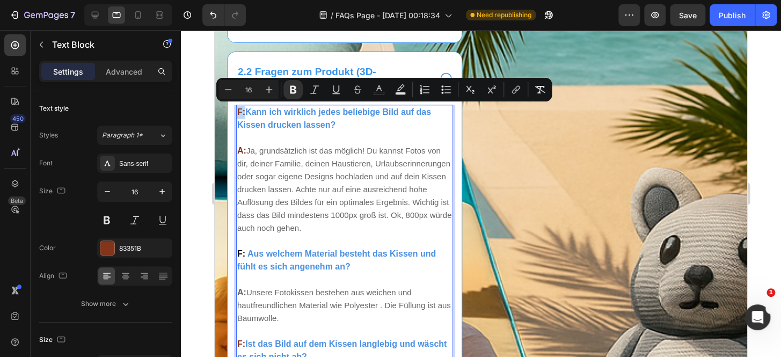
drag, startPoint x: 239, startPoint y: 110, endPoint x: 244, endPoint y: 111, distance: 5.4
click at [244, 111] on strong "F:" at bounding box center [241, 111] width 8 height 9
click at [382, 90] on icon "Editor contextual toolbar" at bounding box center [379, 89] width 11 height 11
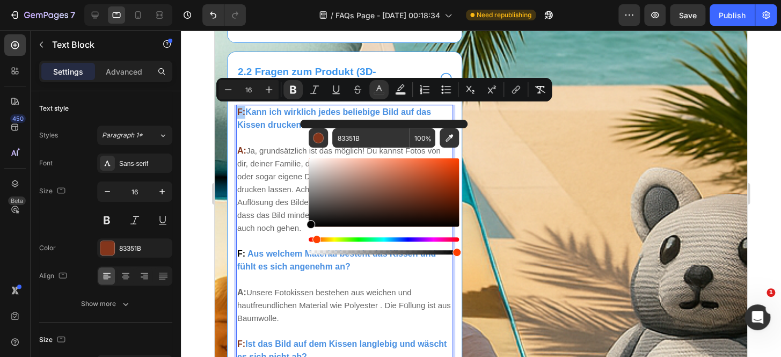
drag, startPoint x: 315, startPoint y: 228, endPoint x: 303, endPoint y: 239, distance: 16.7
click at [303, 239] on div "83351B 100 %" at bounding box center [384, 188] width 168 height 137
click at [281, 231] on p "F: Kann ich wirklich jedes beliebige Bild auf das Kissen drucken lassen? A: Ja,…" at bounding box center [344, 215] width 215 height 219
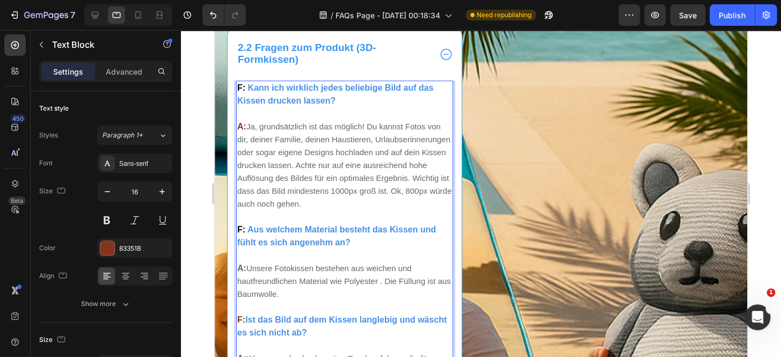
scroll to position [427, 0]
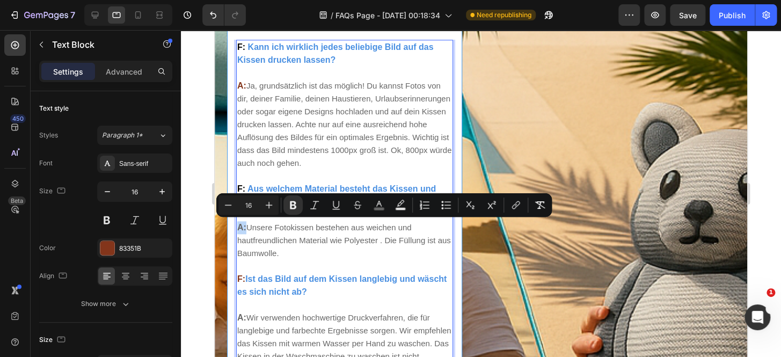
drag, startPoint x: 237, startPoint y: 226, endPoint x: 245, endPoint y: 227, distance: 7.6
click at [245, 227] on strong "A:" at bounding box center [241, 227] width 9 height 9
click at [372, 209] on button "color" at bounding box center [378, 204] width 19 height 19
type input "666666"
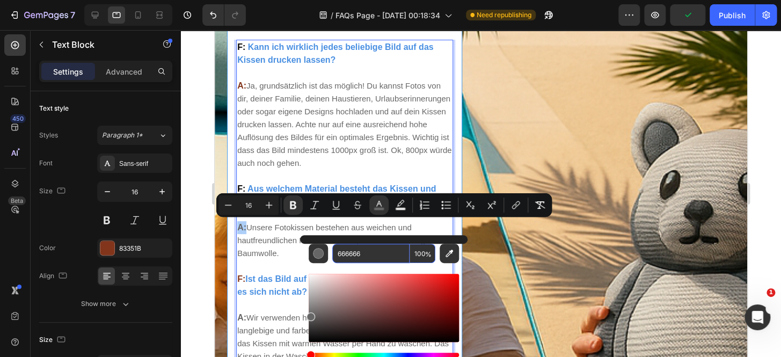
click at [355, 256] on input "666666" at bounding box center [370, 253] width 77 height 19
copy strong "A:"
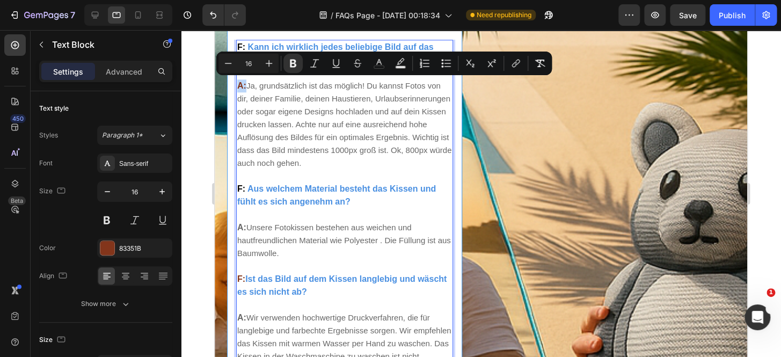
drag, startPoint x: 239, startPoint y: 83, endPoint x: 245, endPoint y: 85, distance: 6.6
click at [245, 85] on strong "A:" at bounding box center [241, 85] width 9 height 9
click at [379, 70] on button "color" at bounding box center [378, 63] width 19 height 19
type input "83351B"
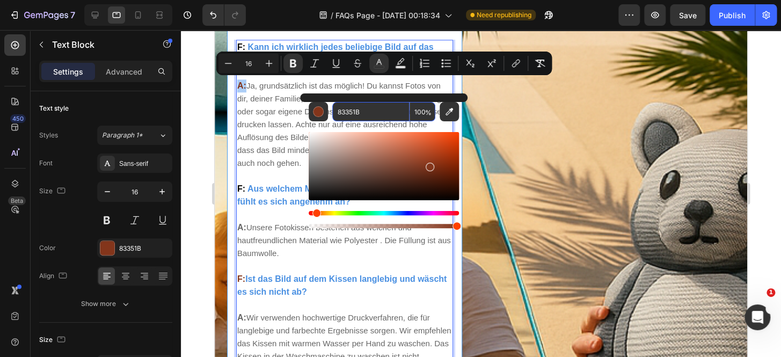
paste input "666666"
type input "666666"
click at [266, 221] on p "F: Kann ich wirklich jedes beliebige Bild auf das Kissen drucken lassen? A: Ja,…" at bounding box center [344, 150] width 215 height 219
type input "15"
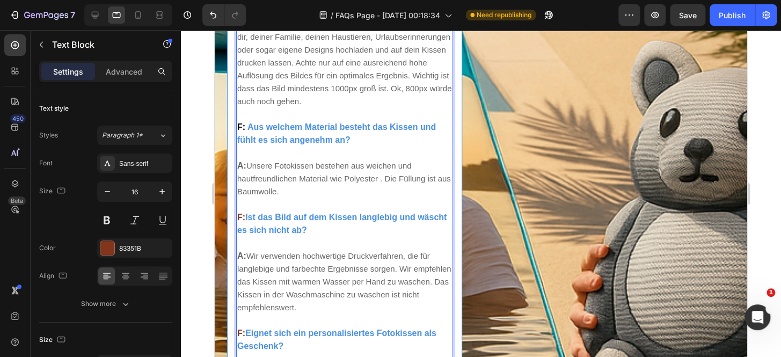
scroll to position [509, 0]
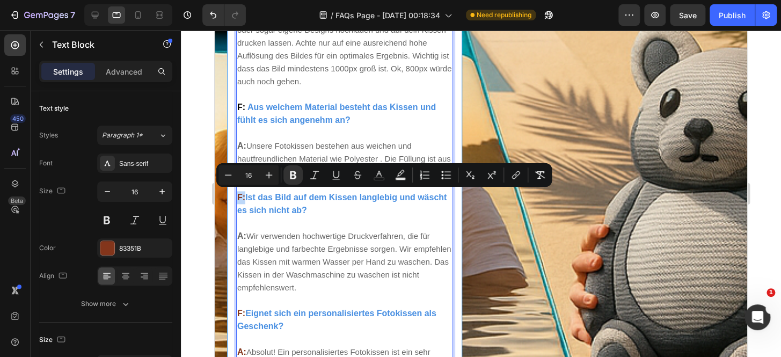
drag, startPoint x: 244, startPoint y: 198, endPoint x: 237, endPoint y: 198, distance: 7.5
click at [237, 198] on strong "F:" at bounding box center [241, 197] width 8 height 9
click at [373, 178] on button "color" at bounding box center [378, 174] width 19 height 19
type input "83351B"
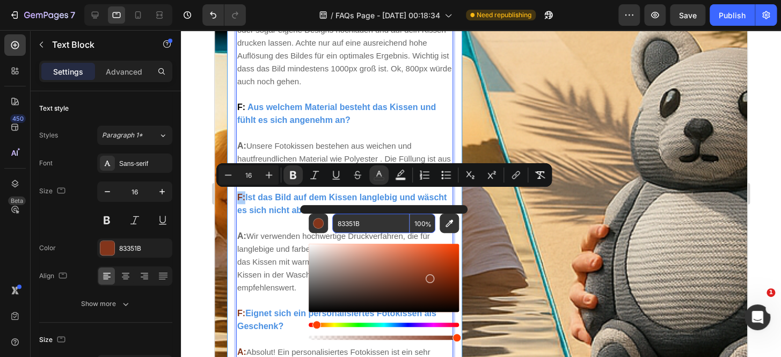
click at [373, 225] on input "83351B" at bounding box center [370, 223] width 77 height 19
paste input "666666"
type input "666666"
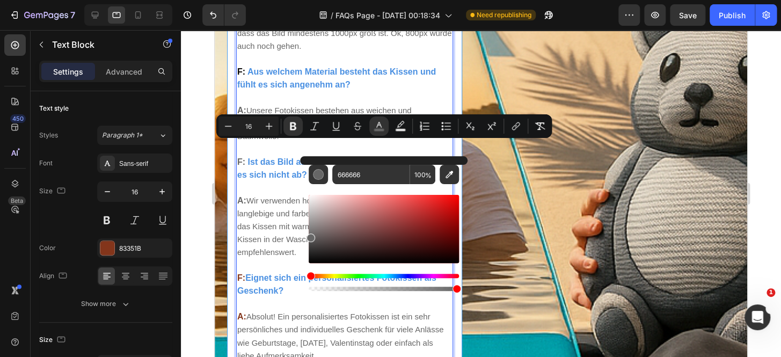
scroll to position [558, 0]
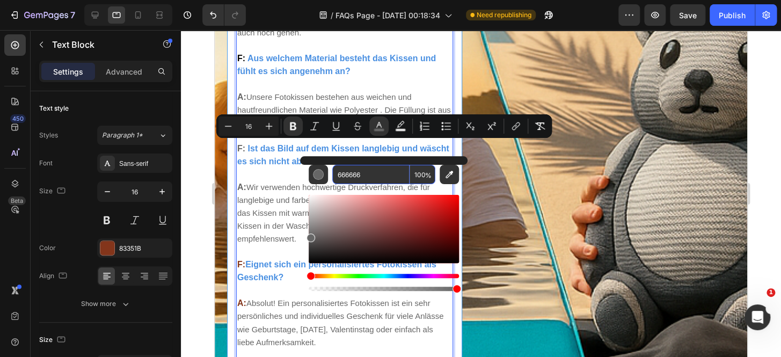
click at [345, 175] on input "666666" at bounding box center [370, 174] width 77 height 19
drag, startPoint x: 544, startPoint y: 274, endPoint x: 284, endPoint y: 265, distance: 260.6
type input "15"
click at [269, 233] on span "Wir verwenden hochwertige Druckverfahren, die für langlebige und farbechte Erge…" at bounding box center [344, 213] width 214 height 61
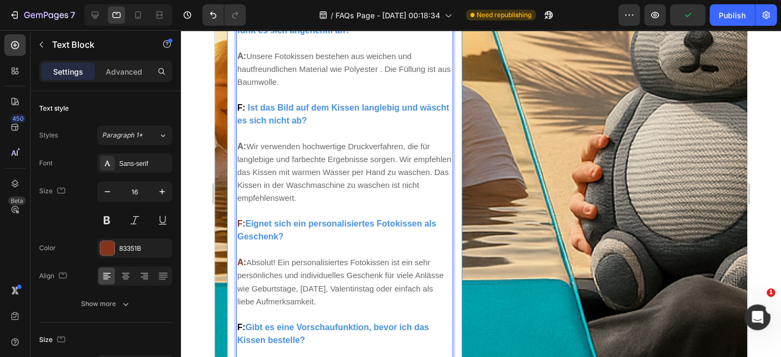
scroll to position [639, 0]
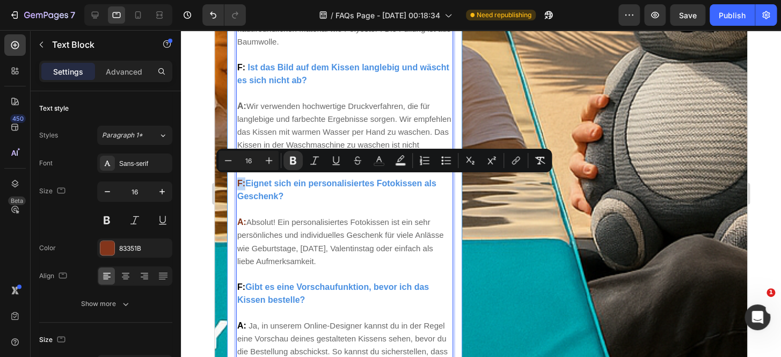
drag, startPoint x: 246, startPoint y: 184, endPoint x: 238, endPoint y: 184, distance: 8.1
click at [238, 184] on strong "F:" at bounding box center [241, 183] width 8 height 9
click at [376, 166] on button "color" at bounding box center [378, 160] width 19 height 19
type input "83351B"
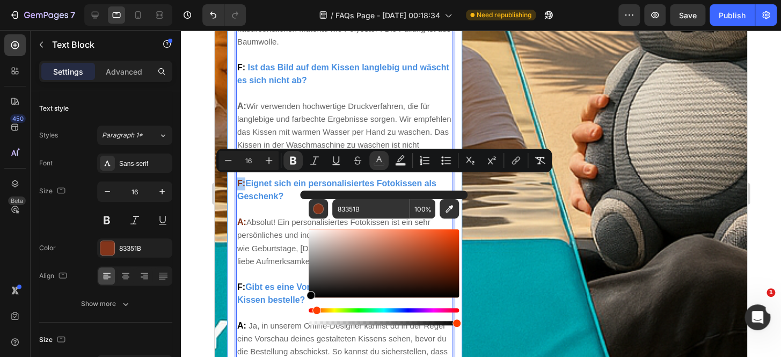
drag, startPoint x: 320, startPoint y: 259, endPoint x: 303, endPoint y: 318, distance: 61.2
click at [304, 318] on div "83351B 100 %" at bounding box center [384, 259] width 168 height 137
click at [270, 296] on strong "Gibt es eine Vorschaufunktion, bevor ich das Kissen bestelle?" at bounding box center [333, 293] width 192 height 22
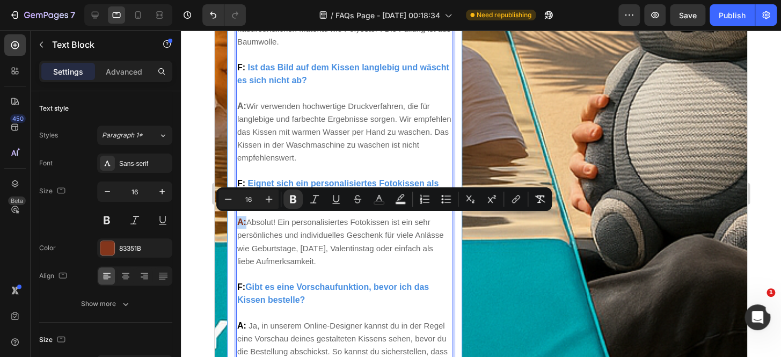
drag, startPoint x: 246, startPoint y: 221, endPoint x: 237, endPoint y: 220, distance: 9.2
click at [237, 220] on strong "A:" at bounding box center [241, 221] width 9 height 9
click at [372, 203] on button "color" at bounding box center [378, 199] width 19 height 19
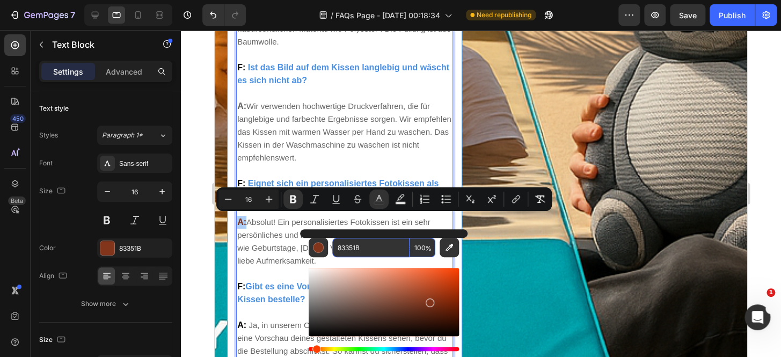
click at [373, 249] on input "83351B" at bounding box center [370, 247] width 77 height 19
paste input "666666"
type input "666666"
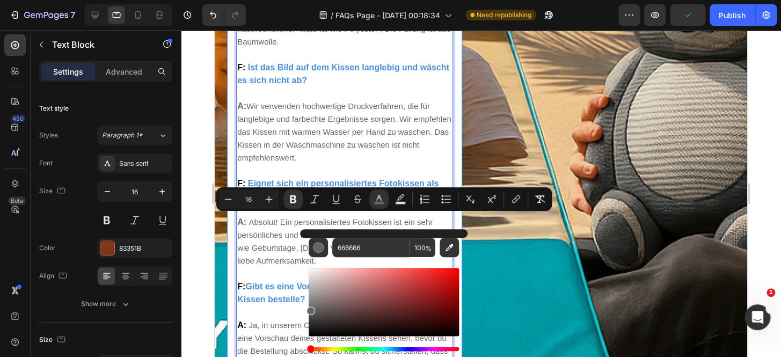
click at [248, 248] on span "Absolut! Ein personalisiertes Fotokissen ist ein sehr persönliches und individu…" at bounding box center [340, 241] width 206 height 48
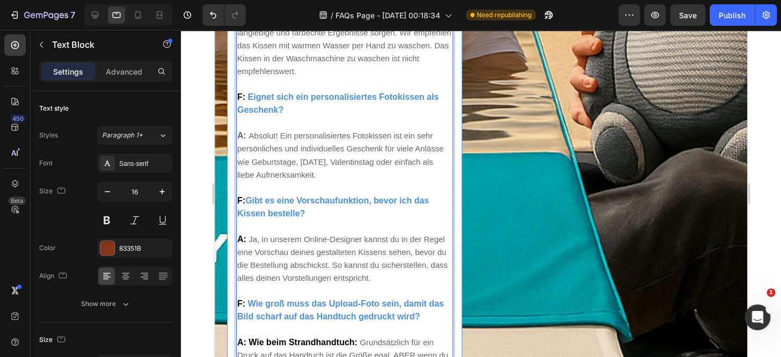
scroll to position [737, 0]
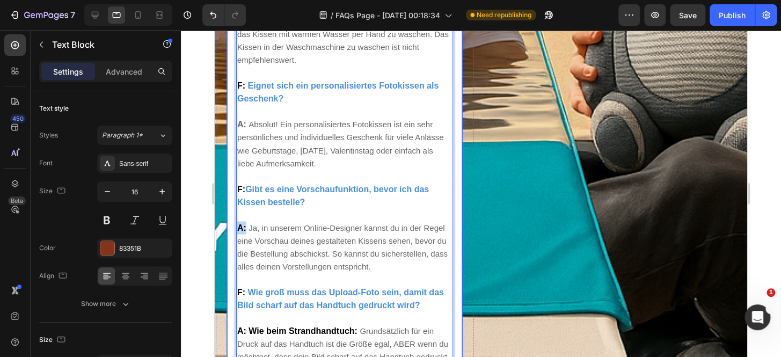
drag, startPoint x: 246, startPoint y: 227, endPoint x: 233, endPoint y: 227, distance: 12.9
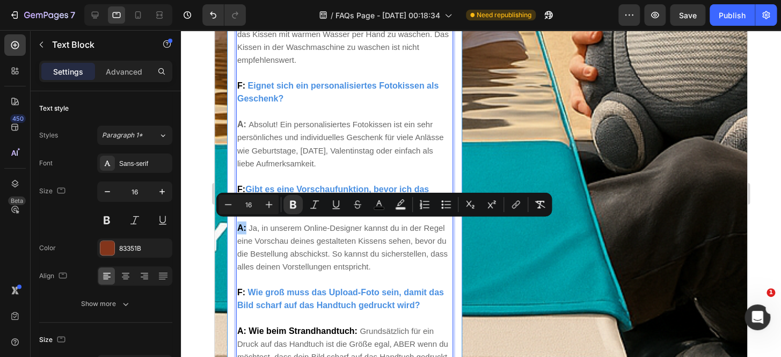
drag, startPoint x: 378, startPoint y: 207, endPoint x: 377, endPoint y: 214, distance: 7.5
click at [378, 207] on rect "Editor contextual toolbar" at bounding box center [379, 208] width 10 height 3
type input "000000"
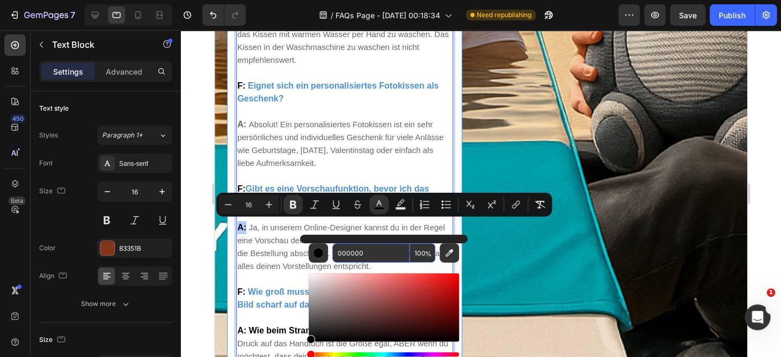
click at [380, 252] on input "000000" at bounding box center [370, 252] width 77 height 19
paste input "666666"
type input "666666"
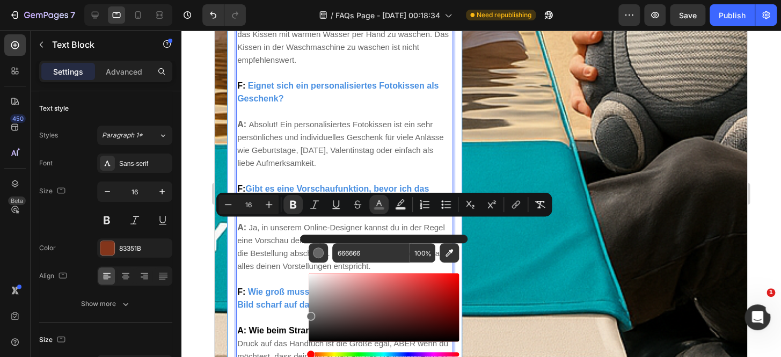
click at [266, 262] on span "Ja, in unserem Online-Designer kannst du in der Regel eine Vorschau deines gest…" at bounding box center [342, 247] width 210 height 48
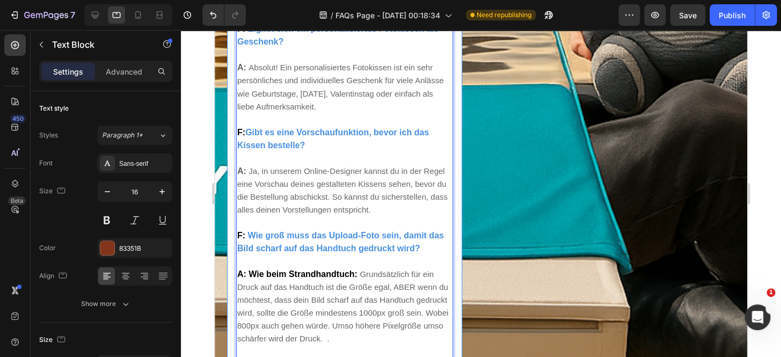
scroll to position [818, 0]
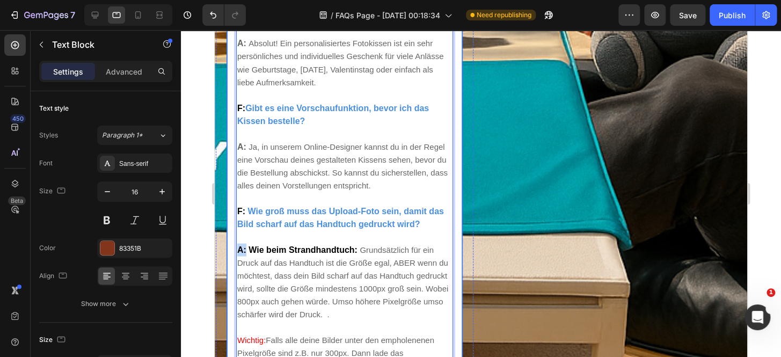
drag, startPoint x: 247, startPoint y: 248, endPoint x: 233, endPoint y: 247, distance: 14.0
click at [233, 247] on div "F: Kann ich wirklich jedes beliebige Bild auf das Kissen drucken lassen? A: Ja,…" at bounding box center [345, 36] width 234 height 775
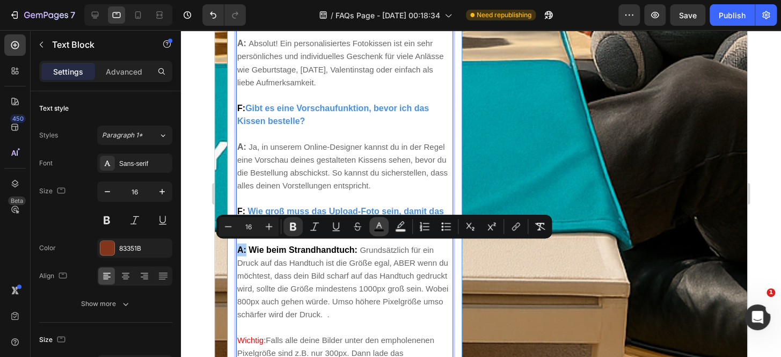
click at [377, 229] on rect "Editor contextual toolbar" at bounding box center [379, 230] width 10 height 3
type input "000000"
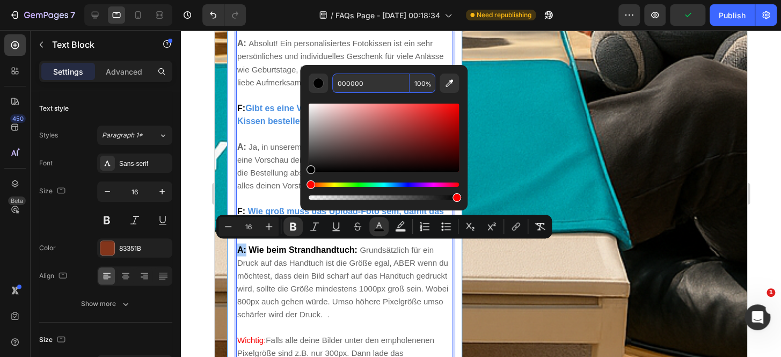
click at [362, 90] on input "000000" at bounding box center [370, 83] width 77 height 19
drag, startPoint x: 362, startPoint y: 90, endPoint x: 362, endPoint y: 79, distance: 11.3
click at [362, 79] on input "000000" at bounding box center [370, 83] width 77 height 19
paste input "666666"
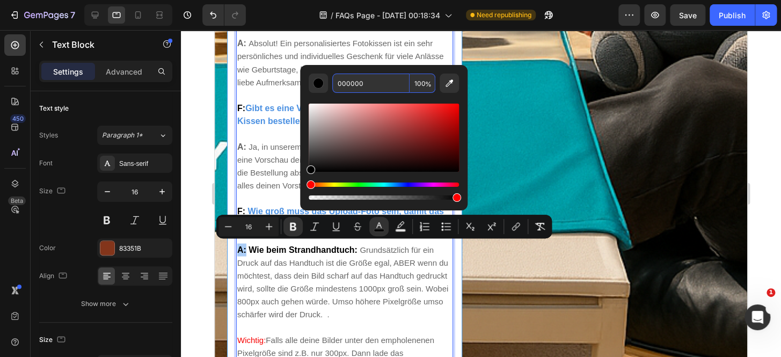
type input "666666"
click at [330, 279] on p "A: Wie beim Strandhandtuch: Grundsätzlich für ein Druck auf das Handtuch ist di…" at bounding box center [344, 281] width 215 height 77
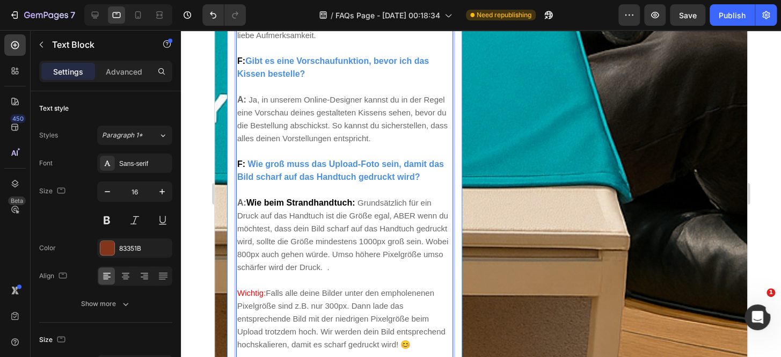
scroll to position [899, 0]
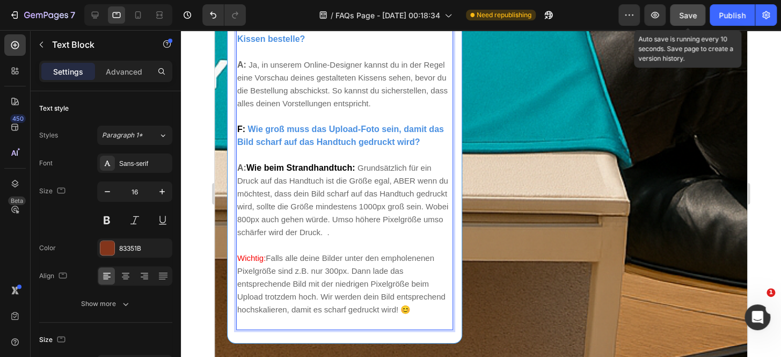
click at [698, 19] on button "Save" at bounding box center [687, 14] width 35 height 21
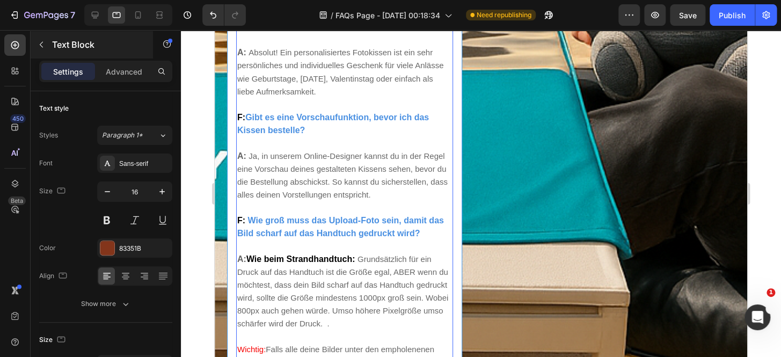
scroll to position [802, 0]
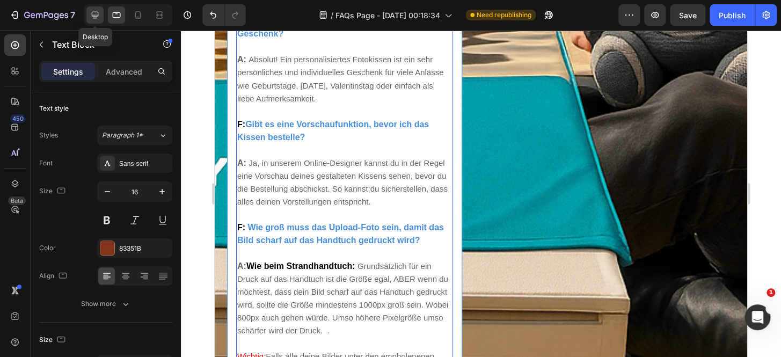
click at [96, 18] on icon at bounding box center [95, 15] width 11 height 11
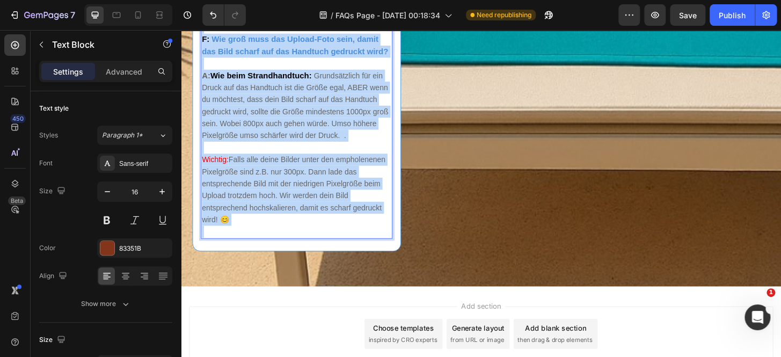
scroll to position [1040, 0]
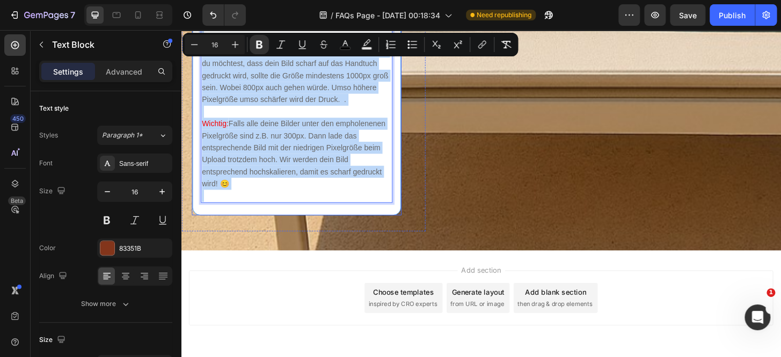
drag, startPoint x: 204, startPoint y: 125, endPoint x: 377, endPoint y: 236, distance: 205.6
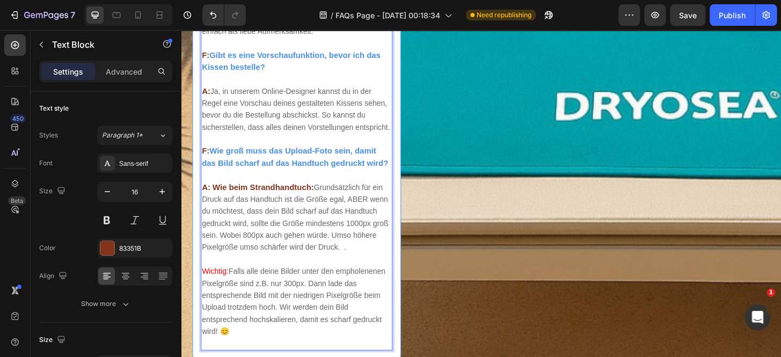
scroll to position [877, 0]
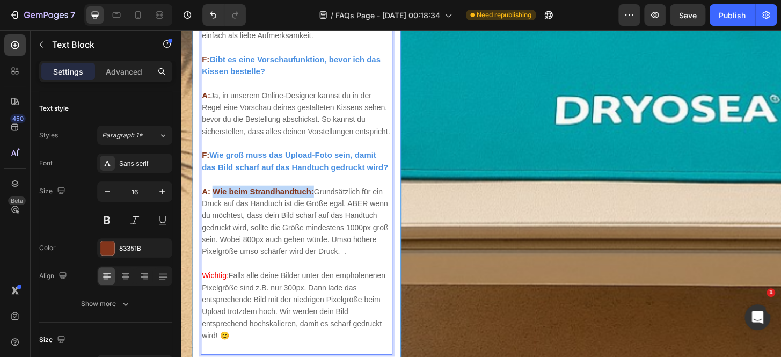
drag, startPoint x: 214, startPoint y: 215, endPoint x: 323, endPoint y: 215, distance: 108.5
click at [323, 207] on strong "A: Wie beim Strandhandtuch:" at bounding box center [264, 202] width 120 height 9
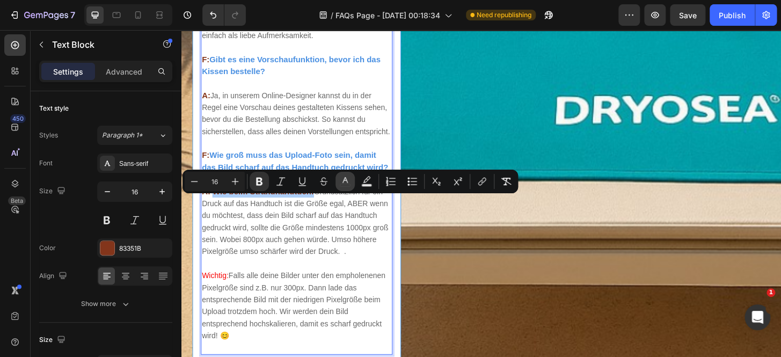
click at [346, 180] on icon "Editor contextual toolbar" at bounding box center [345, 180] width 5 height 6
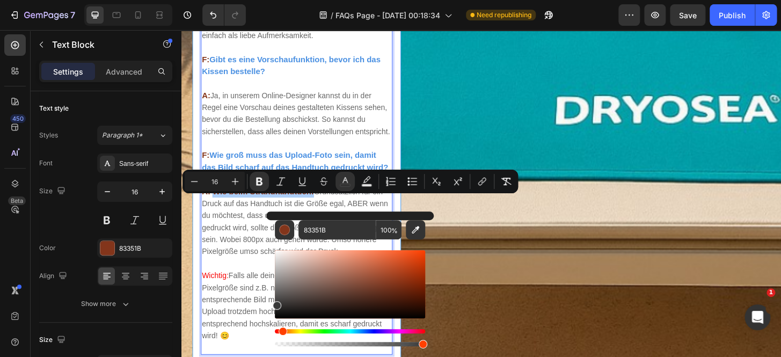
drag, startPoint x: 467, startPoint y: 311, endPoint x: 262, endPoint y: 340, distance: 206.6
type input "383838"
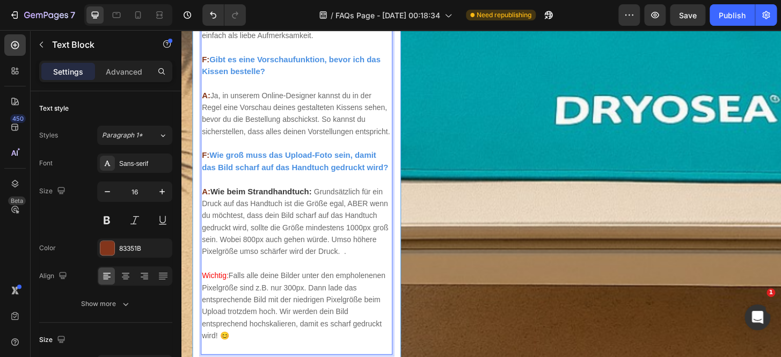
click at [245, 307] on span "Falls alle deine Bilder unter den empholenenen Pixelgröße sind z.B. nur 300px. …" at bounding box center [302, 325] width 197 height 74
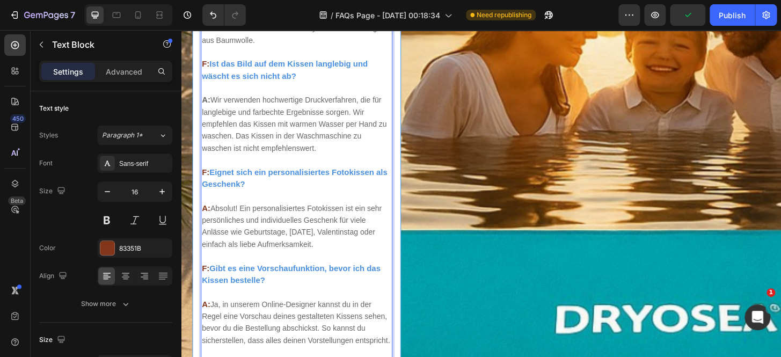
scroll to position [650, 0]
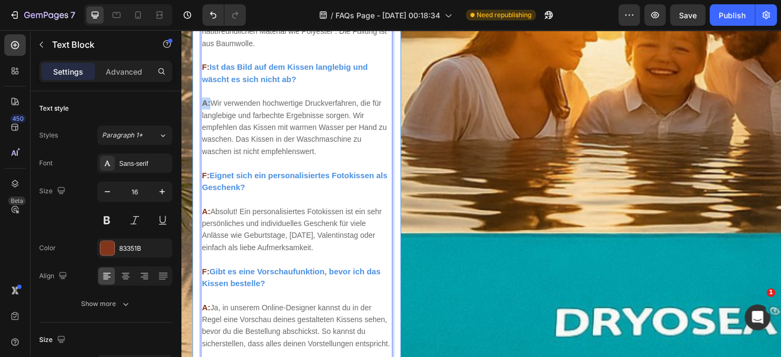
drag, startPoint x: 212, startPoint y: 108, endPoint x: 204, endPoint y: 108, distance: 8.6
click at [204, 108] on strong "A:" at bounding box center [208, 108] width 9 height 9
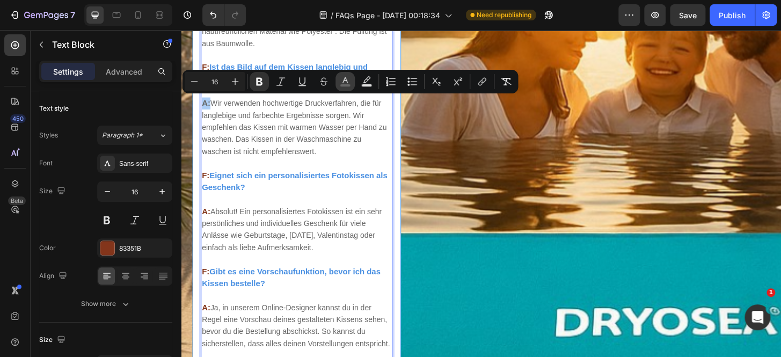
click at [344, 83] on icon "Editor contextual toolbar" at bounding box center [345, 81] width 11 height 11
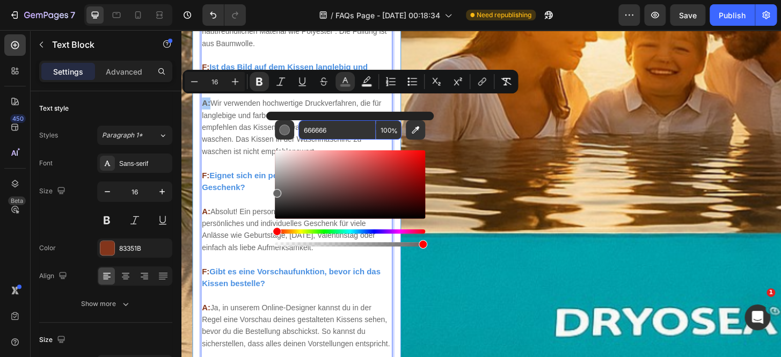
click at [332, 134] on input "666666" at bounding box center [337, 129] width 77 height 19
click at [208, 198] on strong "Eignet sich ein personalisiertes Fotokissen als Geschenk?" at bounding box center [303, 192] width 199 height 22
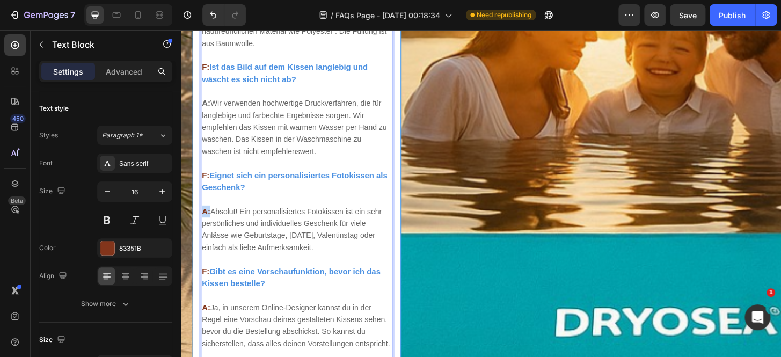
drag, startPoint x: 211, startPoint y: 222, endPoint x: 202, endPoint y: 223, distance: 9.1
click at [202, 223] on div "F: Kann ich wirklich jedes beliebige Bild auf das Kissen drucken lassen? A: Ja,…" at bounding box center [305, 211] width 206 height 788
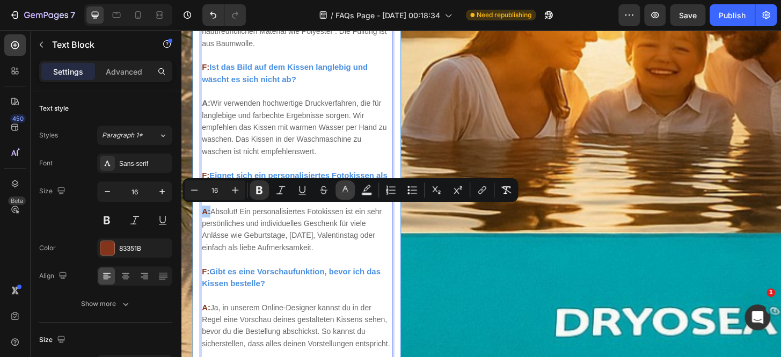
click at [341, 188] on icon "Editor contextual toolbar" at bounding box center [345, 190] width 11 height 11
type input "83351B"
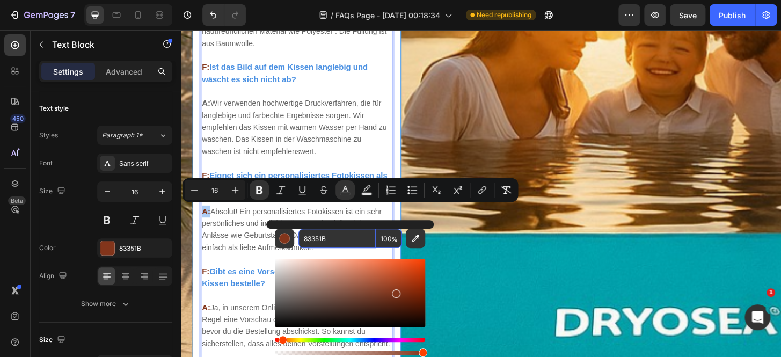
click at [336, 231] on input "83351B" at bounding box center [337, 238] width 77 height 19
paste input "666666"
type input "666666"
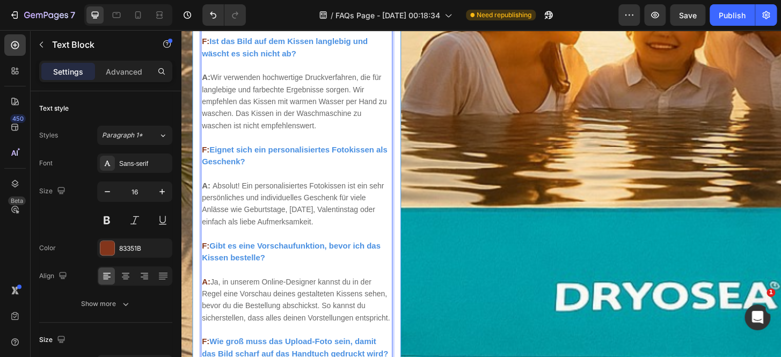
scroll to position [747, 0]
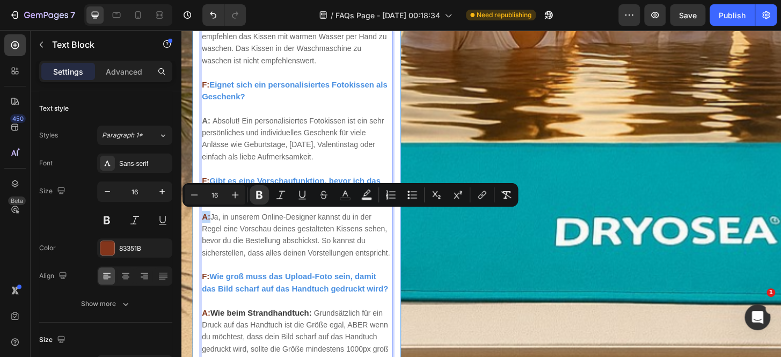
drag, startPoint x: 213, startPoint y: 228, endPoint x: 199, endPoint y: 228, distance: 14.0
click at [199, 228] on div "F: Kann ich wirklich jedes beliebige Bild auf das Kissen drucken lassen? A: Ja,…" at bounding box center [305, 120] width 223 height 801
click at [340, 197] on icon "Editor contextual toolbar" at bounding box center [345, 195] width 11 height 11
type input "83351B"
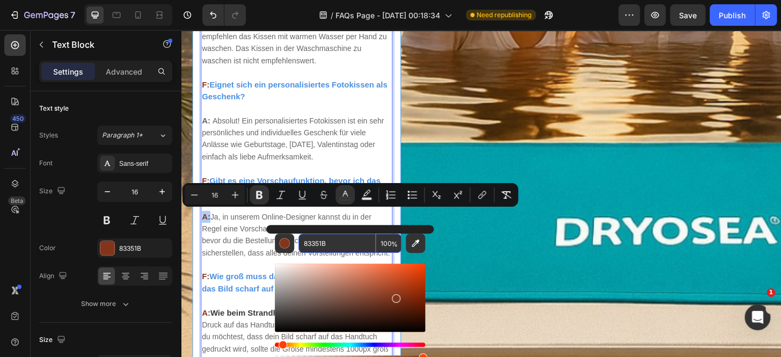
click at [344, 236] on input "83351B" at bounding box center [337, 243] width 77 height 19
paste input "666666"
type input "666666"
click at [298, 152] on span "Absolut! Ein personalisiertes Fotokissen ist ein sehr persönliches und individu…" at bounding box center [301, 146] width 195 height 48
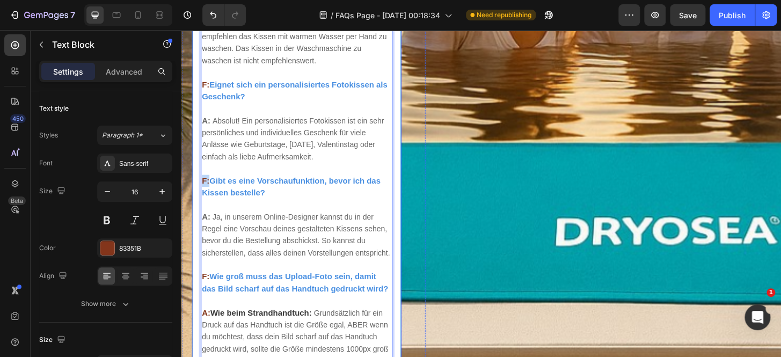
click at [200, 190] on div "F: Kann ich wirklich jedes beliebige Bild auf das Kissen drucken lassen? A: Ja,…" at bounding box center [305, 120] width 223 height 801
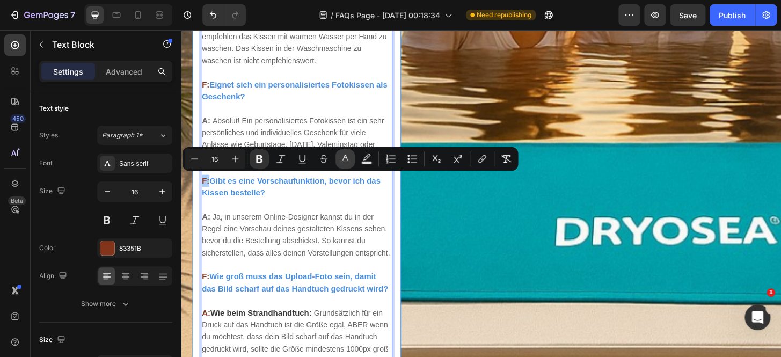
click at [340, 163] on icon "Editor contextual toolbar" at bounding box center [345, 159] width 11 height 11
type input "83351B"
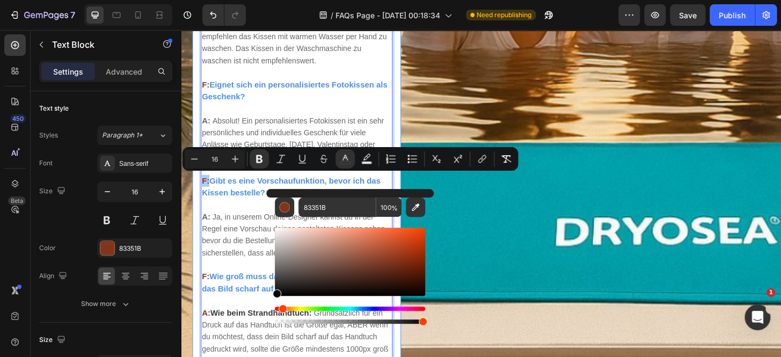
drag, startPoint x: 496, startPoint y: 295, endPoint x: 245, endPoint y: 302, distance: 250.9
type input "050505"
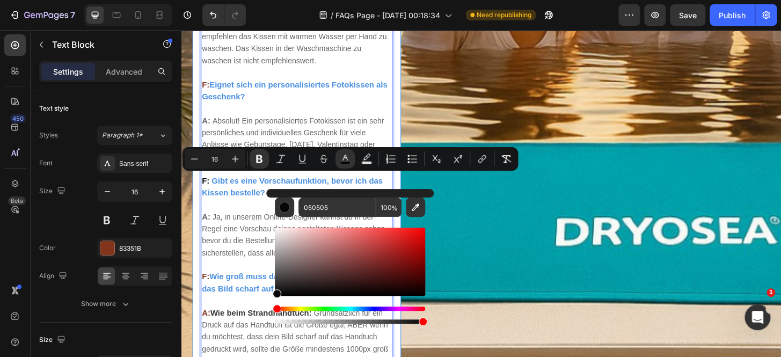
type input "15"
click at [241, 275] on p "F: Eignet sich ein personalisiertes Fotokissen als Geschenk? A: Absolut! Ein pe…" at bounding box center [306, 172] width 204 height 206
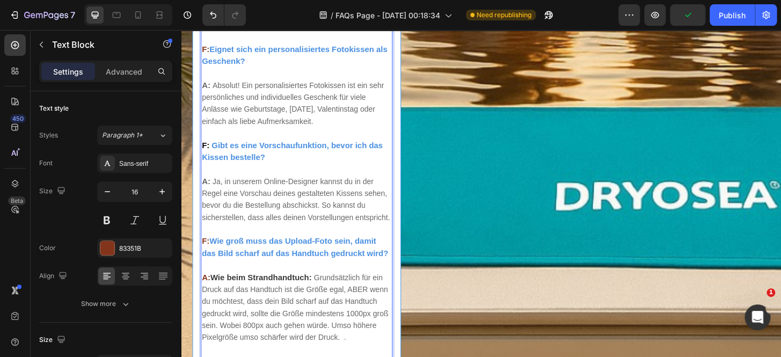
scroll to position [837, 0]
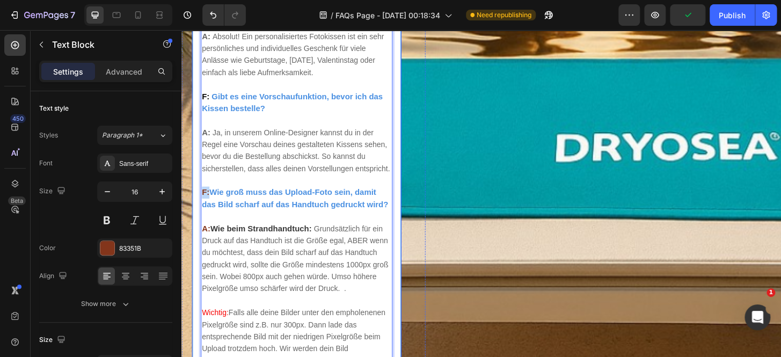
drag, startPoint x: 213, startPoint y: 215, endPoint x: 201, endPoint y: 215, distance: 11.3
click at [201, 215] on div "F: Kann ich wirklich jedes beliebige Bild auf das Kissen drucken lassen? A: Ja,…" at bounding box center [305, 30] width 223 height 801
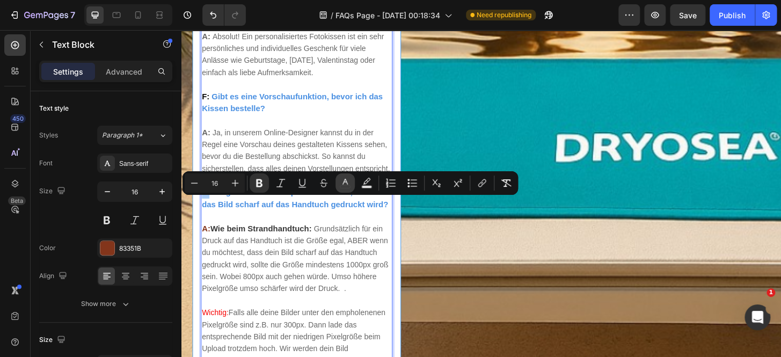
click at [347, 184] on icon "Editor contextual toolbar" at bounding box center [345, 183] width 11 height 11
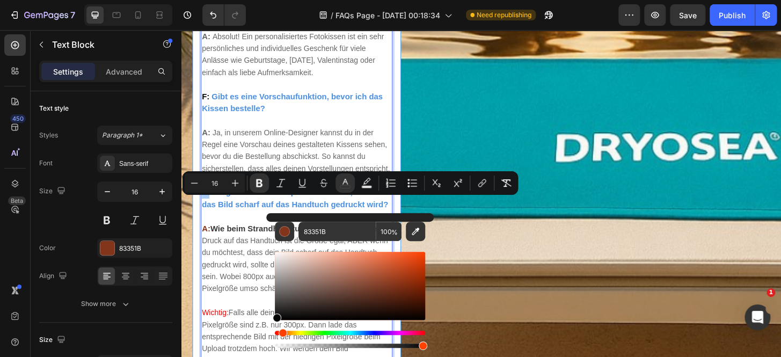
drag, startPoint x: 466, startPoint y: 328, endPoint x: 265, endPoint y: 369, distance: 204.5
type input "000000"
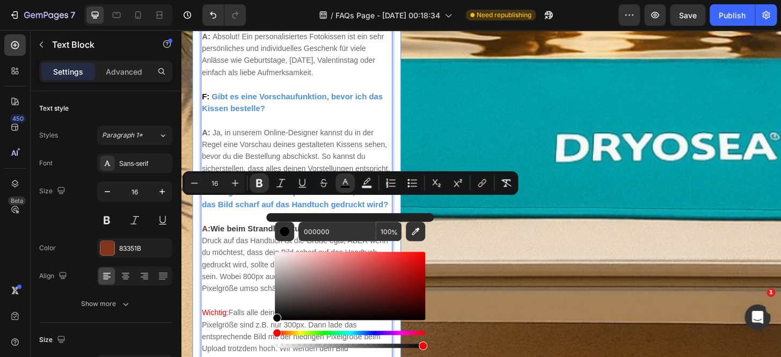
click at [234, 314] on p "A: Wie beim Strandhandtuch: Grundsätzlich für ein Druck auf das Handtuch ist di…" at bounding box center [306, 275] width 204 height 77
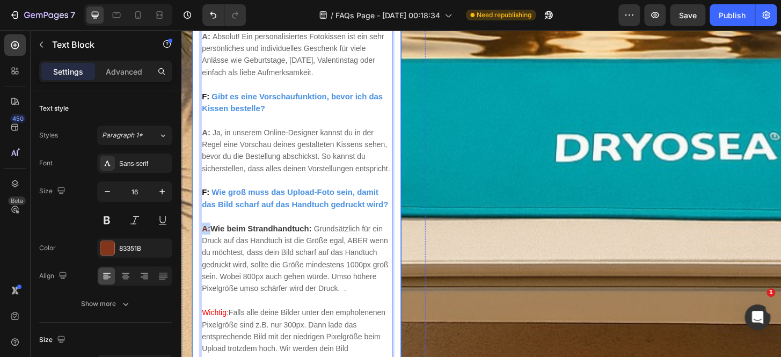
drag, startPoint x: 212, startPoint y: 255, endPoint x: 201, endPoint y: 255, distance: 10.7
click at [201, 255] on div "F: Kann ich wirklich jedes beliebige Bild auf das Kissen drucken lassen? A: Ja,…" at bounding box center [305, 30] width 223 height 801
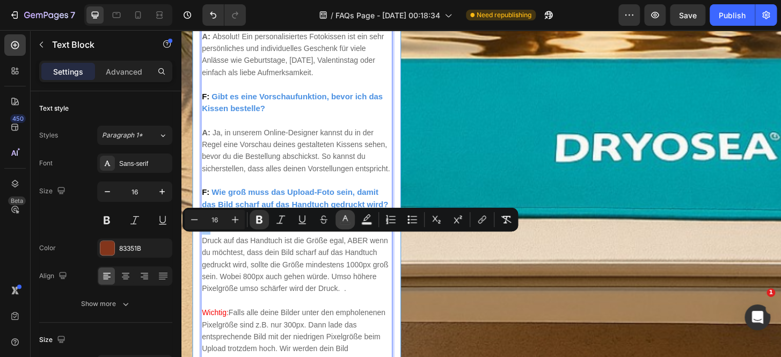
click at [339, 226] on button "color" at bounding box center [345, 219] width 19 height 19
type input "83351B"
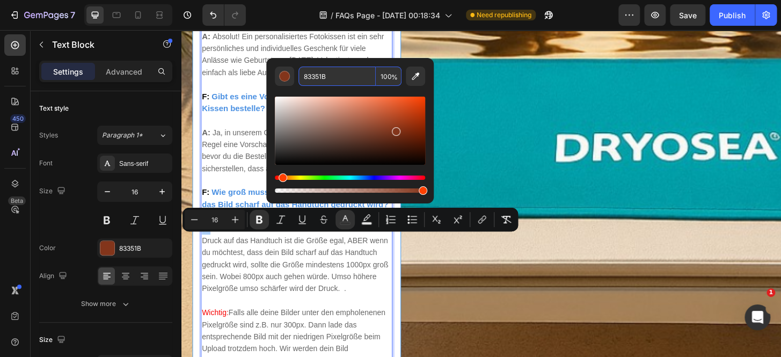
click at [314, 83] on input "83351B" at bounding box center [337, 76] width 77 height 19
paste input "666666"
type input "666666"
click at [238, 314] on p "A: Wie beim Strandhandtuch: Grundsätzlich für ein Druck auf das Handtuch ist di…" at bounding box center [306, 275] width 204 height 77
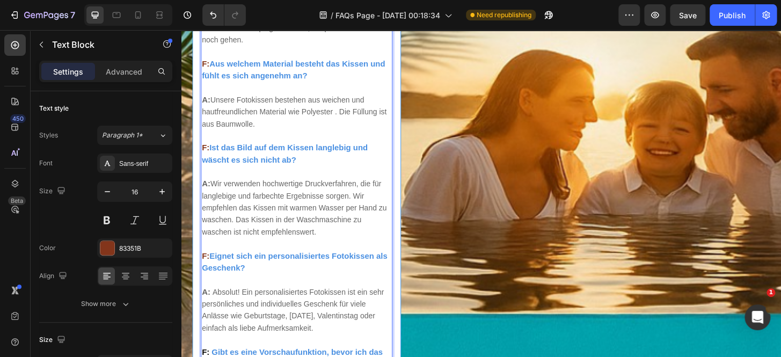
scroll to position [560, 0]
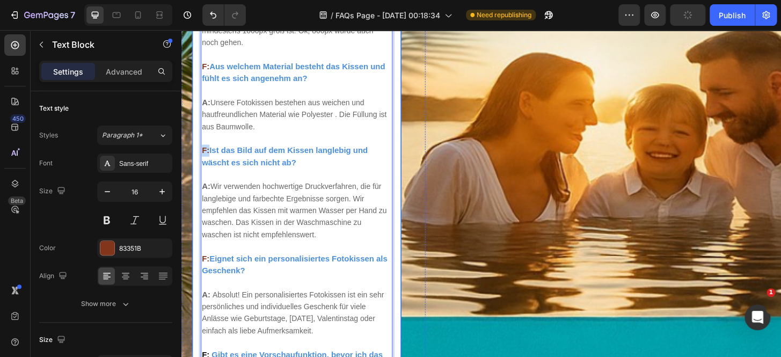
drag, startPoint x: 211, startPoint y: 158, endPoint x: 200, endPoint y: 158, distance: 10.7
click at [200, 158] on div "F: Kann ich wirklich jedes beliebige Bild auf das Kissen drucken lassen? A: Ja,…" at bounding box center [305, 307] width 223 height 801
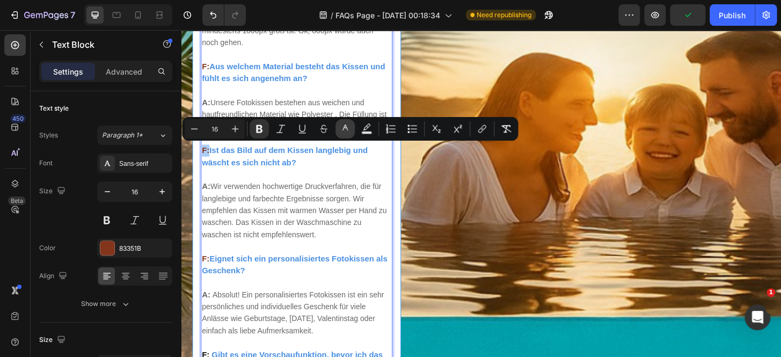
click at [349, 134] on button "color" at bounding box center [345, 128] width 19 height 19
type input "83351B"
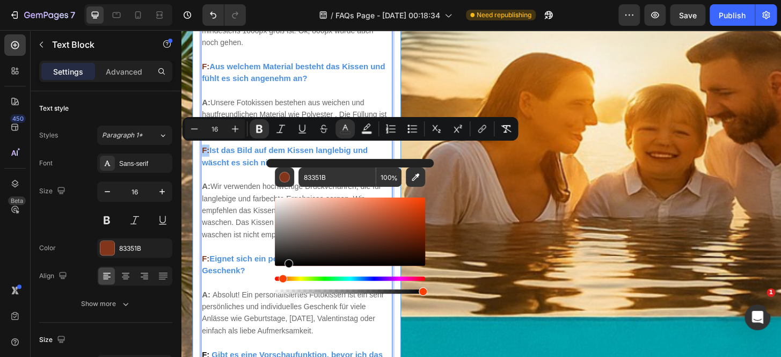
drag, startPoint x: 299, startPoint y: 242, endPoint x: 271, endPoint y: 287, distance: 53.2
click at [274, 287] on div "83351B 100 %" at bounding box center [350, 227] width 168 height 137
type input "000000"
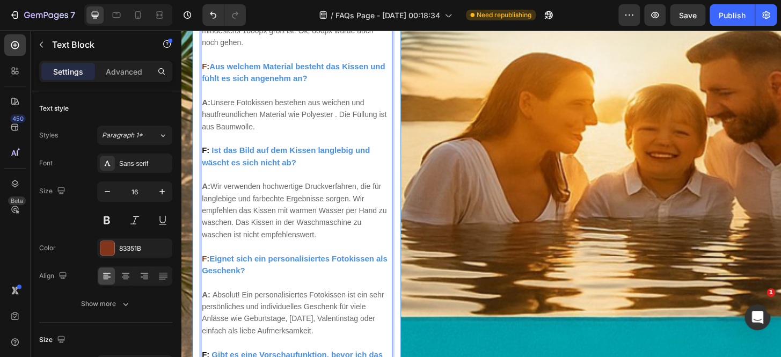
click at [249, 256] on p "F: Eignet sich ein personalisiertes Fotokissen als Geschenk? A: Absolut! Ein pe…" at bounding box center [306, 359] width 204 height 206
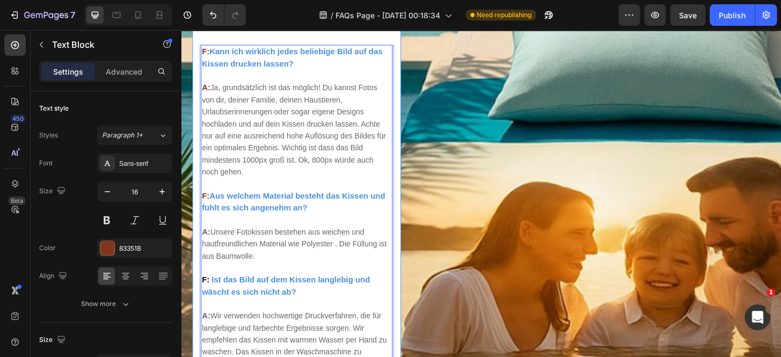
scroll to position [413, 0]
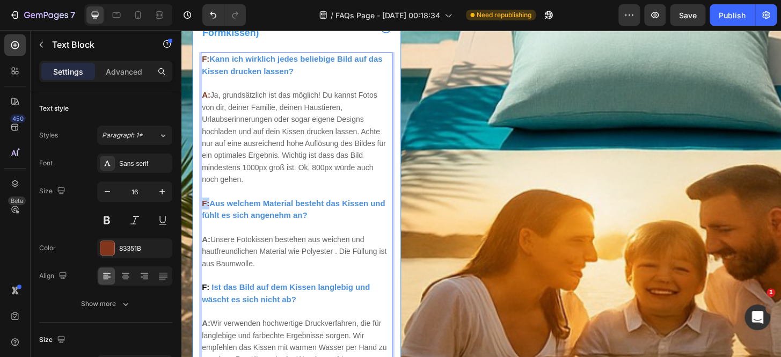
drag, startPoint x: 212, startPoint y: 213, endPoint x: 200, endPoint y: 213, distance: 11.8
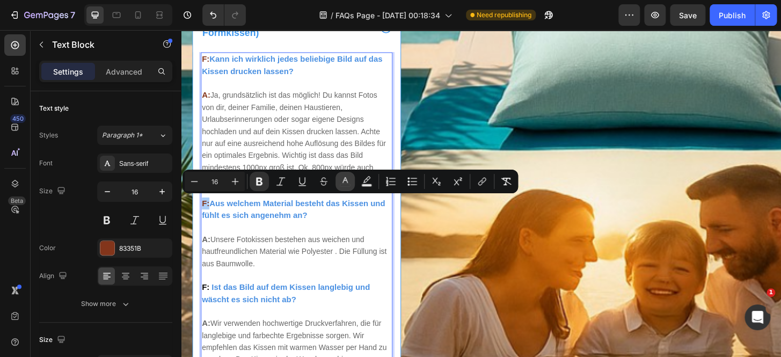
click at [351, 184] on button "color" at bounding box center [345, 181] width 19 height 19
type input "83351B"
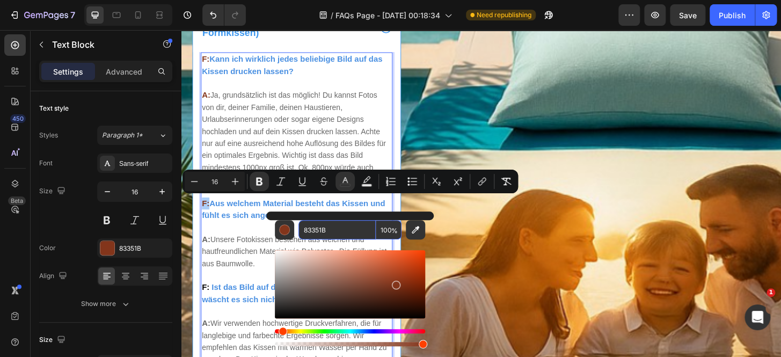
click at [346, 236] on input "83351B" at bounding box center [337, 229] width 77 height 19
drag, startPoint x: 346, startPoint y: 231, endPoint x: 275, endPoint y: 322, distance: 114.8
click at [275, 322] on div "Editor contextual toolbar" at bounding box center [350, 298] width 150 height 100
type input "000000"
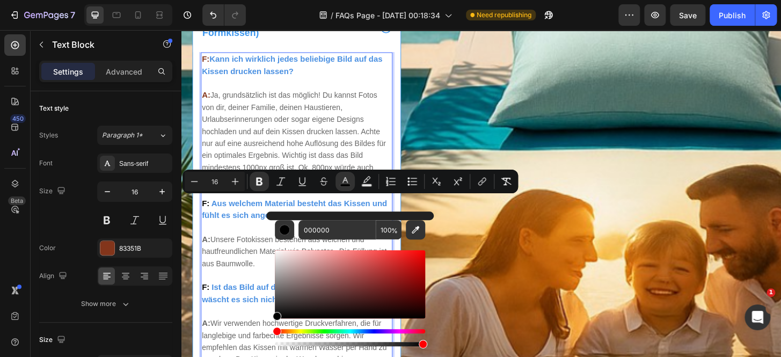
click at [236, 263] on span "Unsere Fotokissen bestehen aus weichen und hautfreundlichen Material wie Polyes…" at bounding box center [303, 267] width 198 height 35
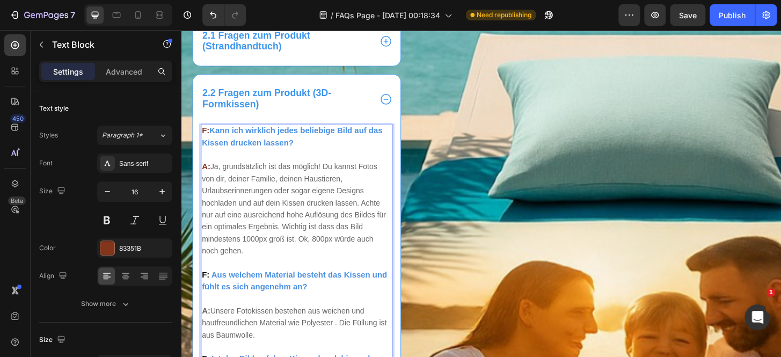
scroll to position [316, 0]
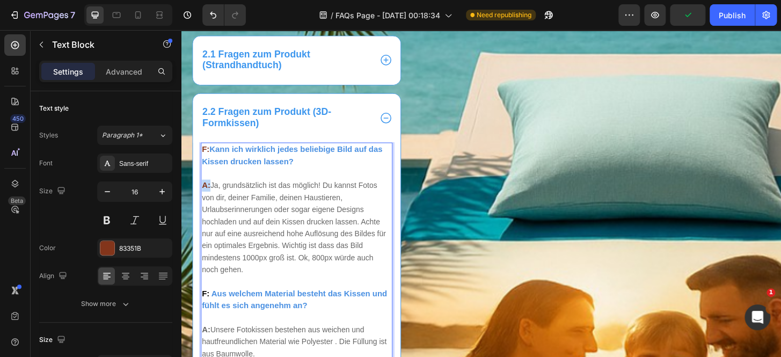
drag, startPoint x: 213, startPoint y: 193, endPoint x: 199, endPoint y: 197, distance: 13.9
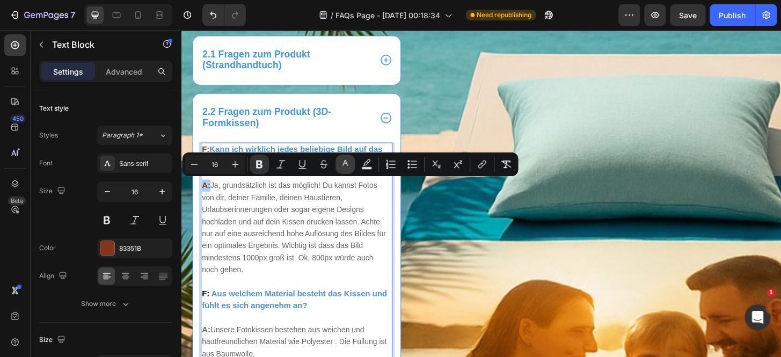
click at [338, 169] on button "color" at bounding box center [345, 164] width 19 height 19
type input "83351B"
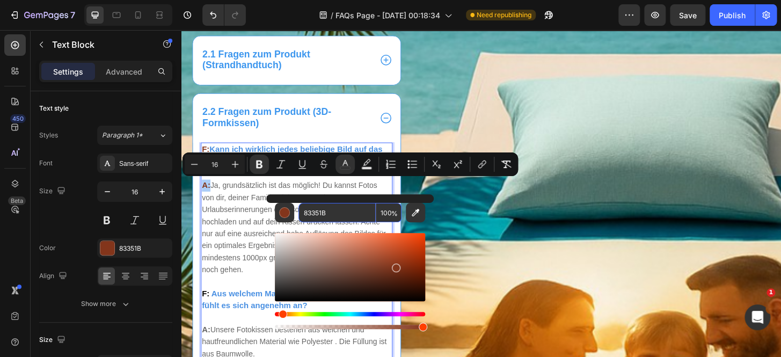
click at [345, 208] on input "83351B" at bounding box center [337, 212] width 77 height 19
paste input "666666"
type input "666666"
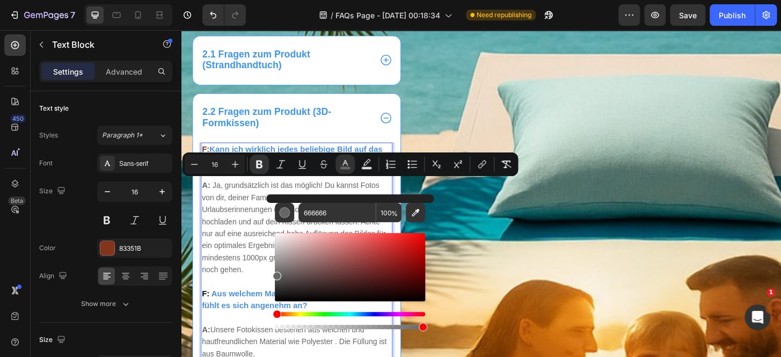
click at [247, 227] on p "F: Kann ich wirklich jedes beliebige Bild auf das Kissen drucken lassen? A: Ja,…" at bounding box center [306, 268] width 204 height 232
type input "15"
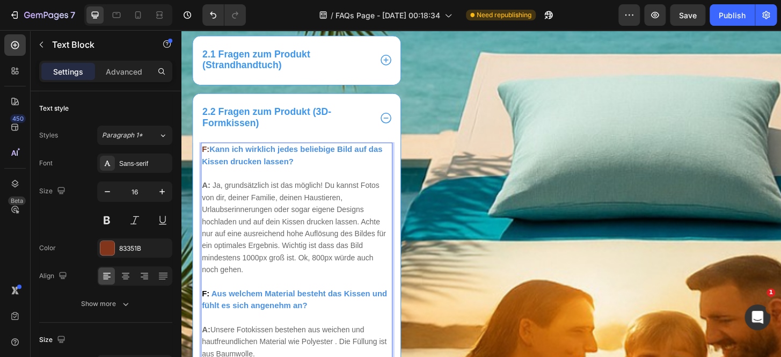
drag, startPoint x: 210, startPoint y: 157, endPoint x: 202, endPoint y: 157, distance: 7.5
drag, startPoint x: 212, startPoint y: 156, endPoint x: 199, endPoint y: 156, distance: 12.4
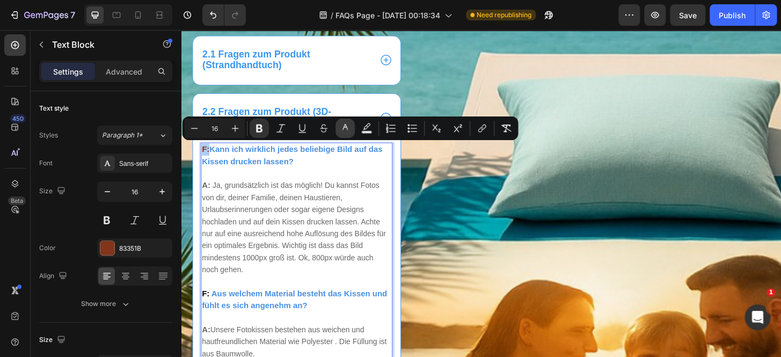
click at [344, 127] on icon "Editor contextual toolbar" at bounding box center [345, 127] width 5 height 6
type input "83351B"
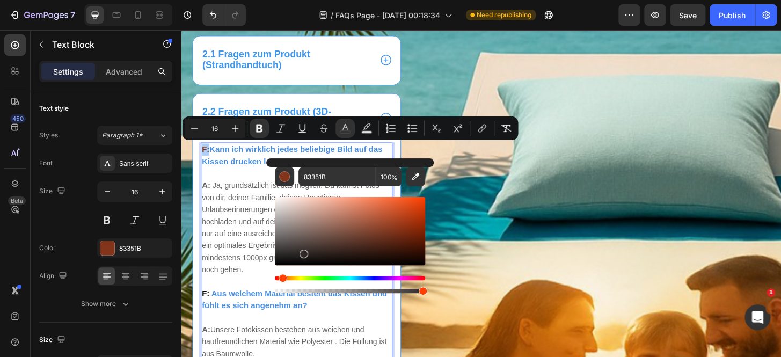
drag, startPoint x: 313, startPoint y: 237, endPoint x: 271, endPoint y: 270, distance: 53.6
click at [272, 270] on div "83351B 100 %" at bounding box center [350, 226] width 168 height 137
click at [228, 239] on p "F: Kann ich wirklich jedes beliebige Bild auf das Kissen drucken lassen? A: Ja,…" at bounding box center [306, 268] width 204 height 232
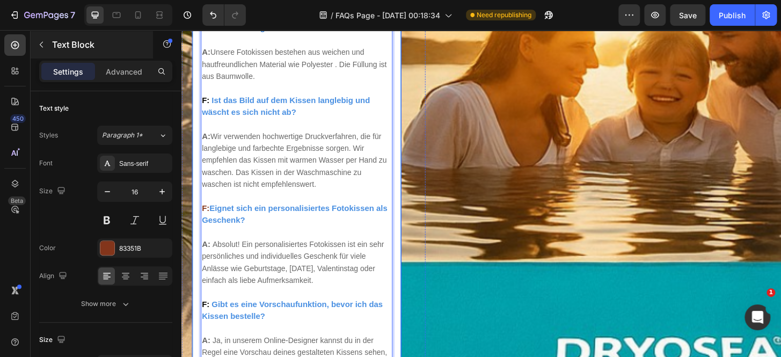
scroll to position [626, 0]
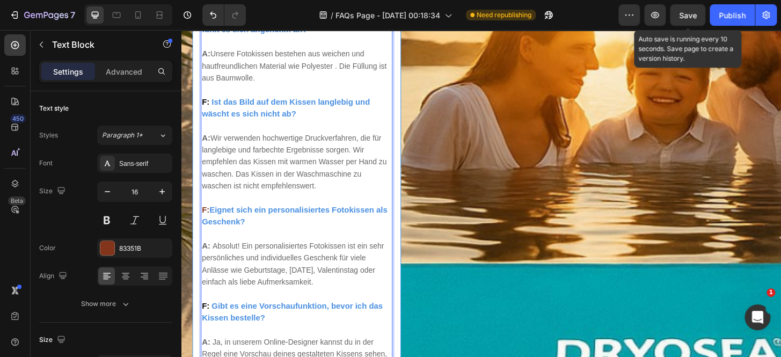
click at [693, 16] on span "Save" at bounding box center [688, 15] width 18 height 9
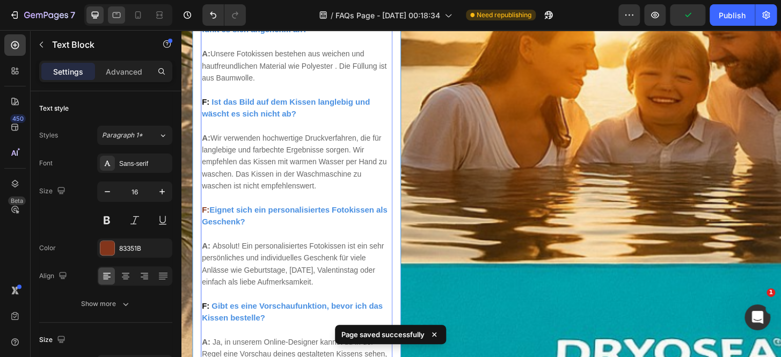
click at [116, 16] on icon at bounding box center [116, 15] width 11 height 11
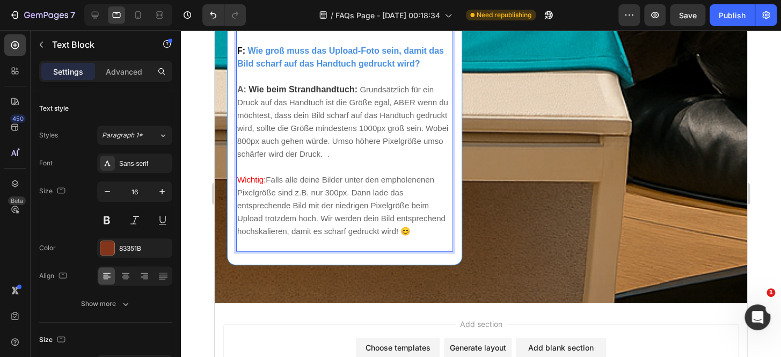
scroll to position [999, 0]
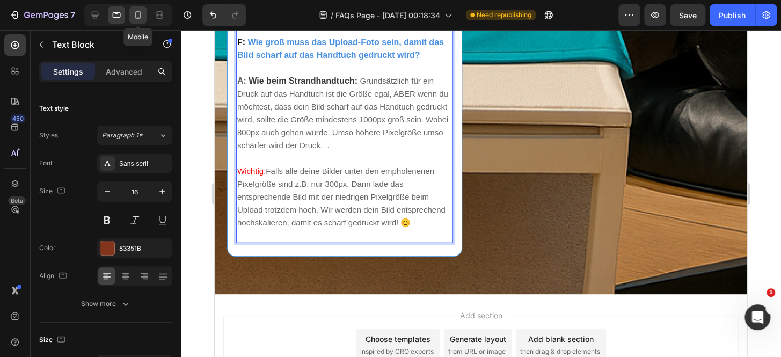
click at [139, 16] on icon at bounding box center [138, 15] width 11 height 11
type input "14"
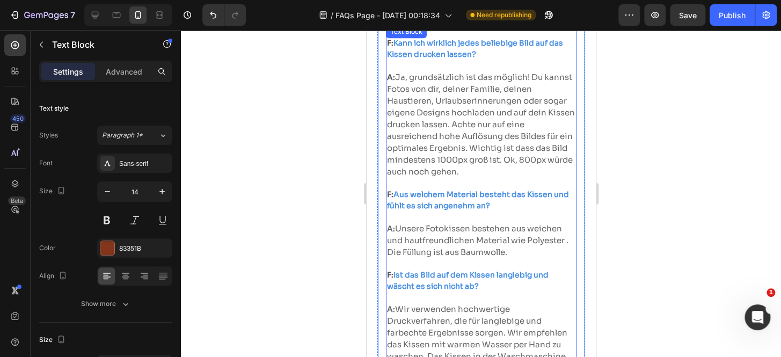
scroll to position [409, 0]
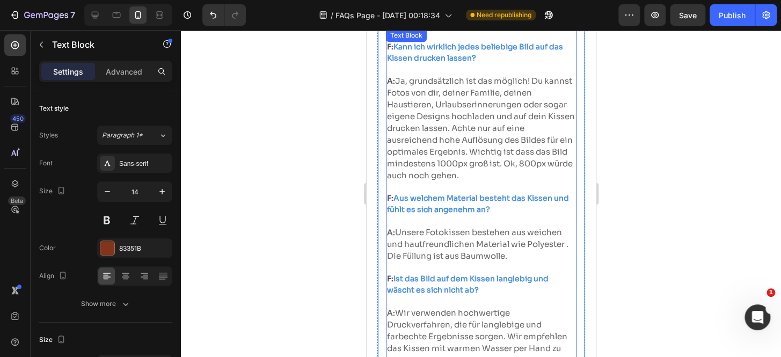
click at [453, 180] on span "Ja, grundsätzlich ist das möglich! Du kannst Fotos von dir, deiner Familie, dei…" at bounding box center [481, 128] width 188 height 105
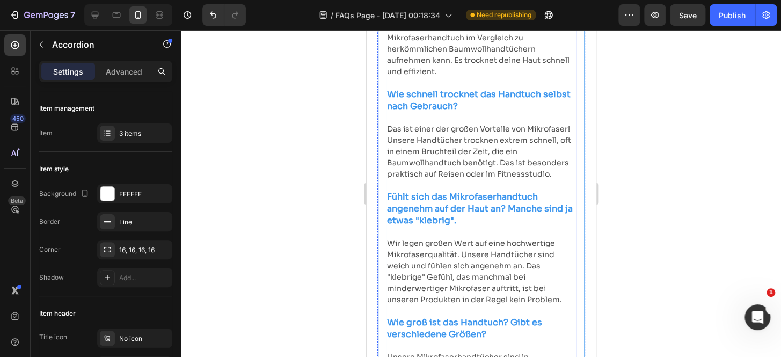
click at [426, 76] on span "Ja, absolut! Viele unserer Kunden sind überrascht, wie viel Wasser das Mikrofas…" at bounding box center [478, 43] width 183 height 66
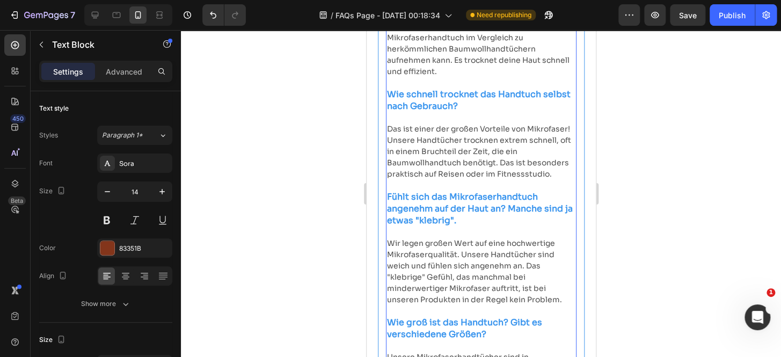
click at [423, 76] on span "Ja, absolut! Viele unserer Kunden sind überrascht, wie viel Wasser das Mikrofas…" at bounding box center [478, 43] width 183 height 66
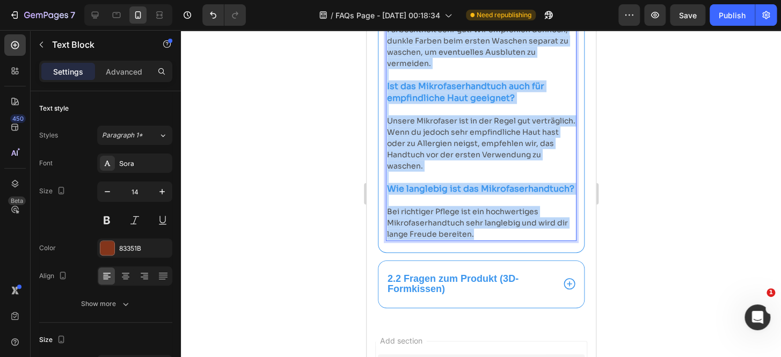
scroll to position [1207, 0]
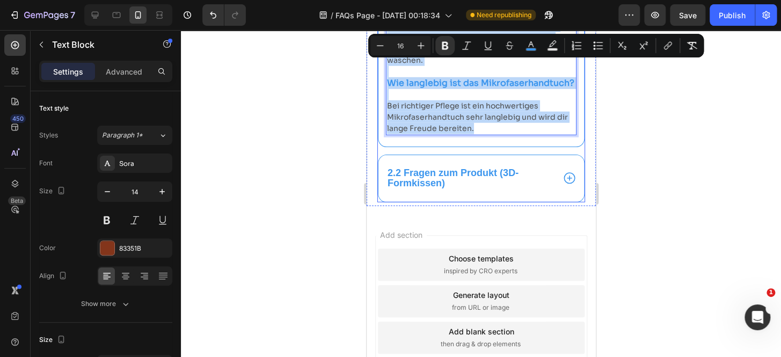
drag, startPoint x: 387, startPoint y: 125, endPoint x: 570, endPoint y: 290, distance: 246.4
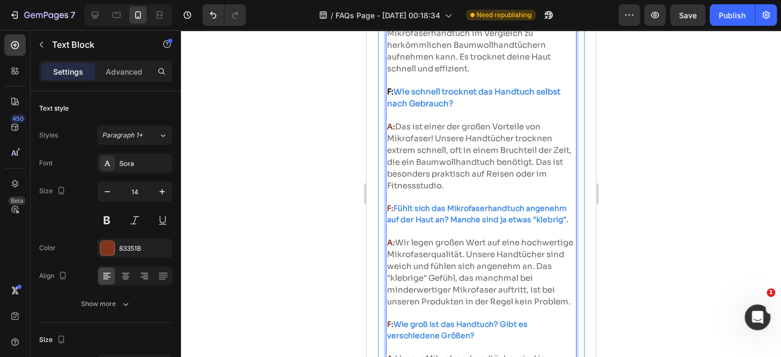
scroll to position [386, 0]
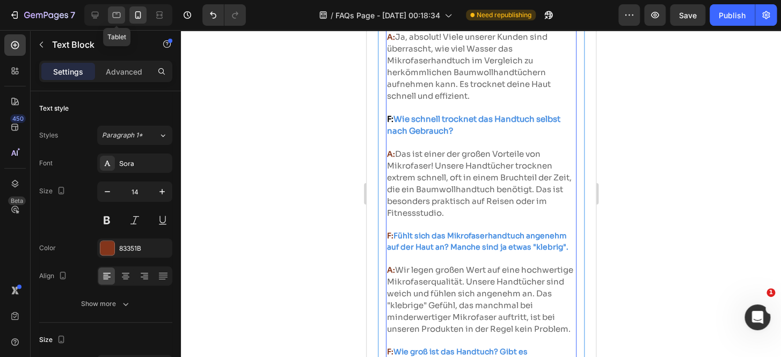
click at [112, 21] on div at bounding box center [116, 14] width 17 height 17
type input "16"
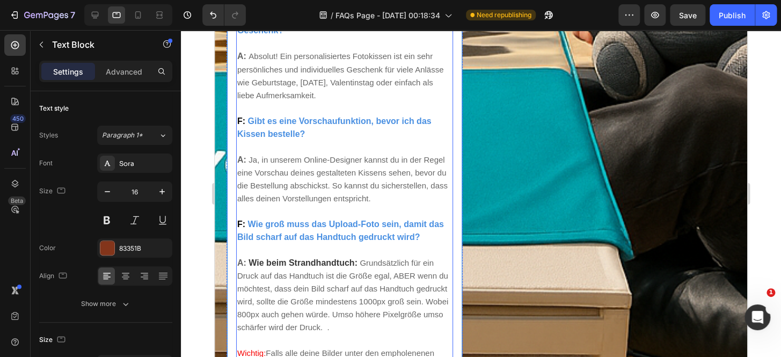
scroll to position [809, 0]
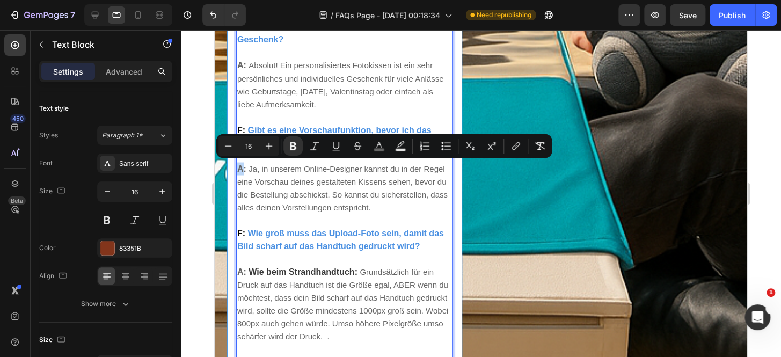
drag, startPoint x: 237, startPoint y: 169, endPoint x: 244, endPoint y: 167, distance: 6.8
click at [244, 167] on strong "A:" at bounding box center [241, 168] width 9 height 9
click at [380, 151] on button "color" at bounding box center [378, 145] width 19 height 19
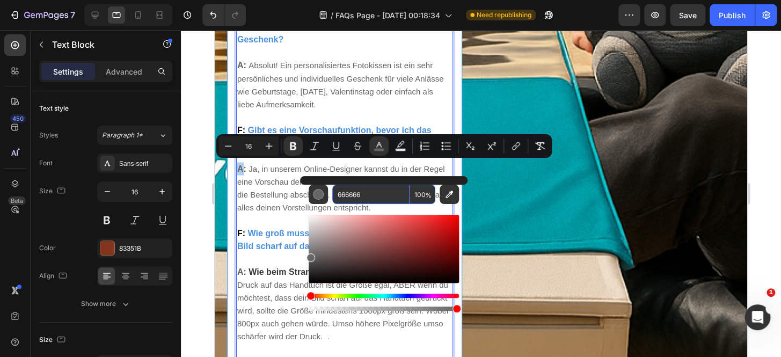
click at [389, 196] on input "666666" at bounding box center [370, 194] width 77 height 19
click at [100, 17] on icon at bounding box center [95, 15] width 11 height 11
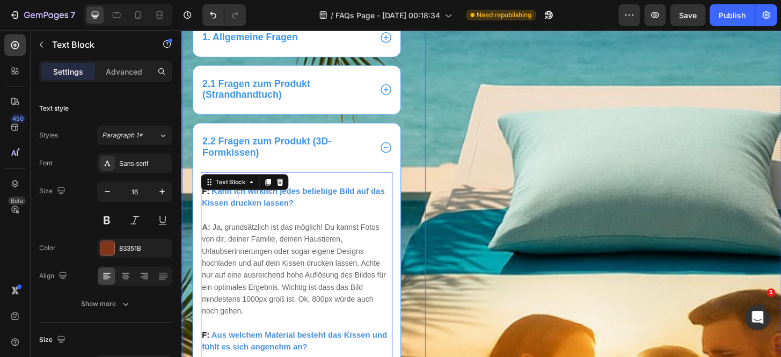
scroll to position [284, 0]
click at [402, 90] on icon at bounding box center [401, 95] width 14 height 14
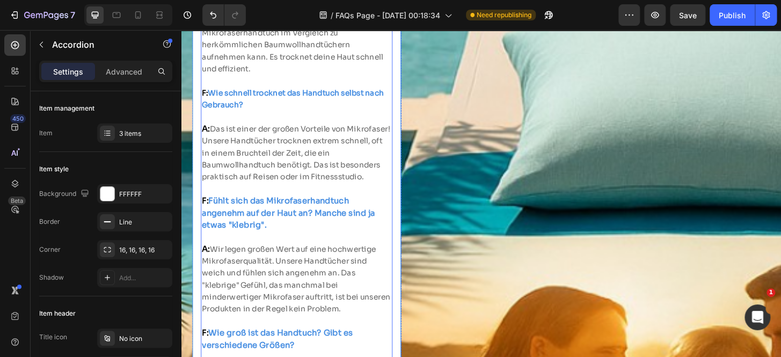
scroll to position [447, 0]
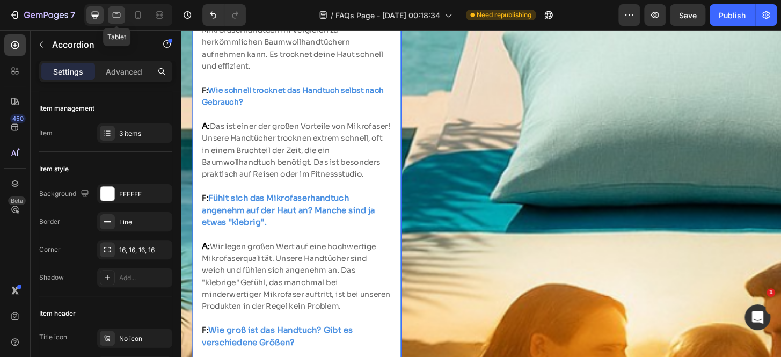
click at [113, 21] on div at bounding box center [116, 14] width 17 height 17
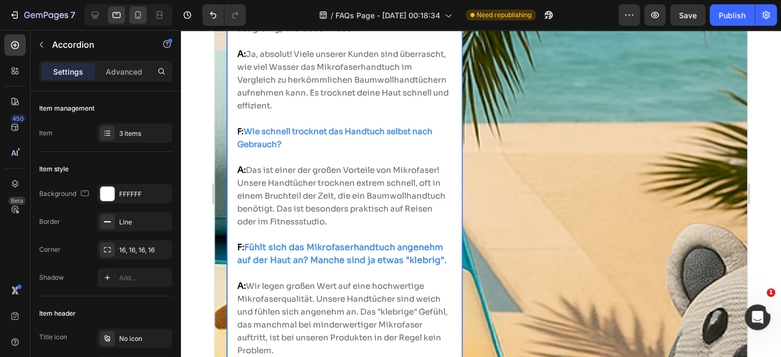
click at [139, 22] on div at bounding box center [137, 14] width 17 height 17
type input "14"
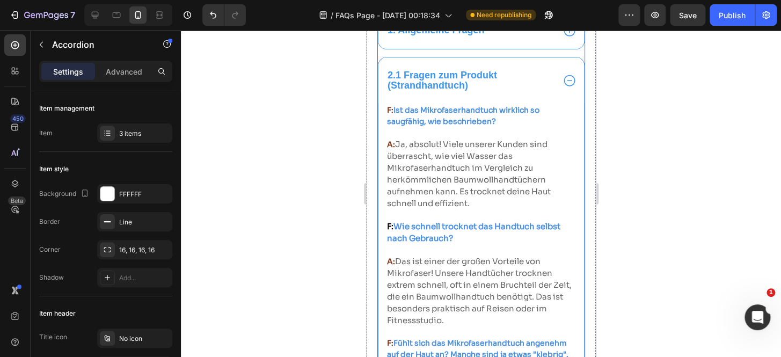
scroll to position [326, 0]
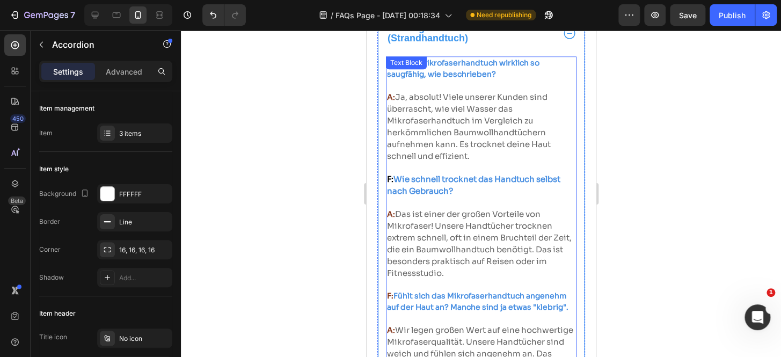
click at [425, 161] on span "Ja, absolut! Viele unserer Kunden sind überrascht, wie viel Wasser das Mikrofas…" at bounding box center [469, 126] width 164 height 69
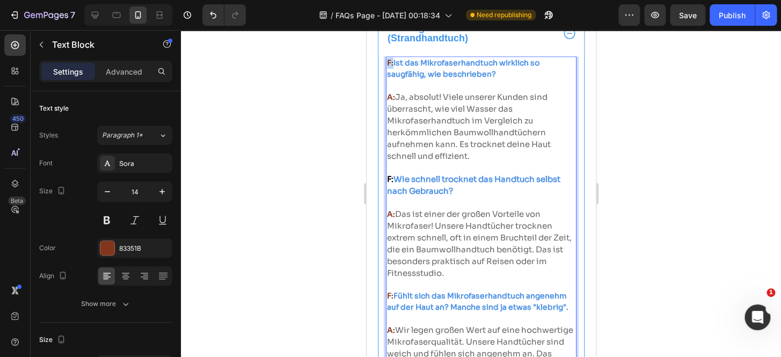
click at [387, 68] on strong "F:" at bounding box center [390, 63] width 6 height 10
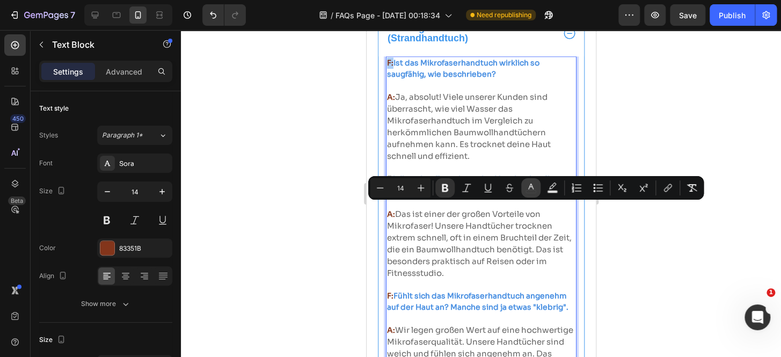
click at [529, 190] on icon "Editor contextual toolbar" at bounding box center [531, 188] width 11 height 11
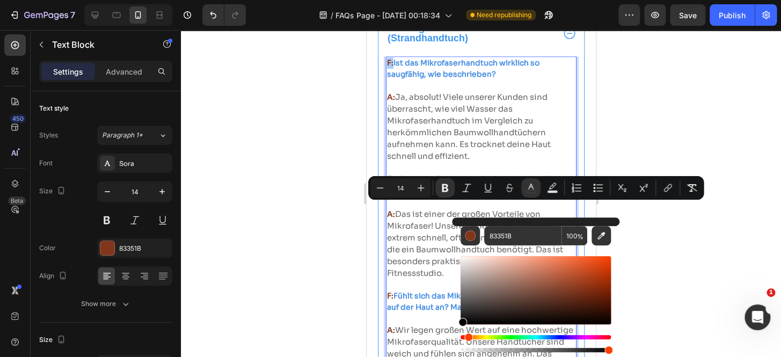
drag, startPoint x: 467, startPoint y: 289, endPoint x: 453, endPoint y: 331, distance: 43.6
click at [455, 331] on div "83351B 100 %" at bounding box center [536, 285] width 168 height 137
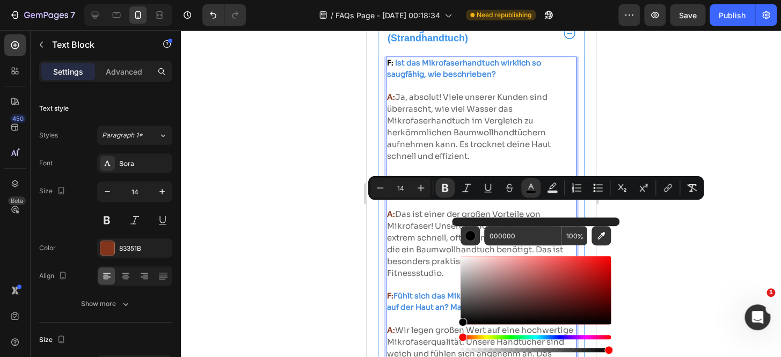
click at [393, 161] on span "Ja, absolut! Viele unserer Kunden sind überrascht, wie viel Wasser das Mikrofas…" at bounding box center [469, 126] width 164 height 69
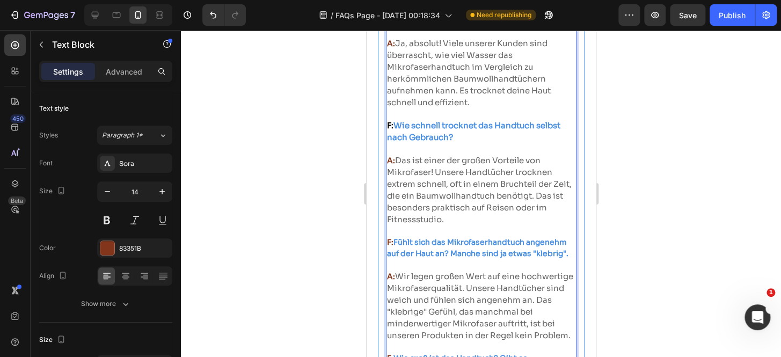
scroll to position [391, 0]
drag, startPoint x: 395, startPoint y: 190, endPoint x: 386, endPoint y: 190, distance: 8.6
click at [387, 48] on strong "A:" at bounding box center [391, 43] width 8 height 10
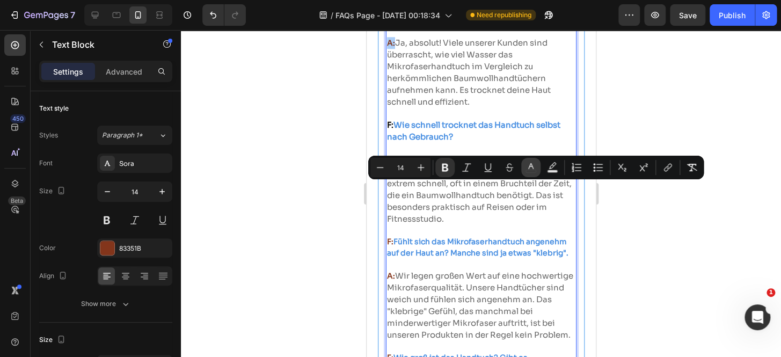
click at [527, 173] on button "color" at bounding box center [530, 167] width 19 height 19
type input "83351B"
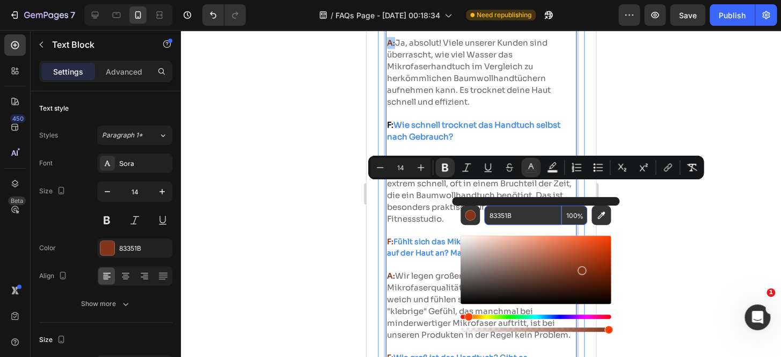
click at [497, 221] on input "83351B" at bounding box center [522, 215] width 77 height 19
paste input "666666"
type input "666666"
click at [437, 107] on span "Ja, absolut! Viele unserer Kunden sind überrascht, wie viel Wasser das Mikrofas…" at bounding box center [469, 72] width 164 height 69
type input "15"
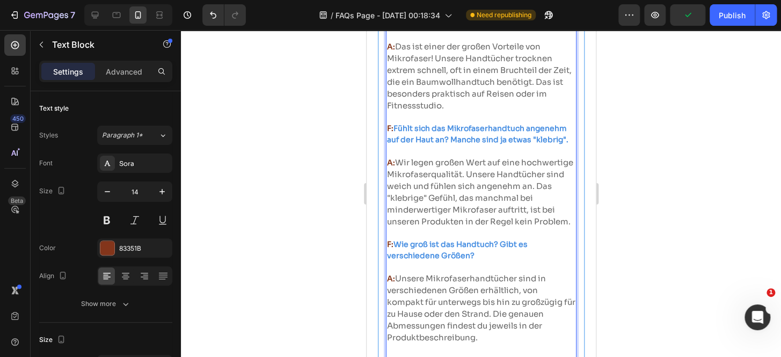
scroll to position [505, 0]
drag, startPoint x: 394, startPoint y: 188, endPoint x: 385, endPoint y: 188, distance: 9.1
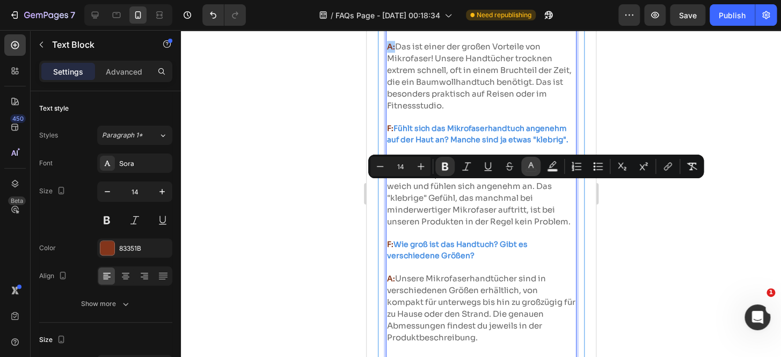
click at [525, 166] on button "color" at bounding box center [530, 166] width 19 height 19
type input "83351B"
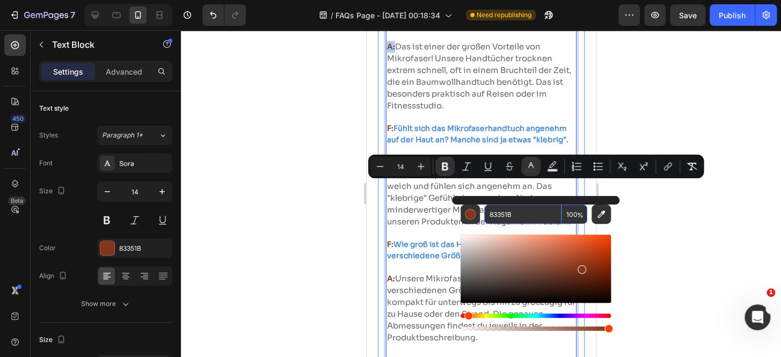
click at [515, 207] on input "83351B" at bounding box center [522, 214] width 77 height 19
paste input "666666"
type input "666666"
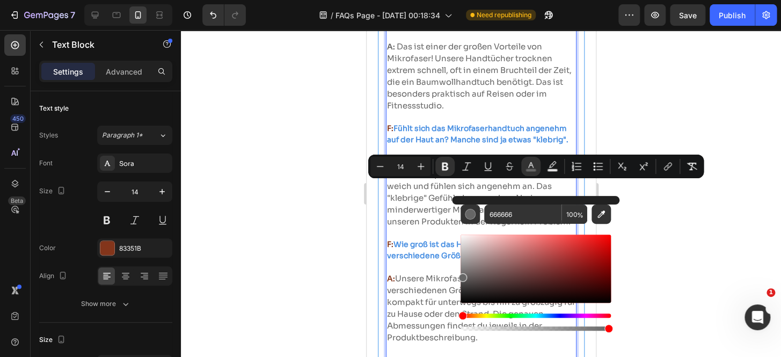
click at [413, 111] on span "Das ist einer der großen Vorteile von Mikrofaser! Unsere Handtücher trocknen ex…" at bounding box center [479, 75] width 185 height 69
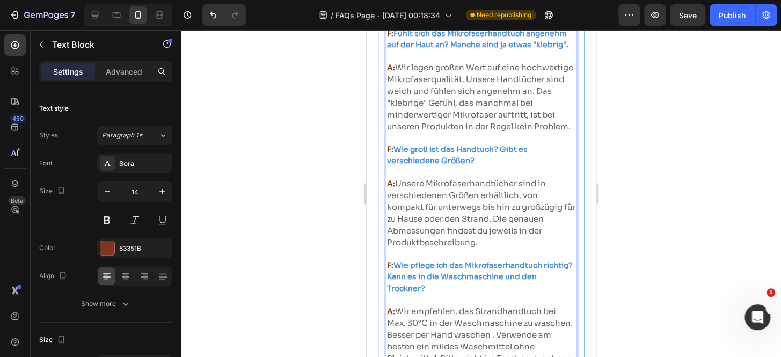
scroll to position [602, 0]
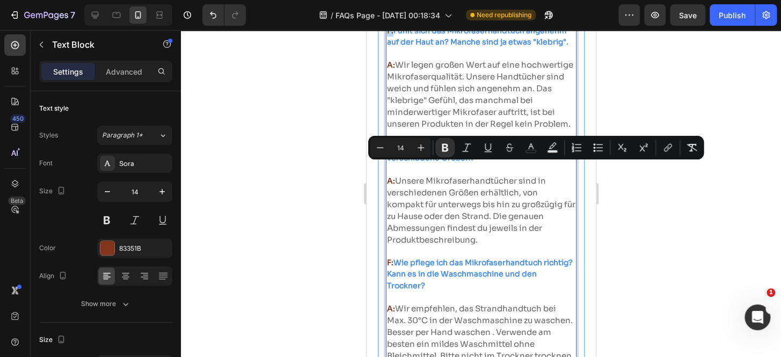
drag, startPoint x: 392, startPoint y: 168, endPoint x: 383, endPoint y: 168, distance: 9.1
click at [529, 154] on button "color" at bounding box center [530, 147] width 19 height 19
type input "83351B"
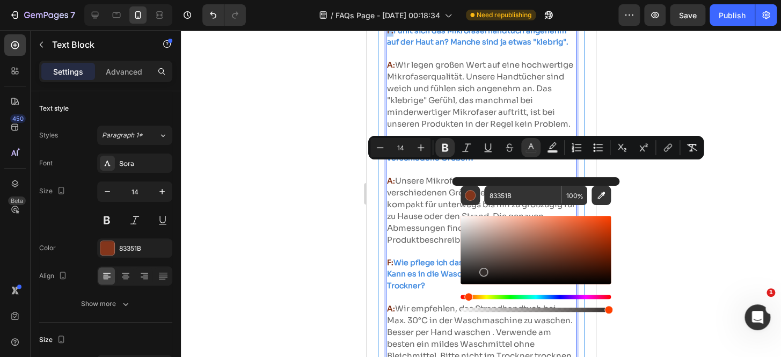
drag, startPoint x: 850, startPoint y: 298, endPoint x: 445, endPoint y: 302, distance: 404.4
type input "000000"
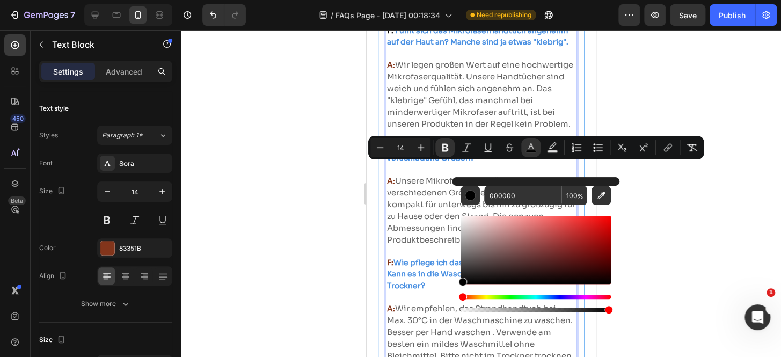
type input "15"
click at [415, 129] on span "Wir legen großen Wert auf eine hochwertige Mikrofaserqualität. Unsere Handtüche…" at bounding box center [480, 94] width 186 height 69
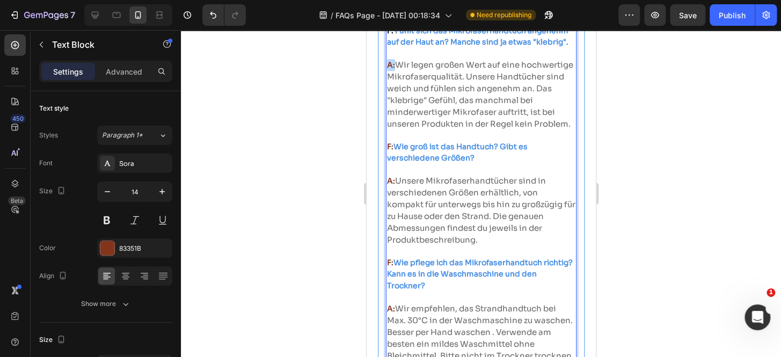
drag, startPoint x: 394, startPoint y: 201, endPoint x: 387, endPoint y: 204, distance: 8.2
click at [387, 70] on strong "A:" at bounding box center [391, 65] width 8 height 10
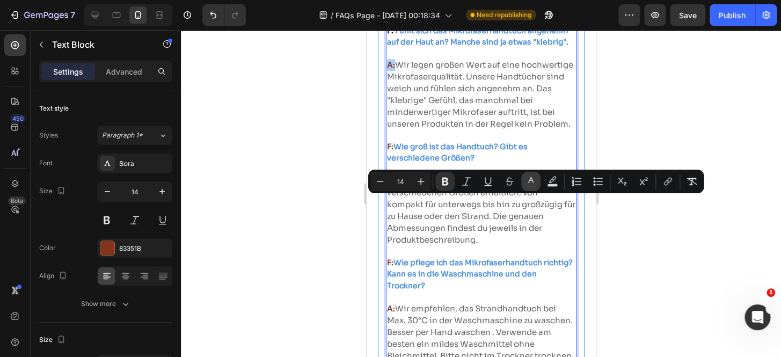
click at [528, 185] on icon "Editor contextual toolbar" at bounding box center [531, 181] width 11 height 11
type input "83351B"
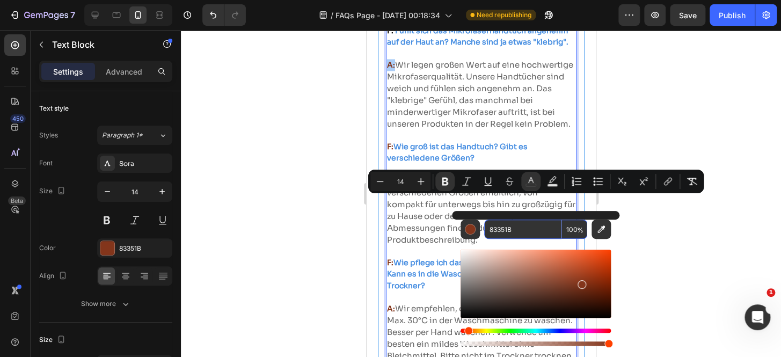
click at [531, 236] on input "83351B" at bounding box center [522, 229] width 77 height 19
paste input "666666"
type input "666666"
click at [425, 129] on span "Wir legen großen Wert auf eine hochwertige Mikrofaserqualität. Unsere Handtüche…" at bounding box center [480, 94] width 186 height 69
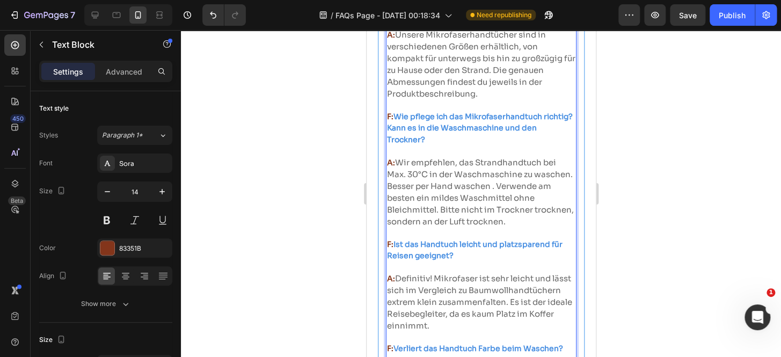
scroll to position [749, 0]
drag, startPoint x: 393, startPoint y: 146, endPoint x: 381, endPoint y: 146, distance: 12.4
click at [381, 146] on div "F: Ist das Mikrofaserhandtuch wirklich so saugfähig, wie beschrieben? A: Ja, ab…" at bounding box center [481, 237] width 206 height 1209
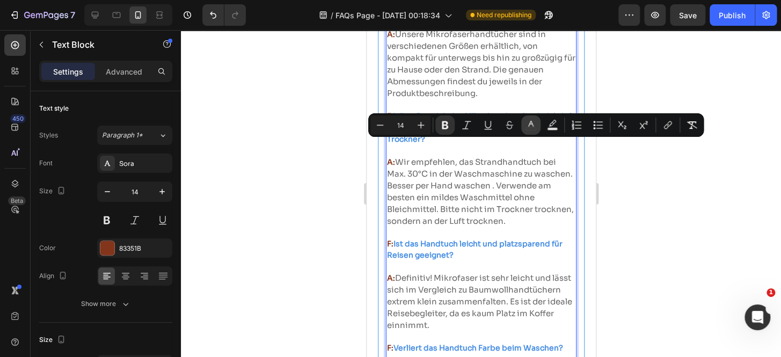
click at [524, 128] on button "color" at bounding box center [530, 124] width 19 height 19
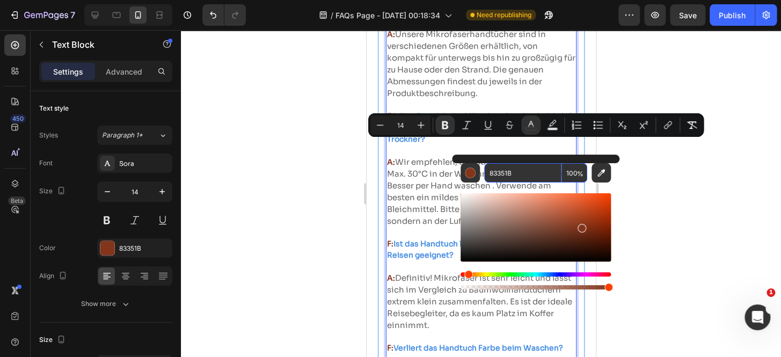
paste input "666666"
type input "666666"
click at [441, 98] on span "Unsere Mikrofaserhandtücher sind in verschiedenen Größen erhältlich, von kompak…" at bounding box center [481, 63] width 188 height 69
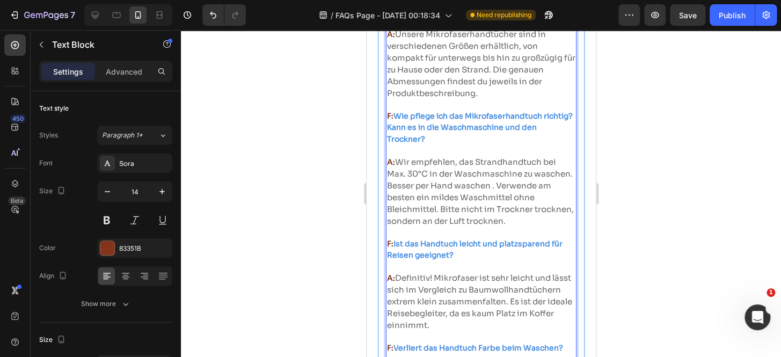
drag, startPoint x: 393, startPoint y: 145, endPoint x: 385, endPoint y: 145, distance: 8.1
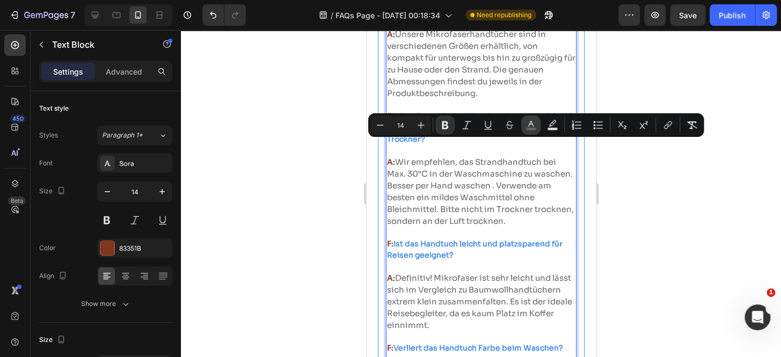
click at [527, 133] on button "color" at bounding box center [530, 124] width 19 height 19
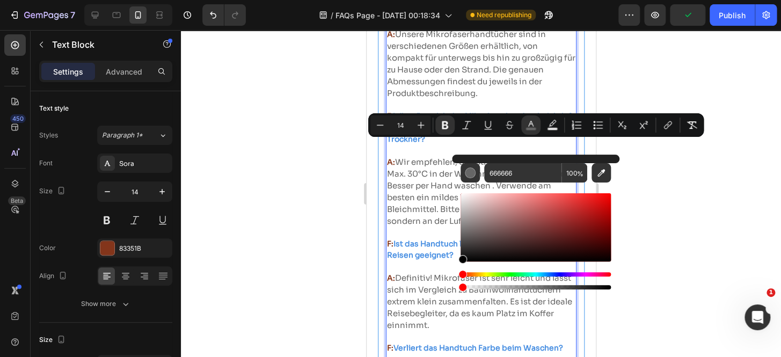
drag, startPoint x: 470, startPoint y: 248, endPoint x: 458, endPoint y: 273, distance: 28.8
click at [458, 273] on div "666666 100 %" at bounding box center [536, 223] width 168 height 137
type input "15"
click at [408, 98] on span "Unsere Mikrofaserhandtücher sind in verschiedenen Größen erhältlich, von kompak…" at bounding box center [481, 63] width 188 height 69
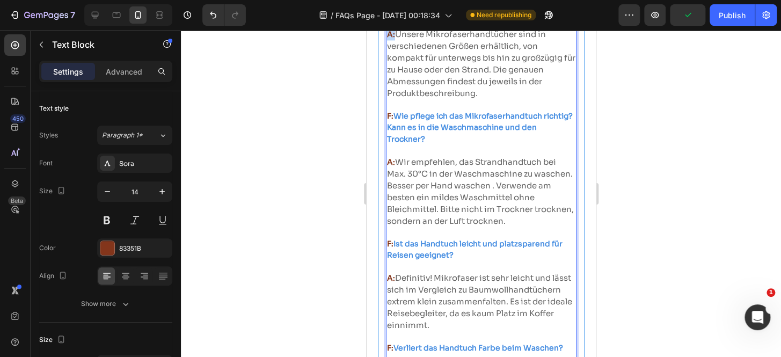
drag, startPoint x: 395, startPoint y: 180, endPoint x: 386, endPoint y: 179, distance: 9.2
click at [386, 180] on div "F: Ist das Mikrofaserhandtuch wirklich so saugfähig, wie beschrieben? A: Ja, ab…" at bounding box center [481, 232] width 191 height 1198
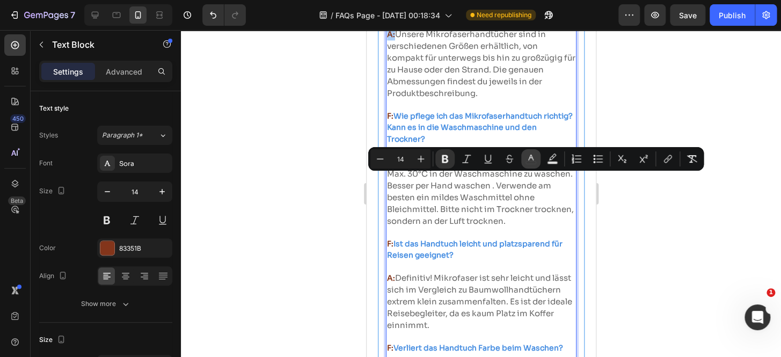
click at [535, 161] on icon "Editor contextual toolbar" at bounding box center [531, 159] width 11 height 11
type input "83351B"
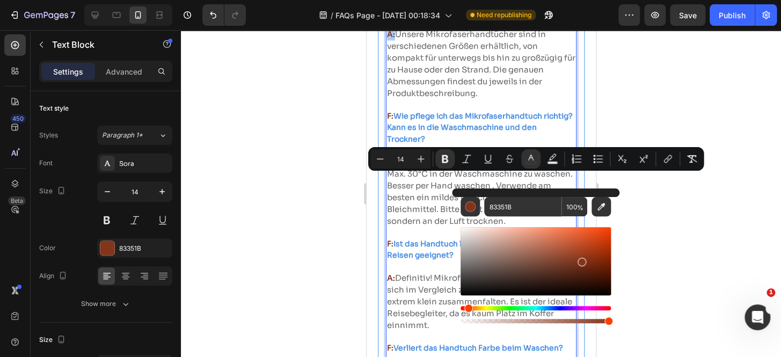
click at [525, 196] on div "83351B 100 %" at bounding box center [536, 256] width 168 height 137
drag, startPoint x: 525, startPoint y: 197, endPoint x: 510, endPoint y: 208, distance: 18.8
click at [510, 208] on input "83351B" at bounding box center [522, 206] width 77 height 19
paste input "666666"
type input "666666"
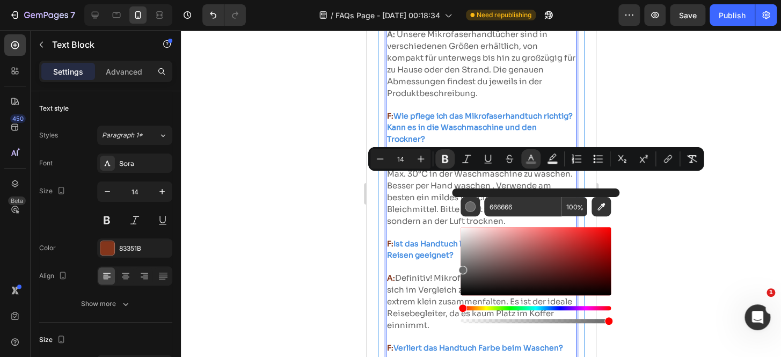
click at [419, 98] on span "Unsere Mikrofaserhandtücher sind in verschiedenen Größen erhältlich, von kompak…" at bounding box center [481, 63] width 188 height 69
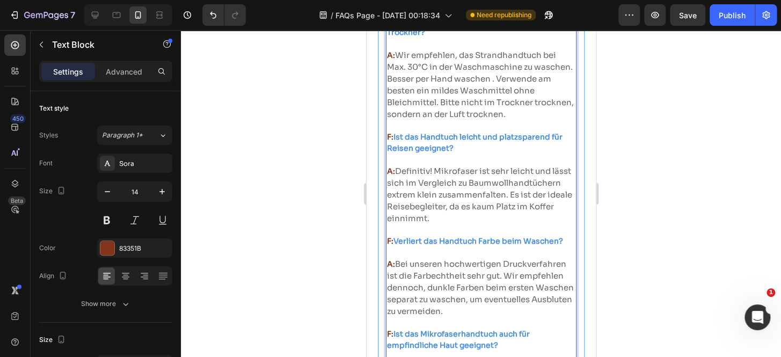
scroll to position [863, 0]
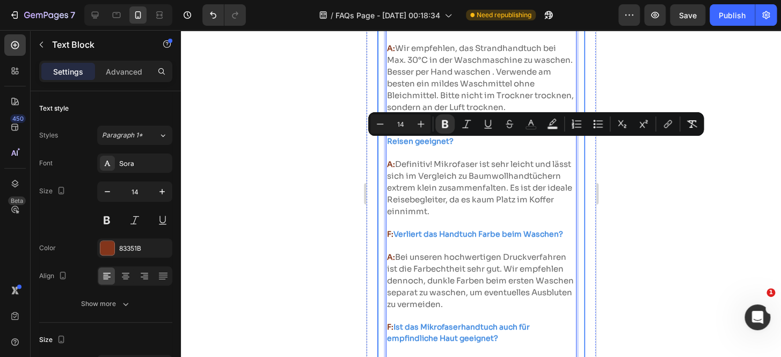
drag, startPoint x: 393, startPoint y: 146, endPoint x: 793, endPoint y: 162, distance: 400.9
click at [383, 147] on div "F: Ist das Mikrofaserhandtuch wirklich so saugfähig, wie beschrieben? A: Ja, ab…" at bounding box center [481, 123] width 206 height 1209
click at [533, 128] on rect "Editor contextual toolbar" at bounding box center [531, 128] width 10 height 3
type input "83351B"
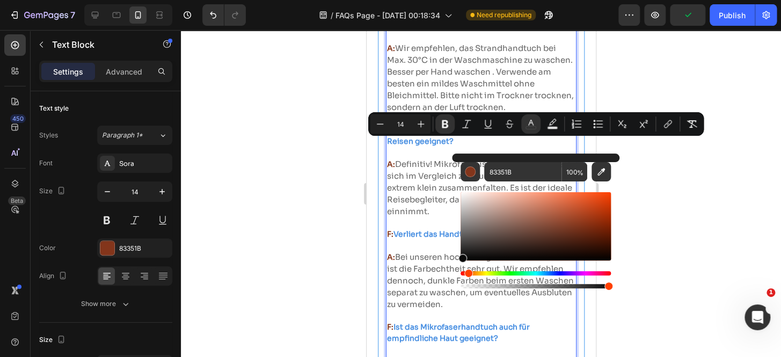
drag, startPoint x: 833, startPoint y: 277, endPoint x: 431, endPoint y: 259, distance: 402.6
click at [419, 112] on span "Wir empfehlen, das Strandhandtuch bei Max. 30°C in der Waschmaschine zu waschen…" at bounding box center [480, 76] width 187 height 69
type input "15"
type input "0A0A0A"
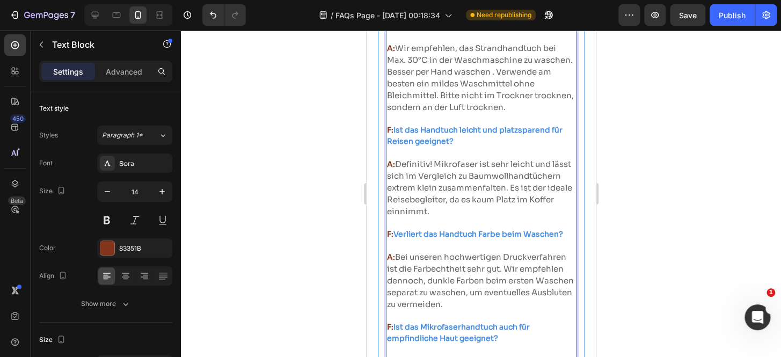
click at [391, 53] on strong "A:" at bounding box center [391, 48] width 8 height 10
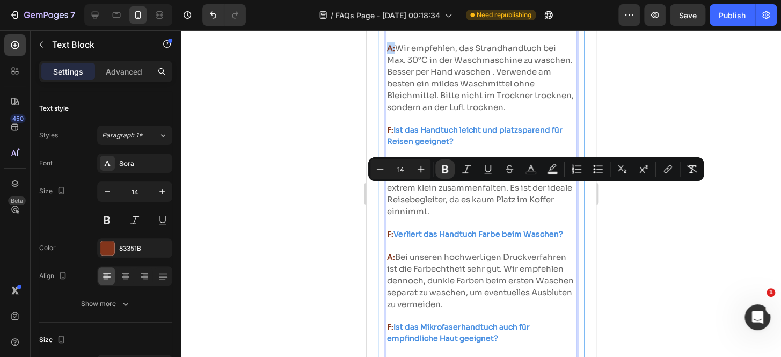
drag, startPoint x: 387, startPoint y: 191, endPoint x: 394, endPoint y: 191, distance: 6.5
click at [394, 53] on strong "A:" at bounding box center [391, 48] width 8 height 10
click at [535, 175] on button "color" at bounding box center [530, 168] width 19 height 19
type input "83351B"
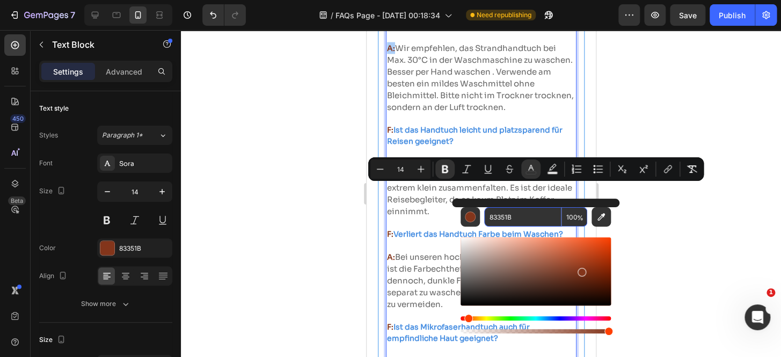
click at [528, 214] on input "83351B" at bounding box center [522, 216] width 77 height 19
paste input "666666"
type input "666666"
drag, startPoint x: 424, startPoint y: 207, endPoint x: 831, endPoint y: 205, distance: 407.0
click at [424, 112] on span "Wir empfehlen, das Strandhandtuch bei Max. 30°C in der Waschmaschine zu waschen…" at bounding box center [480, 76] width 187 height 69
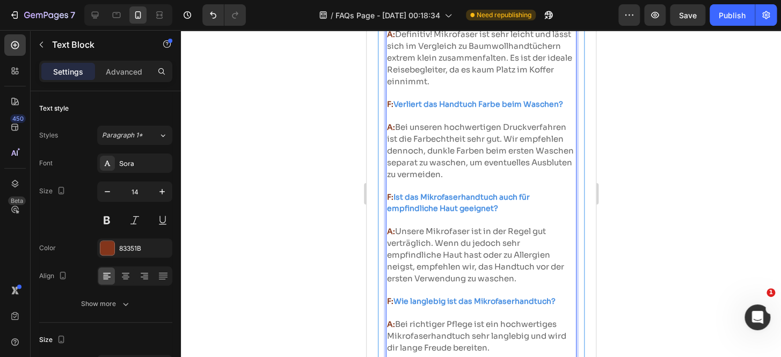
scroll to position [993, 0]
drag, startPoint x: 390, startPoint y: 150, endPoint x: 382, endPoint y: 150, distance: 8.1
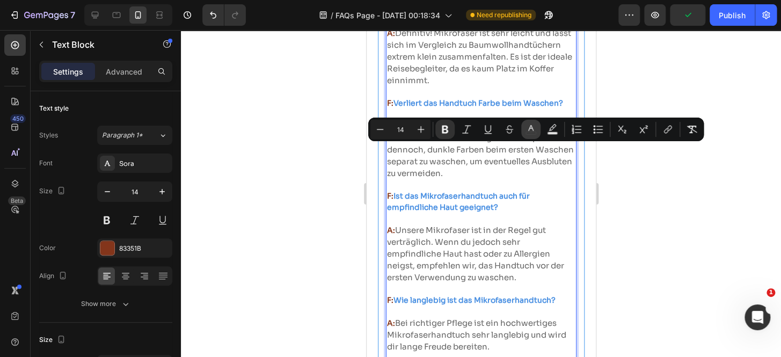
click at [528, 135] on button "color" at bounding box center [530, 129] width 19 height 19
type input "83351B"
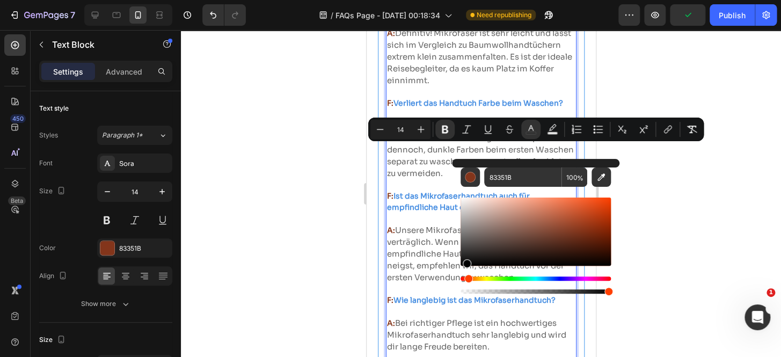
drag, startPoint x: 466, startPoint y: 233, endPoint x: 463, endPoint y: 285, distance: 52.1
click at [466, 285] on div "Editor contextual toolbar" at bounding box center [536, 245] width 150 height 100
click at [434, 108] on strong "Verliert das Handtuch Farbe beim Waschen?" at bounding box center [478, 103] width 170 height 10
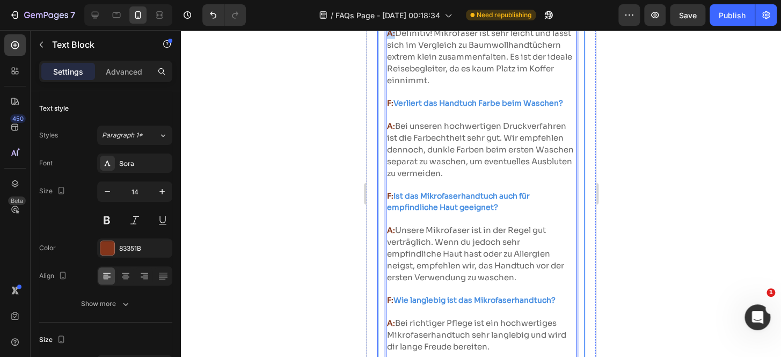
drag, startPoint x: 391, startPoint y: 185, endPoint x: 449, endPoint y: 182, distance: 58.6
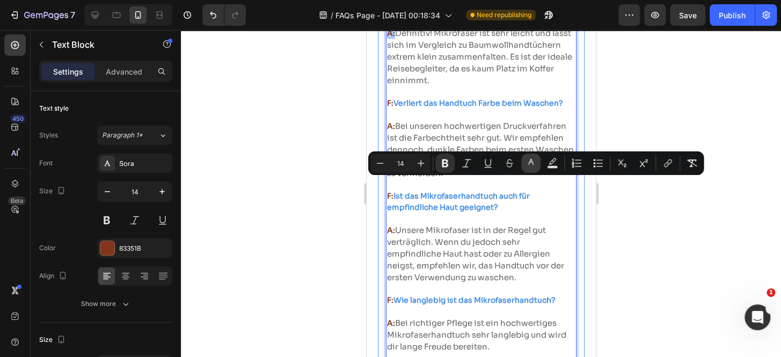
click at [529, 170] on button "color" at bounding box center [530, 163] width 19 height 19
type input "83351B"
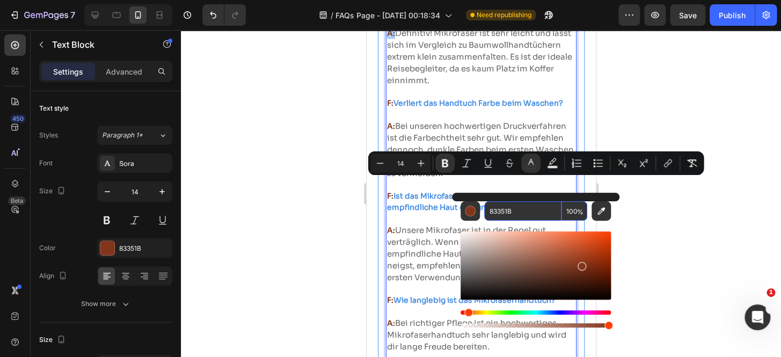
click at [517, 211] on input "83351B" at bounding box center [522, 210] width 77 height 19
paste input "666666"
type input "666666"
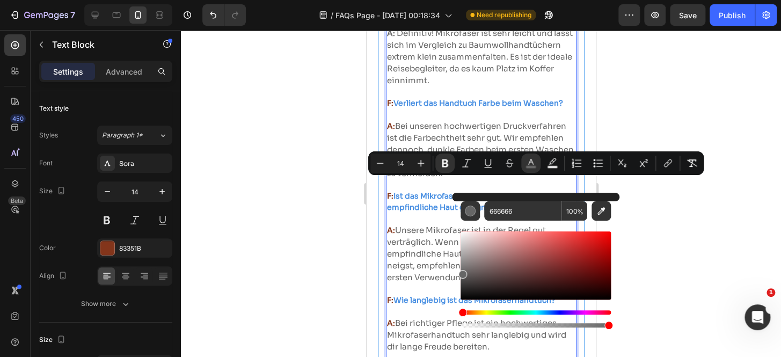
click at [391, 85] on span "Definitiv! Mikrofaser ist sehr leicht und lässt sich im Vergleich zu Baumwollha…" at bounding box center [480, 56] width 186 height 57
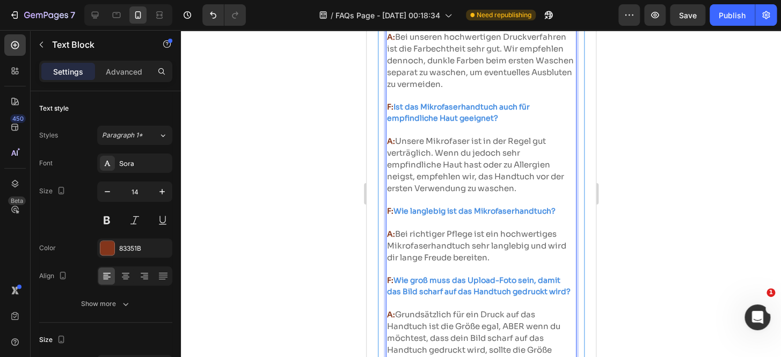
scroll to position [1123, 0]
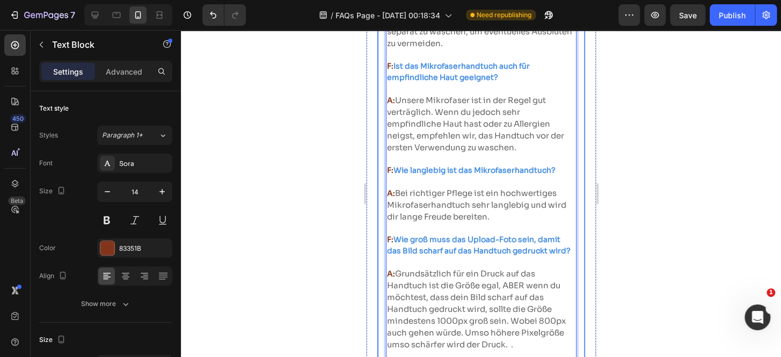
drag, startPoint x: 394, startPoint y: 132, endPoint x: 383, endPoint y: 132, distance: 10.7
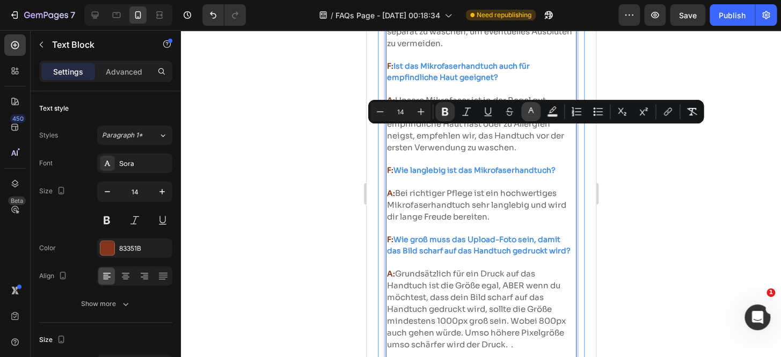
click at [530, 106] on button "color" at bounding box center [530, 111] width 19 height 19
type input "83351B"
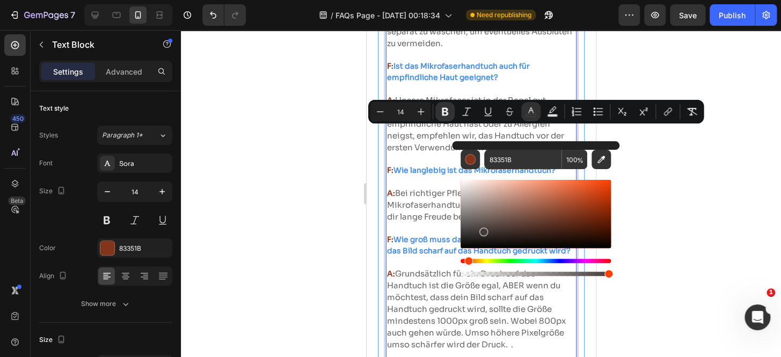
drag, startPoint x: 483, startPoint y: 230, endPoint x: 466, endPoint y: 264, distance: 37.5
click at [466, 264] on div "Editor contextual toolbar" at bounding box center [536, 228] width 150 height 100
click at [445, 223] on p "F: Ist das Handtuch leicht und platzsparend für Reisen geeignet? A: Definitiv! …" at bounding box center [481, 37] width 188 height 371
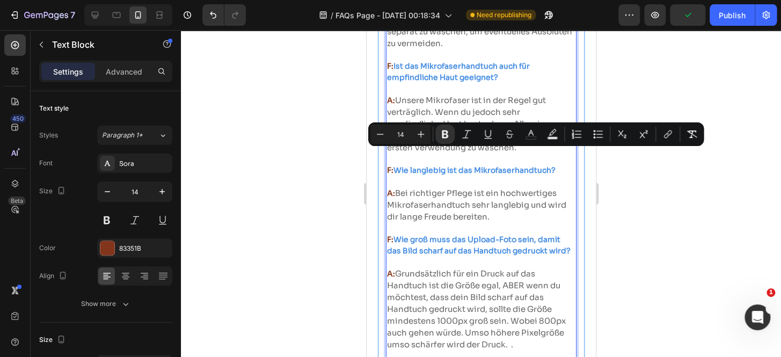
drag, startPoint x: 386, startPoint y: 156, endPoint x: 394, endPoint y: 156, distance: 7.5
click at [526, 135] on icon "Editor contextual toolbar" at bounding box center [531, 134] width 11 height 11
type input "83351B"
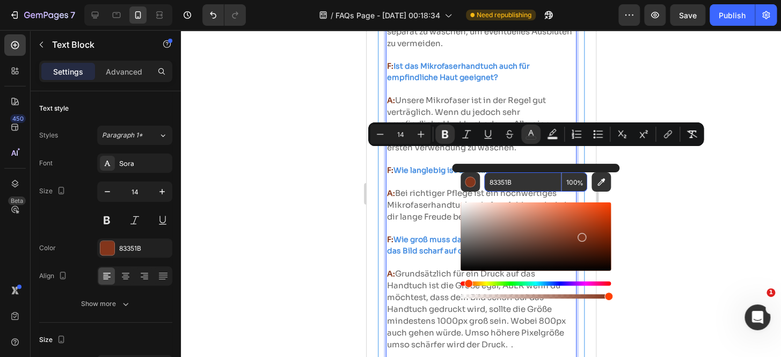
click at [504, 185] on input "83351B" at bounding box center [522, 181] width 77 height 19
paste input "666666"
type input "666666"
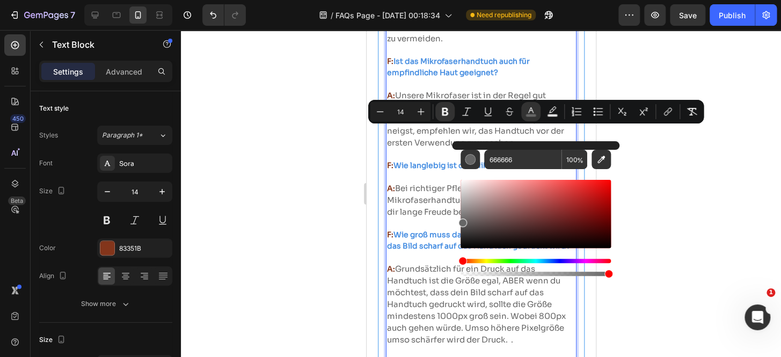
scroll to position [1204, 0]
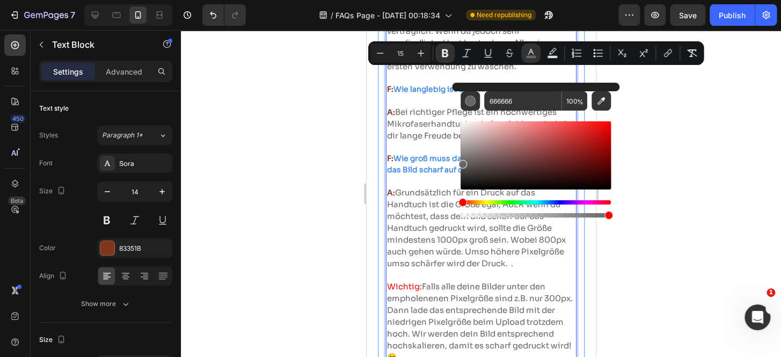
click at [409, 71] on span "Unsere Mikrofaser ist in der Regel gut verträglich. Wenn du jedoch sehr empfind…" at bounding box center [475, 42] width 177 height 57
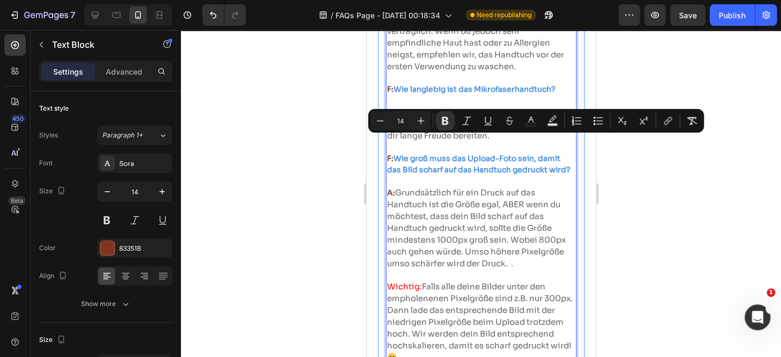
drag, startPoint x: 392, startPoint y: 139, endPoint x: 384, endPoint y: 140, distance: 8.1
click at [537, 128] on button "color" at bounding box center [530, 120] width 19 height 19
type input "83351B"
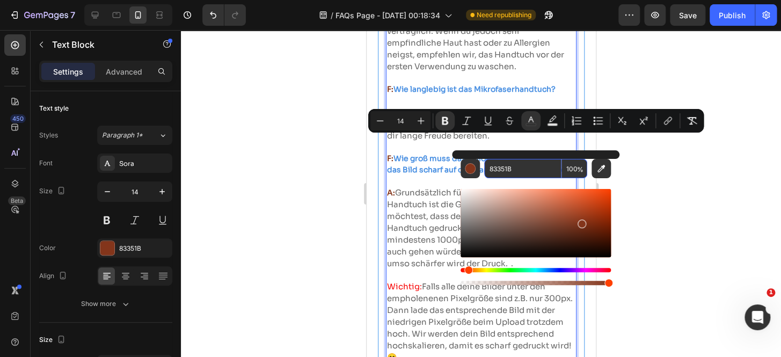
click at [508, 177] on input "83351B" at bounding box center [522, 168] width 77 height 19
drag, startPoint x: 864, startPoint y: 273, endPoint x: 435, endPoint y: 262, distance: 428.6
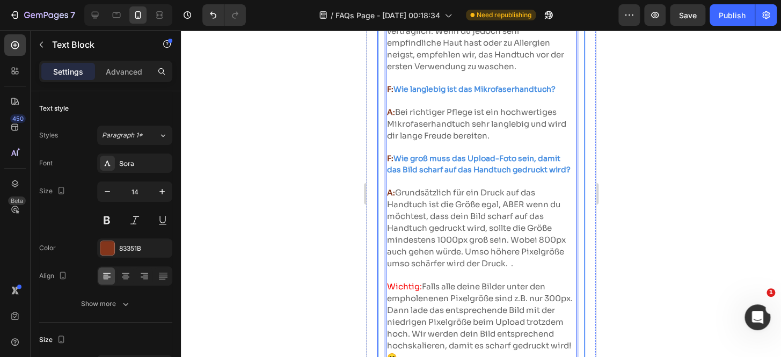
drag, startPoint x: 393, startPoint y: 173, endPoint x: 381, endPoint y: 178, distance: 13.1
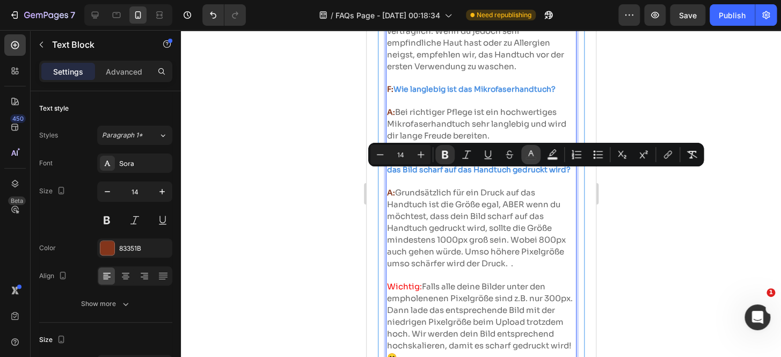
click at [526, 158] on icon "Editor contextual toolbar" at bounding box center [531, 154] width 11 height 11
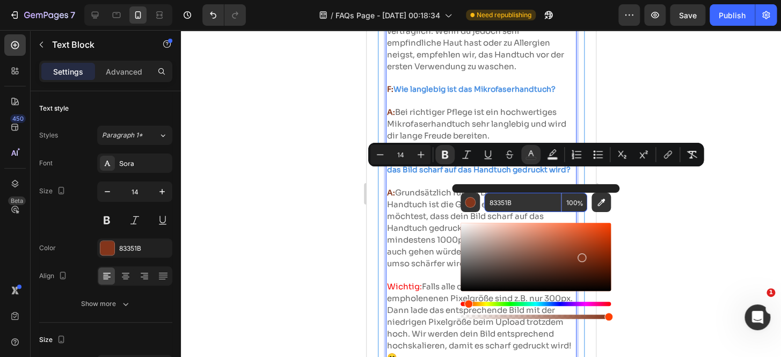
click at [514, 201] on input "83351B" at bounding box center [522, 202] width 77 height 19
paste input "666666"
type input "666666"
click at [422, 71] on span "Unsere Mikrofaser ist in der Regel gut verträglich. Wenn du jedoch sehr empfind…" at bounding box center [475, 42] width 177 height 57
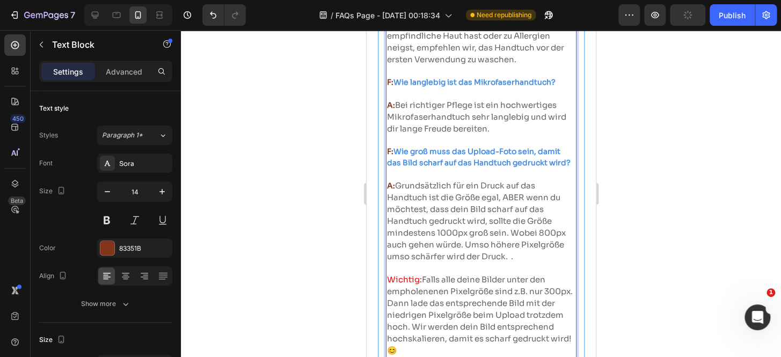
scroll to position [1270, 0]
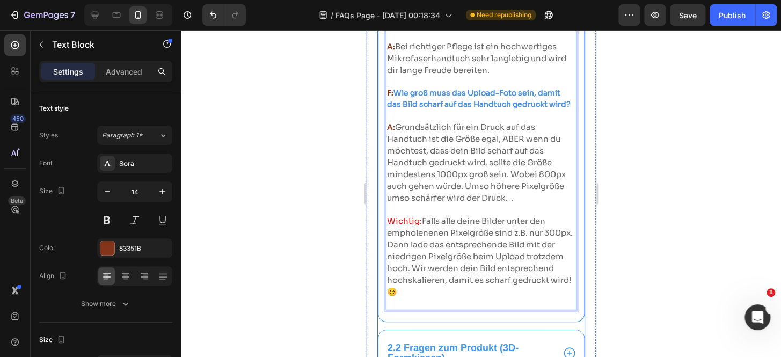
drag, startPoint x: 391, startPoint y: 178, endPoint x: 384, endPoint y: 178, distance: 6.5
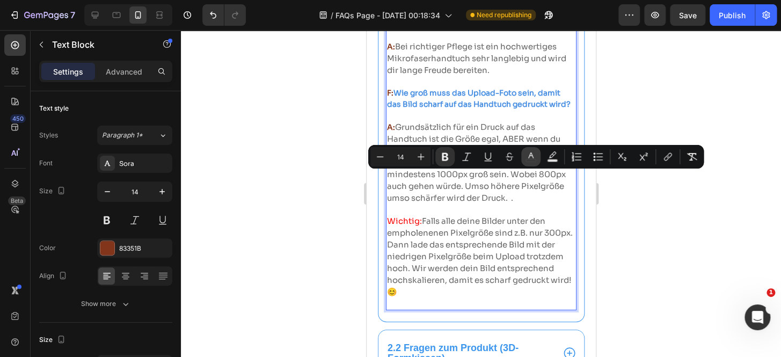
click at [526, 164] on button "color" at bounding box center [530, 156] width 19 height 19
type input "83351B"
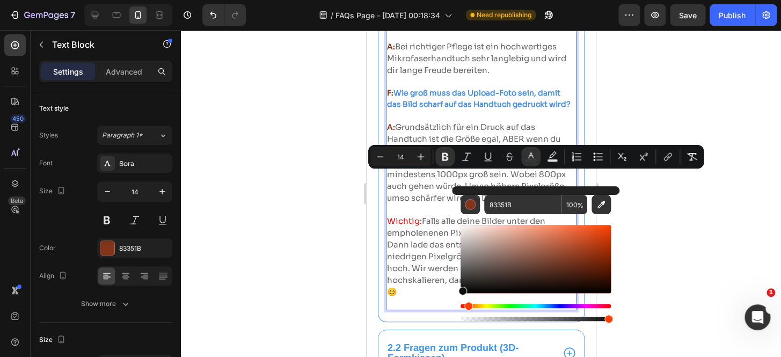
drag, startPoint x: 493, startPoint y: 233, endPoint x: 456, endPoint y: 295, distance: 72.5
click at [456, 295] on div "83351B 100 %" at bounding box center [536, 254] width 168 height 137
click at [440, 110] on p "F: Wie groß muss das Upload-Foto sein, damit das Bild scharf auf das Handtuch g…" at bounding box center [481, 99] width 188 height 23
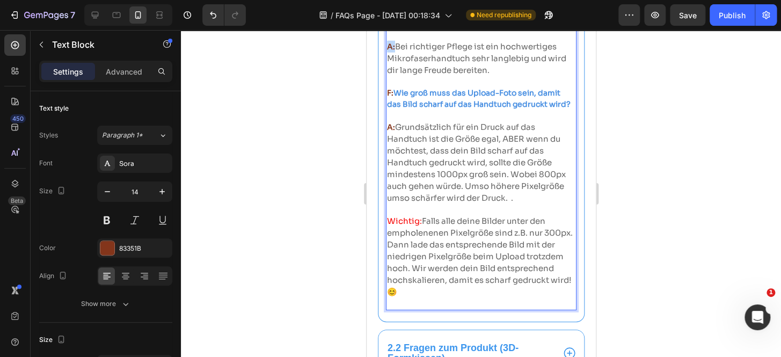
drag, startPoint x: 394, startPoint y: 201, endPoint x: 387, endPoint y: 201, distance: 7.0
click at [387, 52] on strong "A:" at bounding box center [391, 47] width 8 height 10
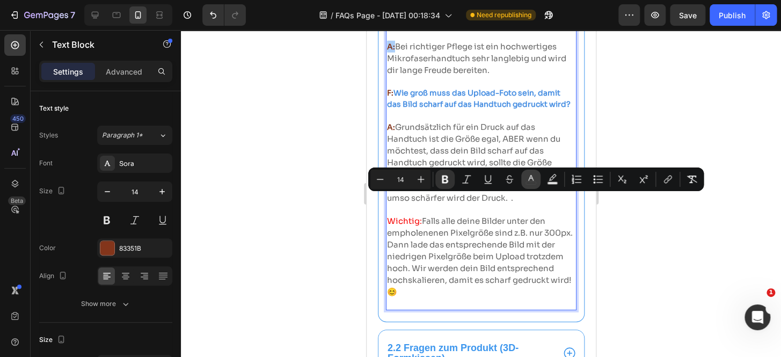
click at [528, 182] on rect "Editor contextual toolbar" at bounding box center [531, 183] width 10 height 3
type input "83351B"
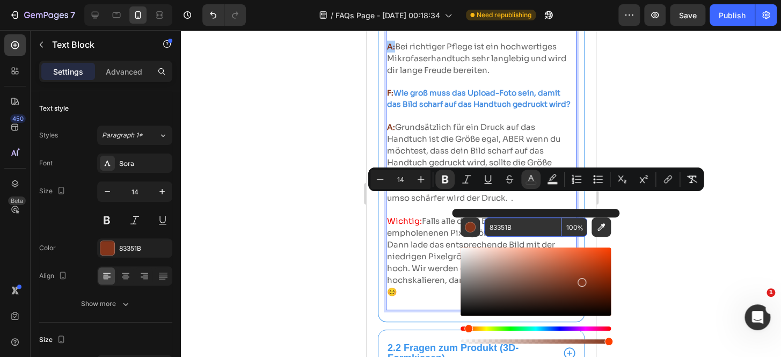
click at [509, 222] on input "83351B" at bounding box center [522, 226] width 77 height 19
paste input "666666"
type input "666666"
drag, startPoint x: 418, startPoint y: 232, endPoint x: 833, endPoint y: 205, distance: 415.4
click at [418, 88] on p "Rich Text Editor. Editing area: main" at bounding box center [481, 81] width 188 height 11
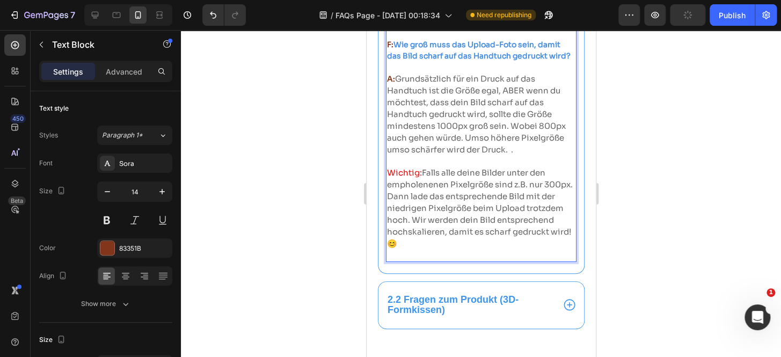
scroll to position [1319, 0]
drag, startPoint x: 394, startPoint y: 197, endPoint x: 385, endPoint y: 197, distance: 9.1
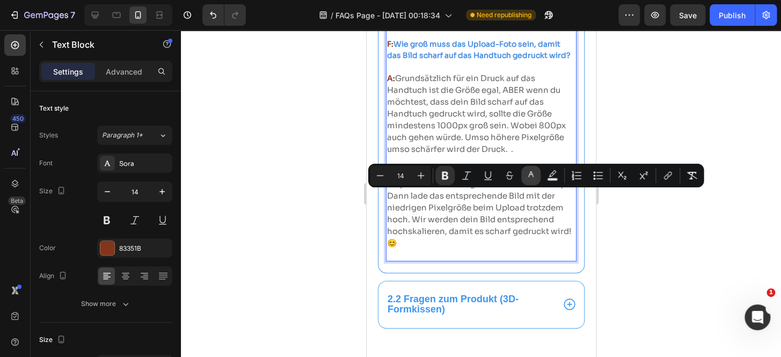
click at [532, 182] on button "color" at bounding box center [530, 175] width 19 height 19
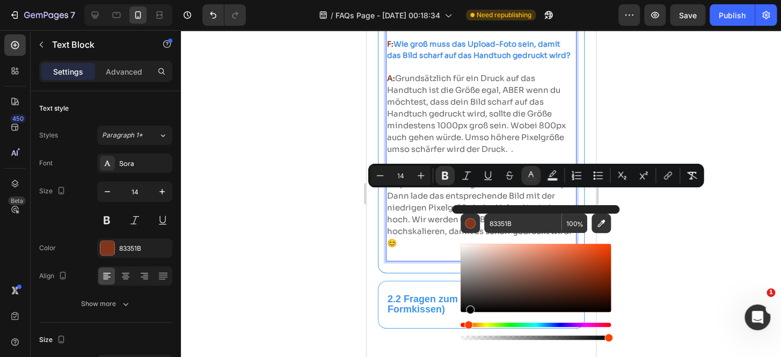
drag, startPoint x: 490, startPoint y: 275, endPoint x: 467, endPoint y: 315, distance: 46.4
click at [467, 315] on div "Editor contextual toolbar" at bounding box center [536, 292] width 150 height 100
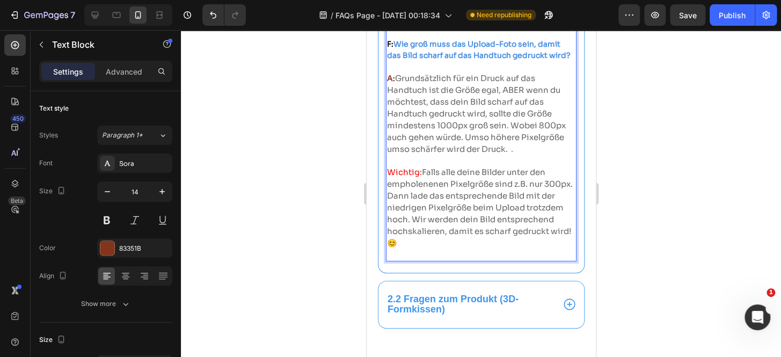
drag, startPoint x: 436, startPoint y: 287, endPoint x: 432, endPoint y: 281, distance: 7.5
click at [435, 154] on span "Grundsätzlich für ein Druck auf das Handtuch ist die Größe egal, ABER wenn du m…" at bounding box center [476, 113] width 179 height 81
drag, startPoint x: 395, startPoint y: 242, endPoint x: 385, endPoint y: 242, distance: 9.7
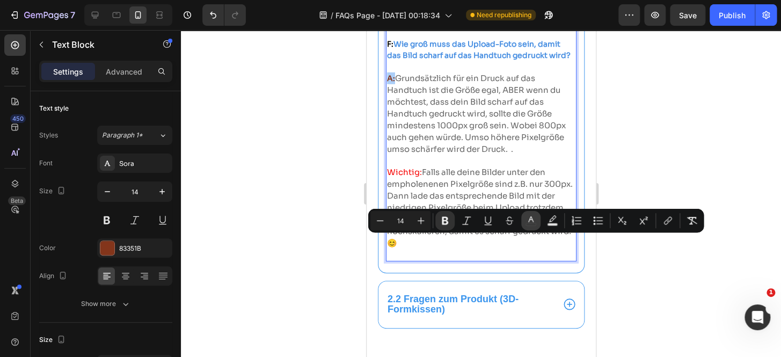
click at [531, 223] on icon "Editor contextual toolbar" at bounding box center [531, 220] width 11 height 11
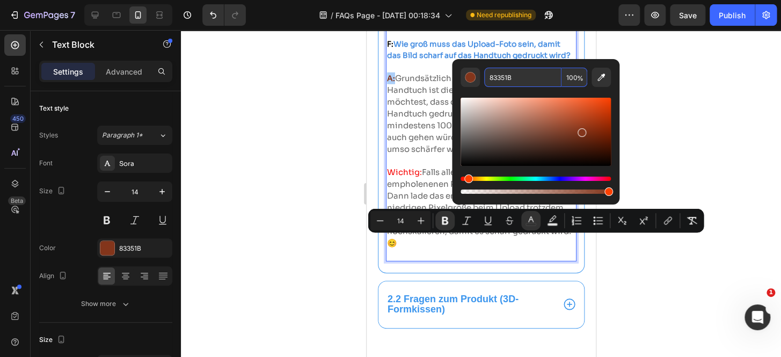
click at [510, 85] on input "83351B" at bounding box center [522, 77] width 77 height 19
paste input "666666"
type input "666666"
click at [458, 155] on p "A: Grundsätzlich für ein Druck auf das Handtuch ist die Größe egal, ABER wenn d…" at bounding box center [481, 113] width 188 height 83
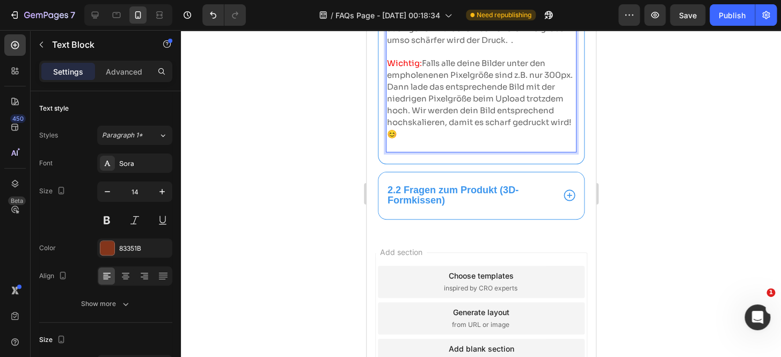
scroll to position [1433, 0]
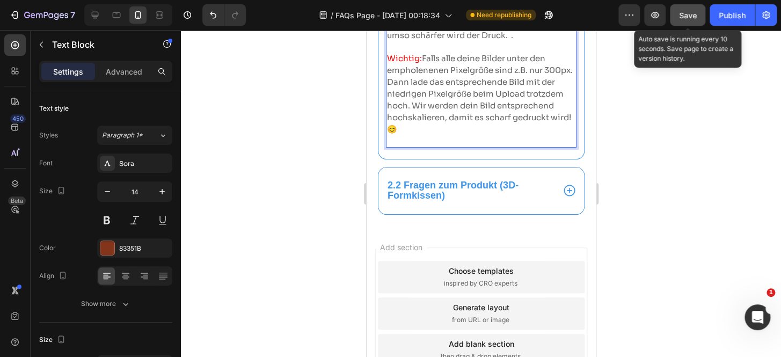
click at [698, 17] on button "Save" at bounding box center [687, 14] width 35 height 21
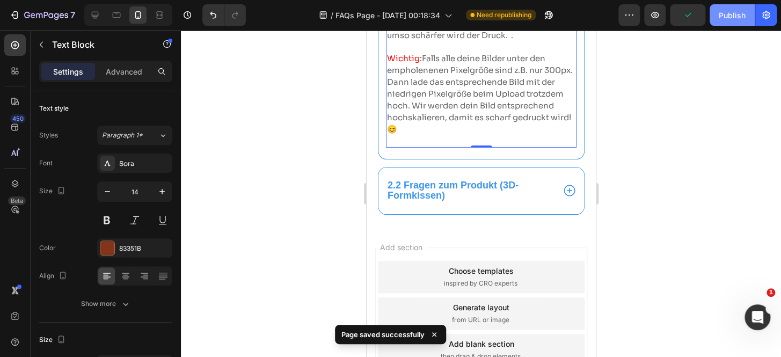
click at [727, 19] on div "Publish" at bounding box center [732, 15] width 27 height 11
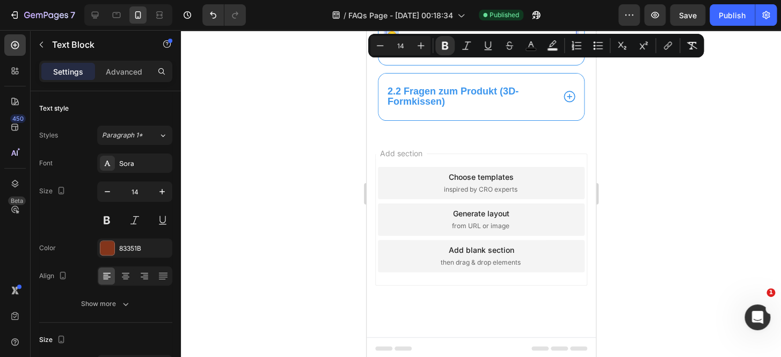
scroll to position [1576, 0]
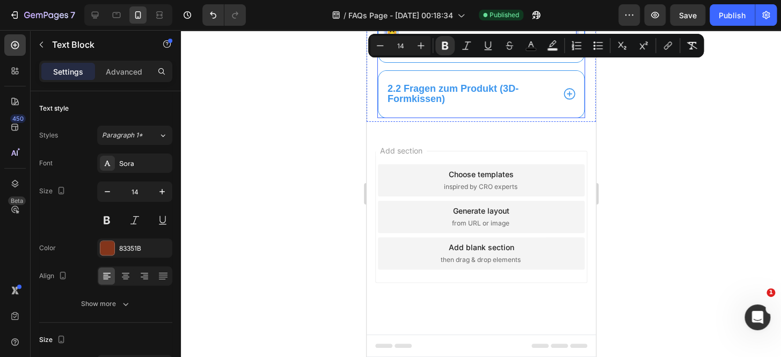
drag, startPoint x: 387, startPoint y: 204, endPoint x: 547, endPoint y: 201, distance: 159.5
click at [118, 18] on icon at bounding box center [116, 15] width 11 height 11
type input "16"
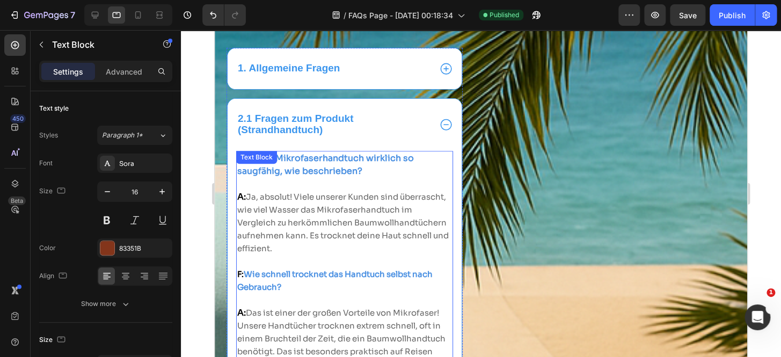
scroll to position [209, 0]
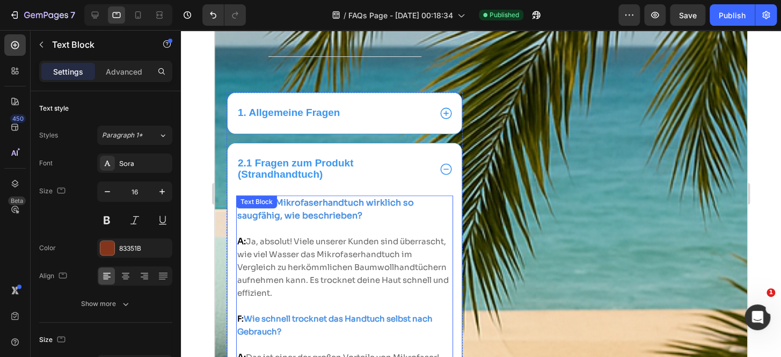
click at [270, 242] on span "Ja, absolut! Viele unserer Kunden sind überrascht, wie viel Wasser das Mikrofas…" at bounding box center [343, 267] width 212 height 62
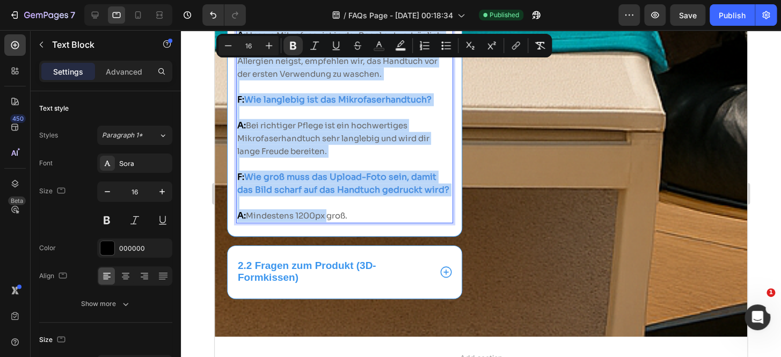
scroll to position [1332, 0]
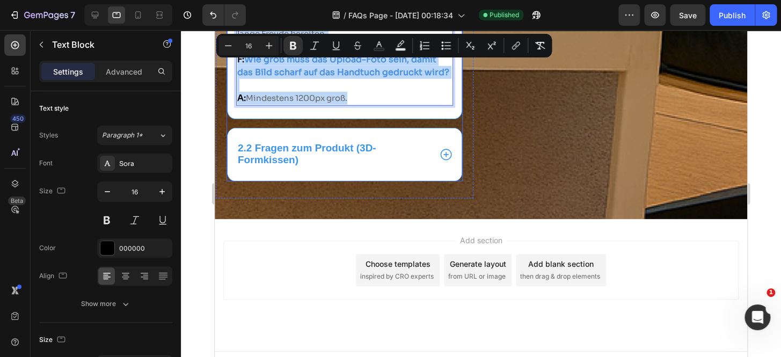
drag, startPoint x: 238, startPoint y: 204, endPoint x: 423, endPoint y: 165, distance: 189.3
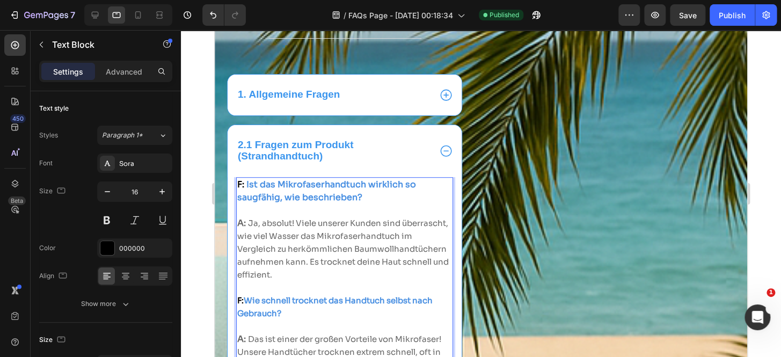
scroll to position [226, 0]
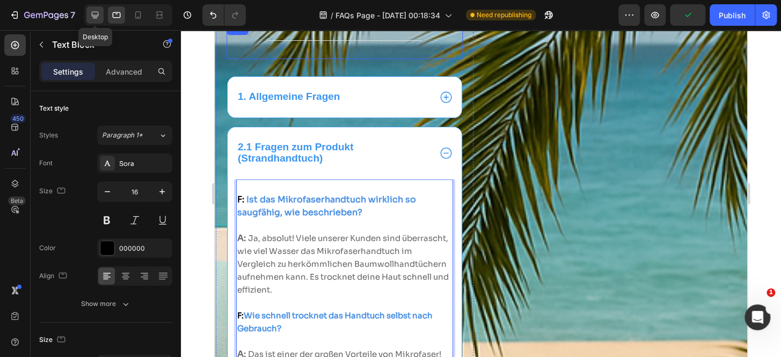
click at [88, 21] on div at bounding box center [94, 14] width 17 height 17
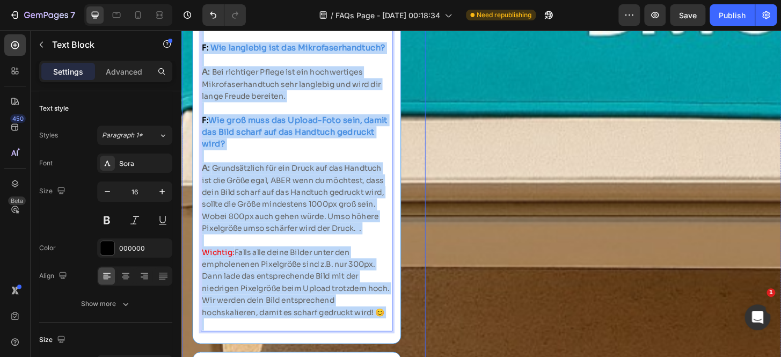
scroll to position [1458, 0]
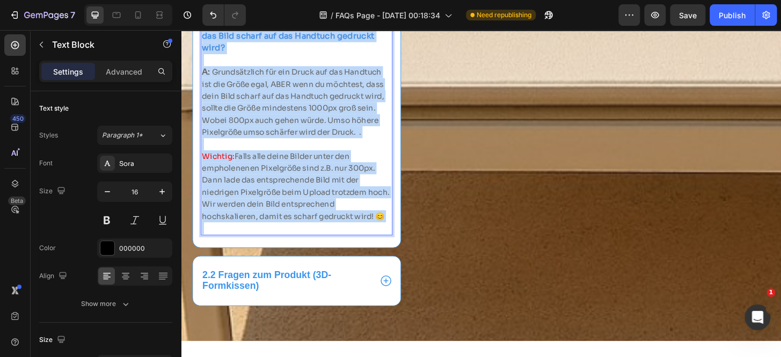
drag, startPoint x: 205, startPoint y: 87, endPoint x: 404, endPoint y: 263, distance: 266.0
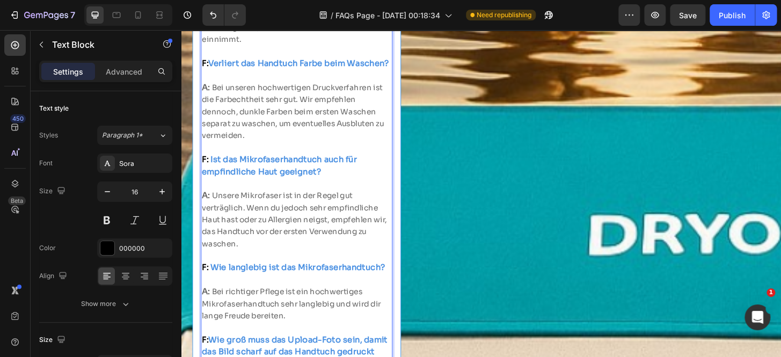
scroll to position [1085, 0]
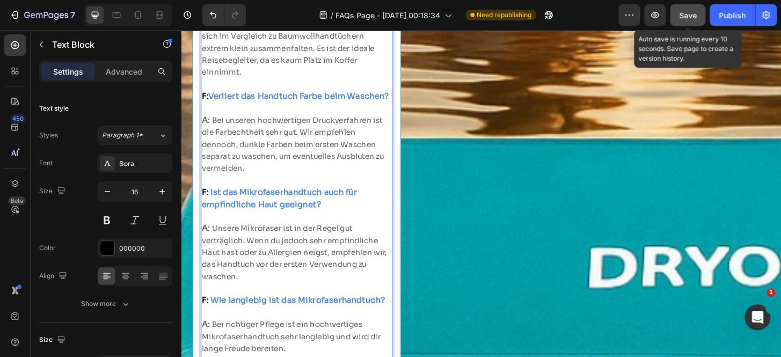
click at [694, 11] on span "Save" at bounding box center [688, 15] width 18 height 9
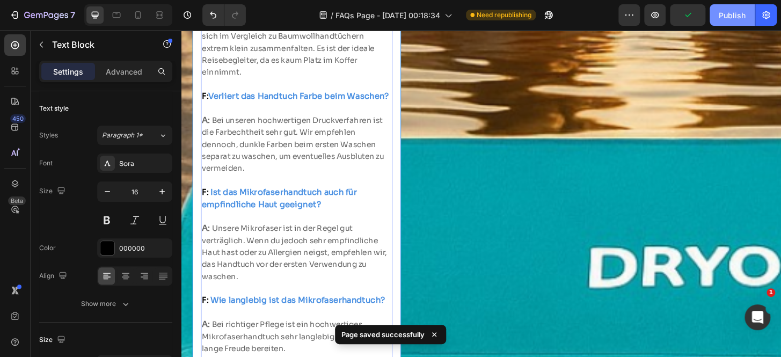
click at [732, 19] on div "Publish" at bounding box center [732, 15] width 27 height 11
